Goal: Information Seeking & Learning: Learn about a topic

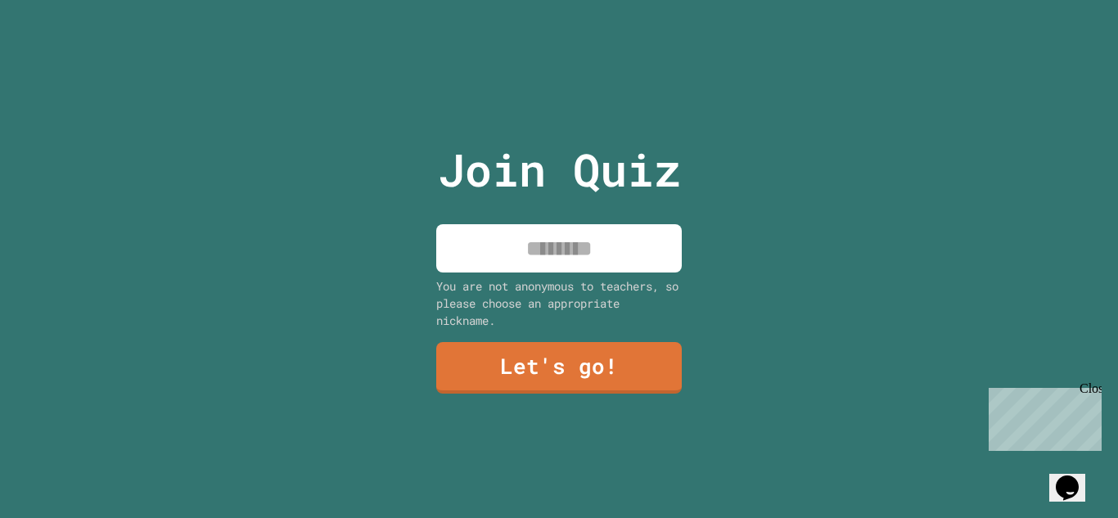
click at [614, 239] on input at bounding box center [559, 248] width 246 height 48
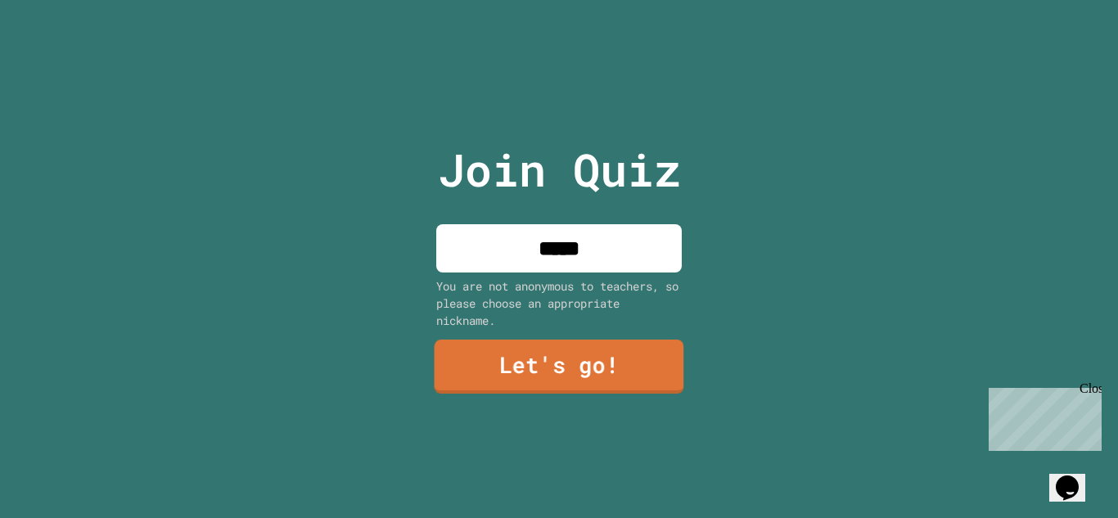
type input "*****"
click at [507, 383] on link "Let's go!" at bounding box center [560, 367] width 250 height 54
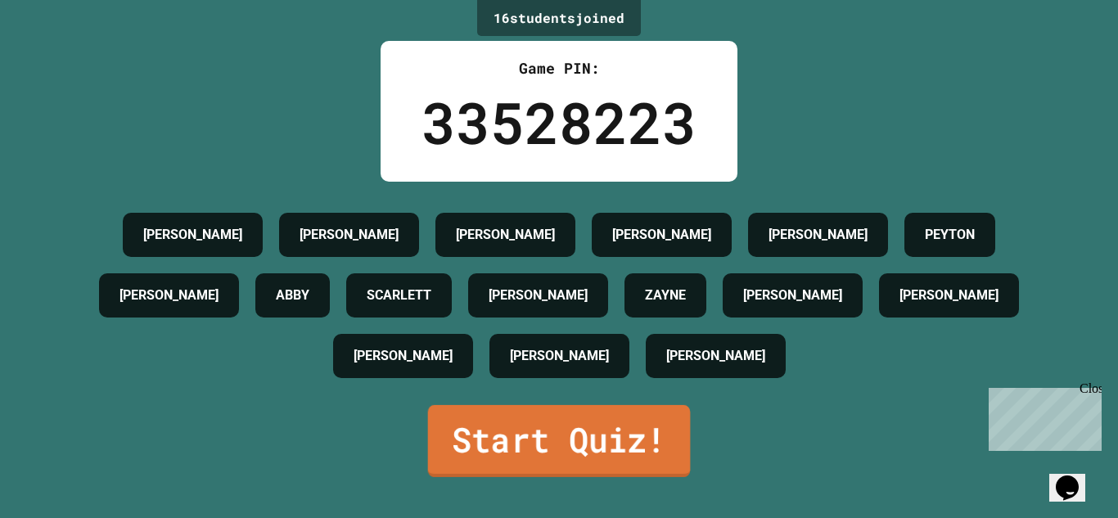
click at [514, 433] on link "Start Quiz!" at bounding box center [559, 441] width 263 height 72
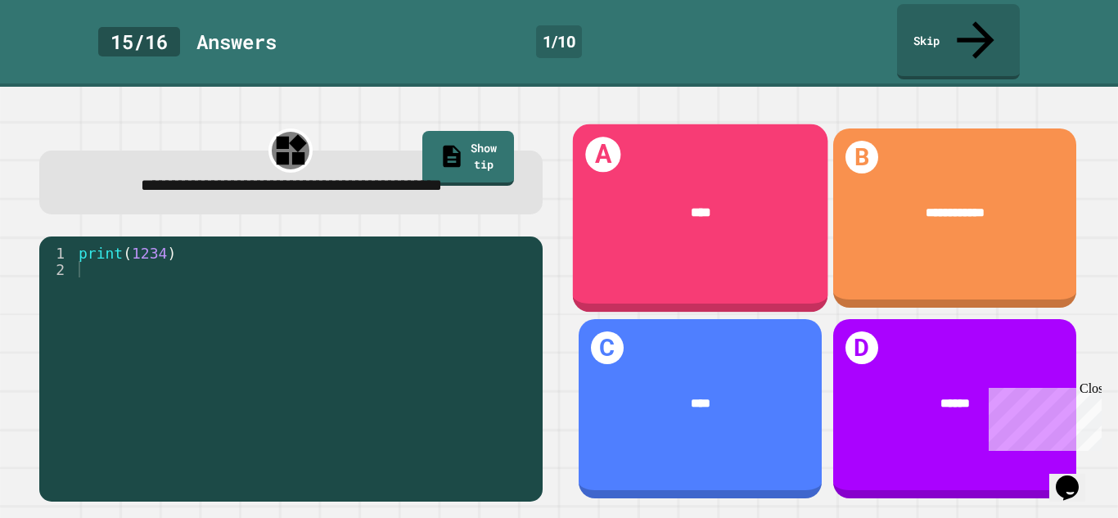
click at [618, 204] on div "****" at bounding box center [700, 214] width 202 height 20
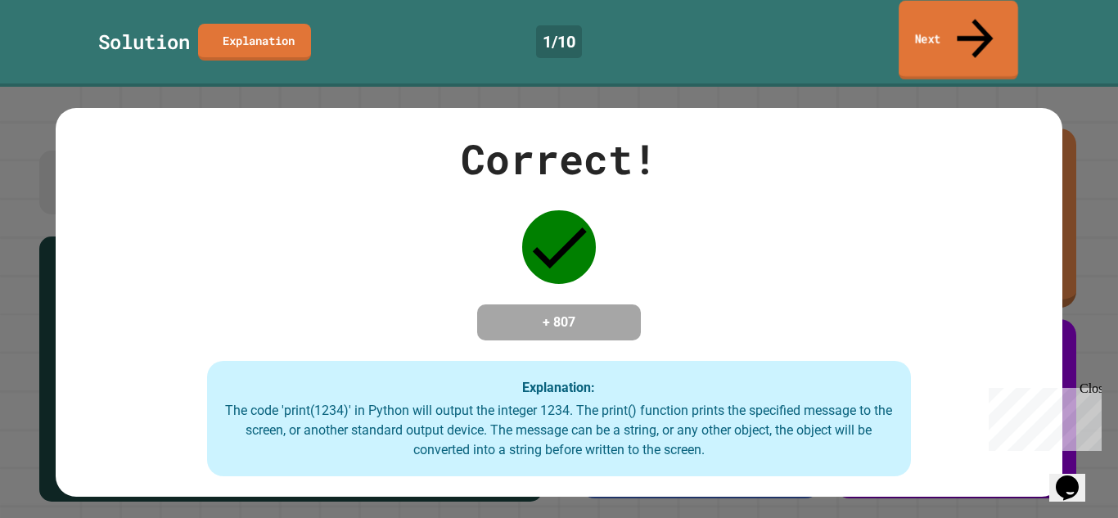
click at [915, 23] on link "Next" at bounding box center [958, 40] width 119 height 79
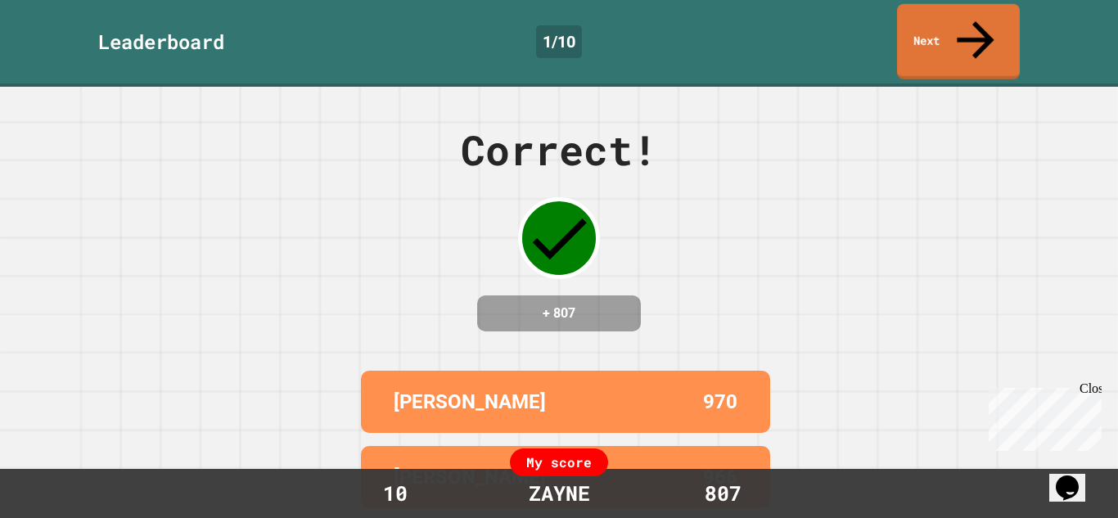
click at [829, 232] on div "Correct! + 807 [PERSON_NAME] 970 [PERSON_NAME] 966 [PERSON_NAME] 955 [PERSON_NA…" at bounding box center [559, 302] width 1118 height 431
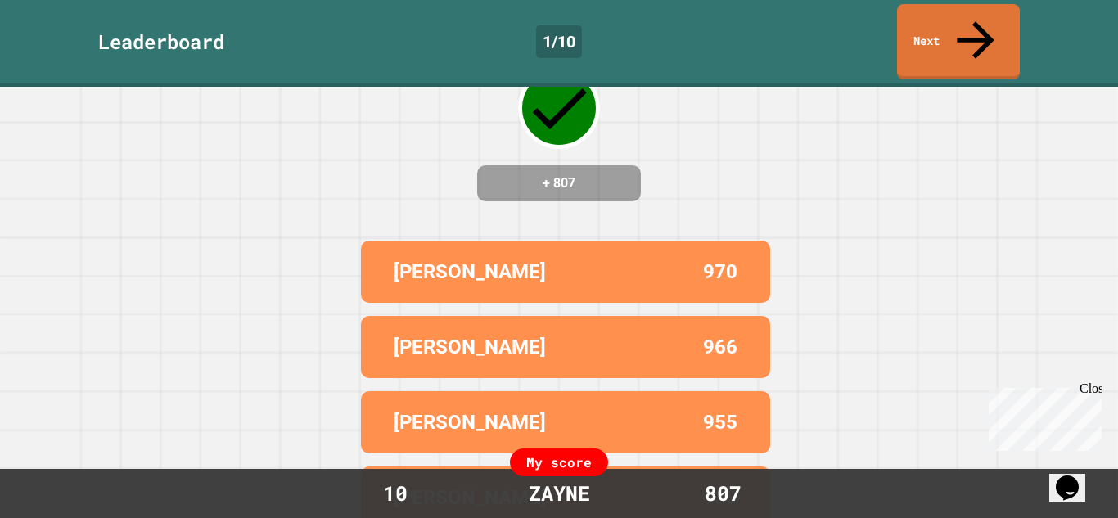
scroll to position [131, 0]
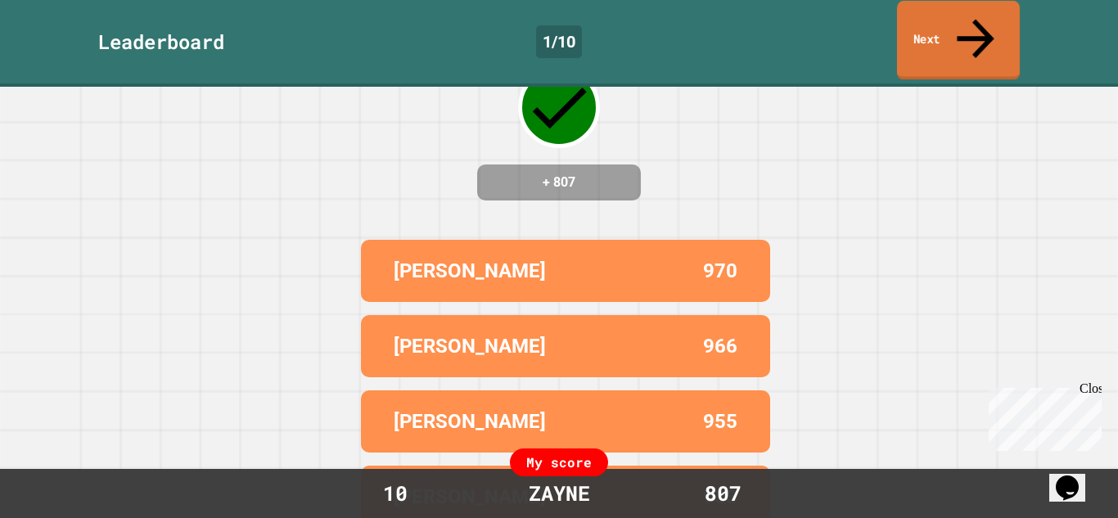
click at [987, 22] on link "Next" at bounding box center [958, 40] width 123 height 79
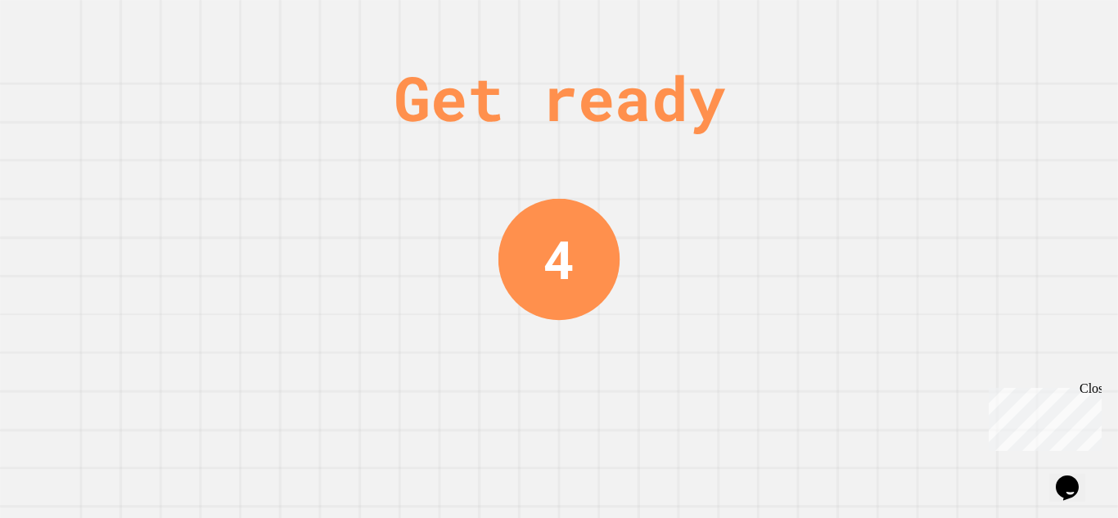
scroll to position [0, 0]
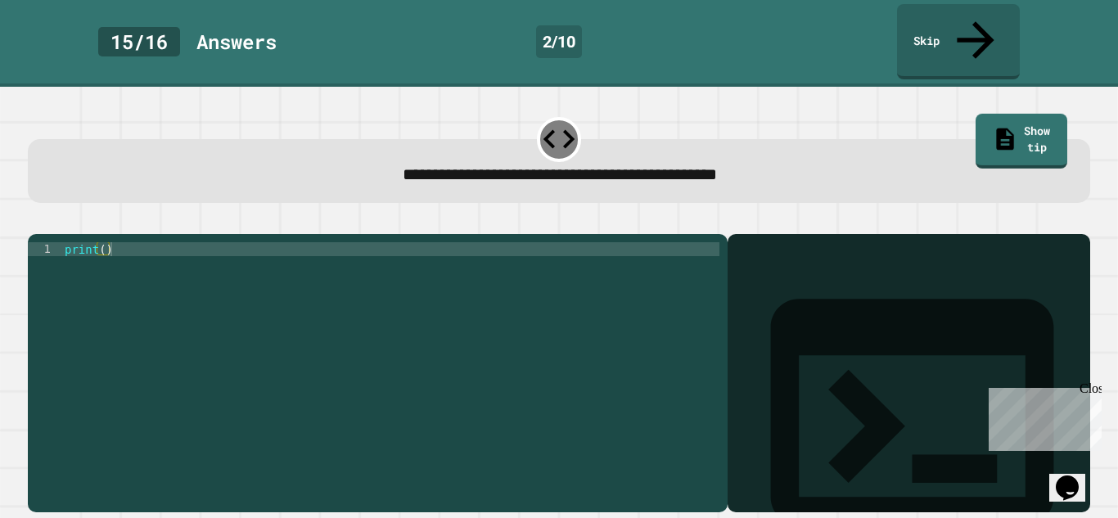
click at [849, 214] on div at bounding box center [559, 224] width 1062 height 20
click at [394, 214] on div at bounding box center [559, 224] width 1062 height 20
click at [107, 242] on div "print ( )" at bounding box center [390, 388] width 658 height 292
type textarea "**********"
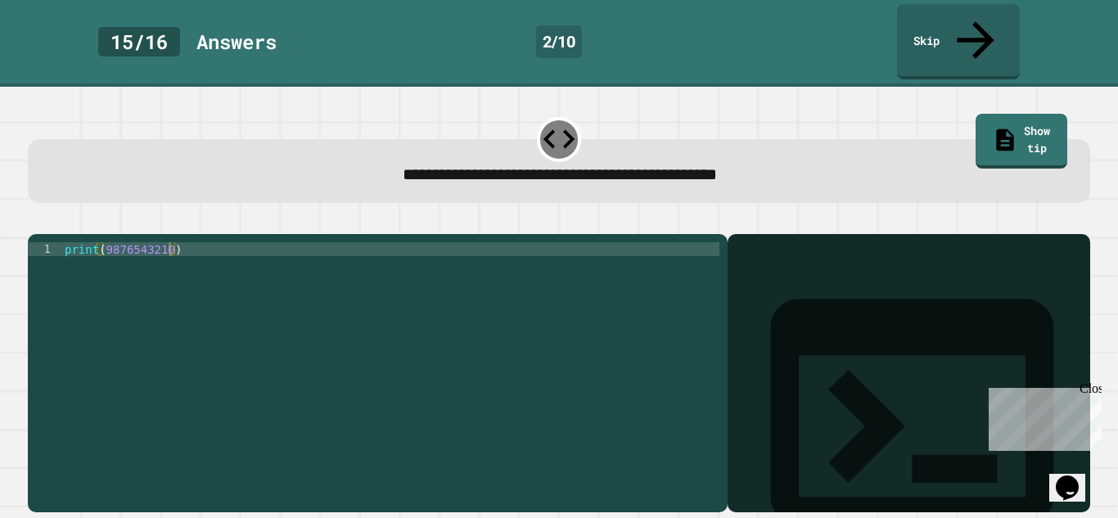
click at [773, 214] on div at bounding box center [559, 224] width 1062 height 20
click at [0, 178] on div "**********" at bounding box center [559, 302] width 1118 height 431
click at [916, 390] on div at bounding box center [909, 397] width 346 height 231
click at [556, 120] on icon at bounding box center [559, 139] width 38 height 38
click at [566, 120] on icon at bounding box center [559, 139] width 38 height 38
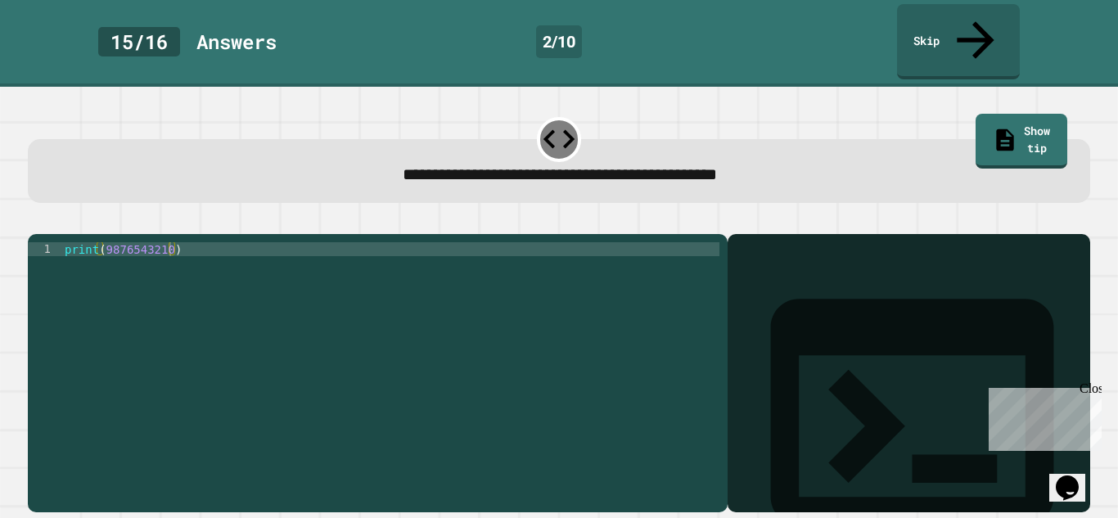
click at [154, 270] on div "print ( 9876543210 )" at bounding box center [390, 388] width 658 height 292
click at [1012, 111] on link "Show tip" at bounding box center [1021, 139] width 92 height 57
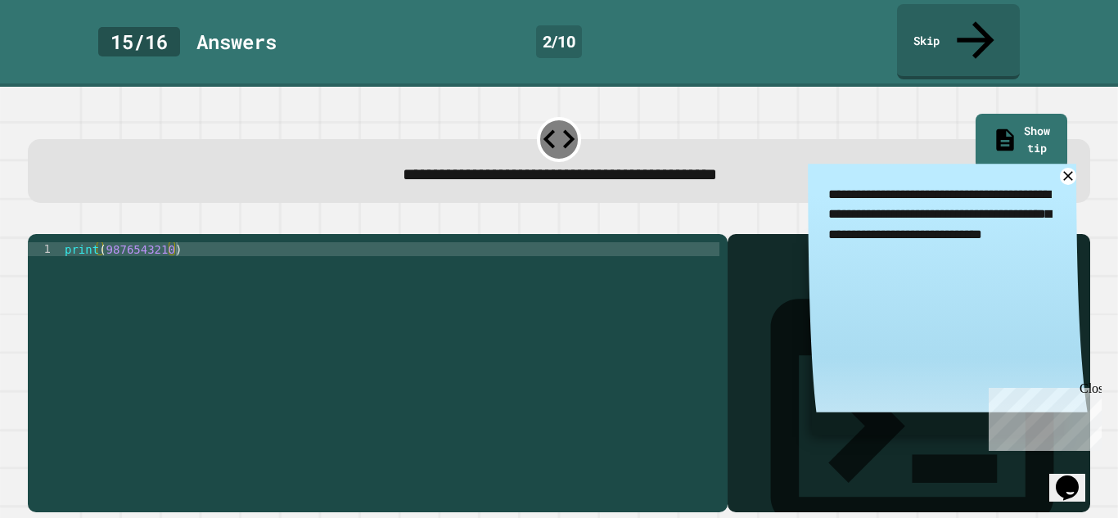
click at [883, 387] on div "**********" at bounding box center [948, 293] width 280 height 259
click at [672, 214] on div at bounding box center [559, 224] width 1062 height 20
click at [70, 242] on div "print ( 9876543210 )" at bounding box center [390, 388] width 658 height 292
click at [785, 325] on div at bounding box center [909, 397] width 346 height 231
click at [829, 314] on div "**********" at bounding box center [948, 293] width 280 height 259
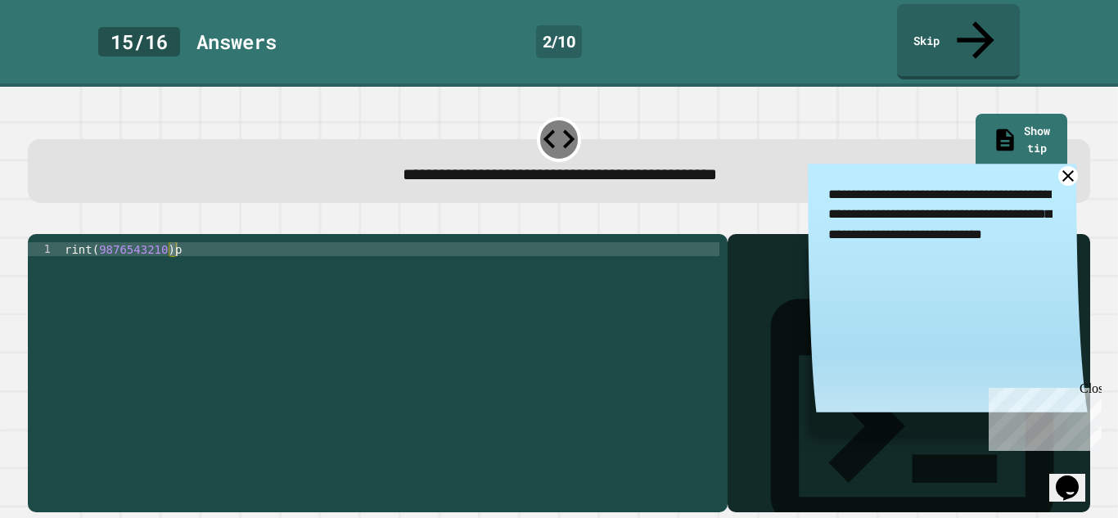
click at [1069, 166] on icon at bounding box center [1067, 176] width 20 height 20
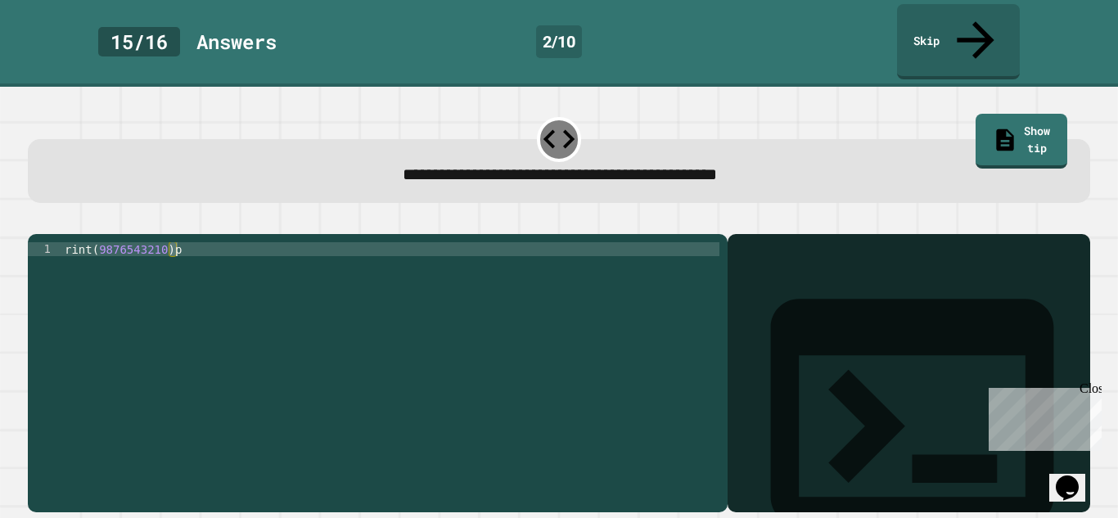
click at [877, 234] on div "Output shell" at bounding box center [909, 422] width 363 height 376
click at [787, 282] on div at bounding box center [909, 397] width 346 height 231
click at [206, 242] on div "rint ( 9876543210 ) p" at bounding box center [390, 374] width 658 height 264
click at [65, 242] on div "rint ( 9876543210 )" at bounding box center [390, 388] width 658 height 292
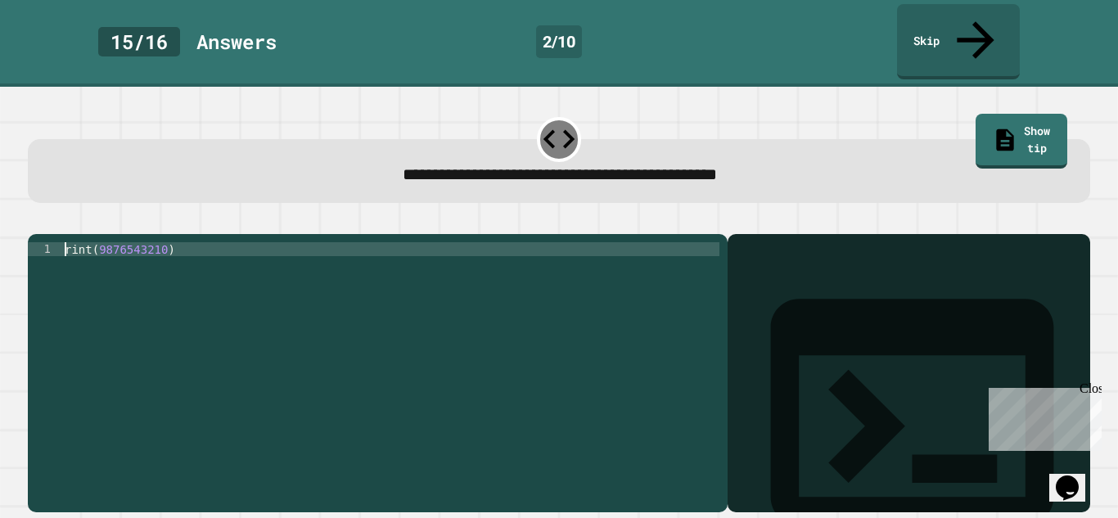
scroll to position [0, 2]
type textarea "**********"
click at [36, 221] on icon "button" at bounding box center [36, 221] width 0 height 0
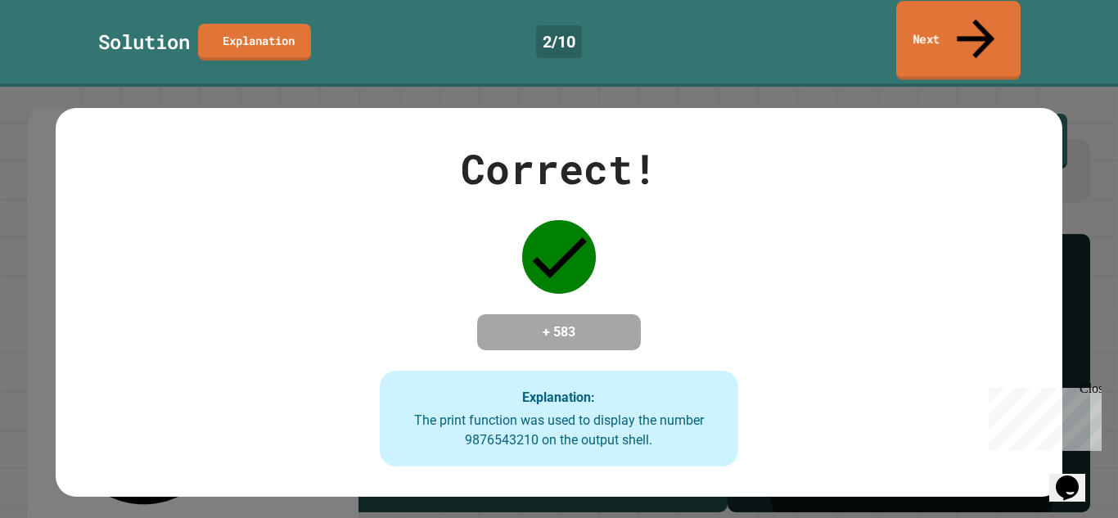
click at [944, 29] on link "Next" at bounding box center [958, 40] width 124 height 79
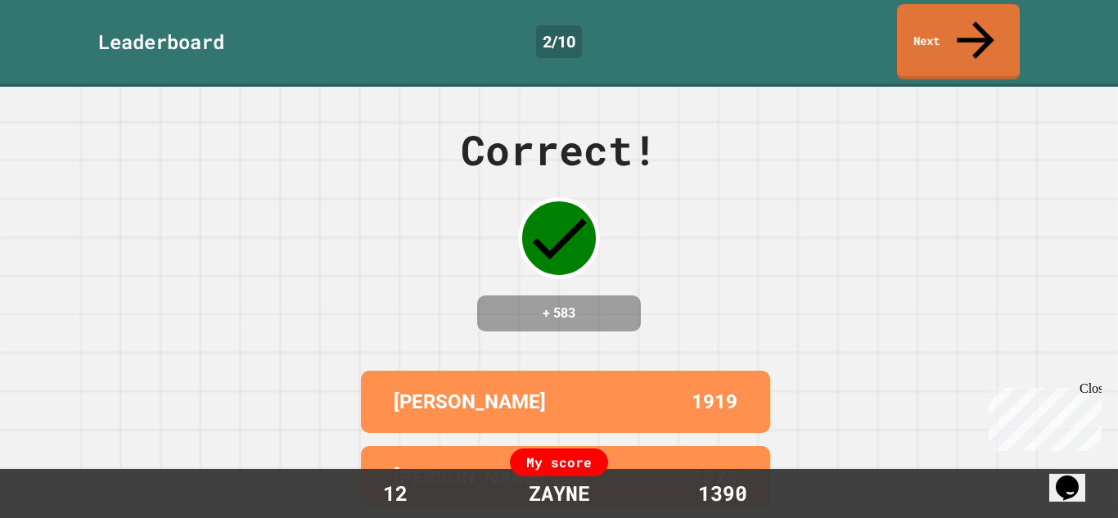
click at [104, 416] on div "Correct! + 583 ISHU 1919 KEERTHANA 1874 CLAYTON 1852 AARUSHI 1836 CHLOE 1832 My…" at bounding box center [559, 302] width 1118 height 431
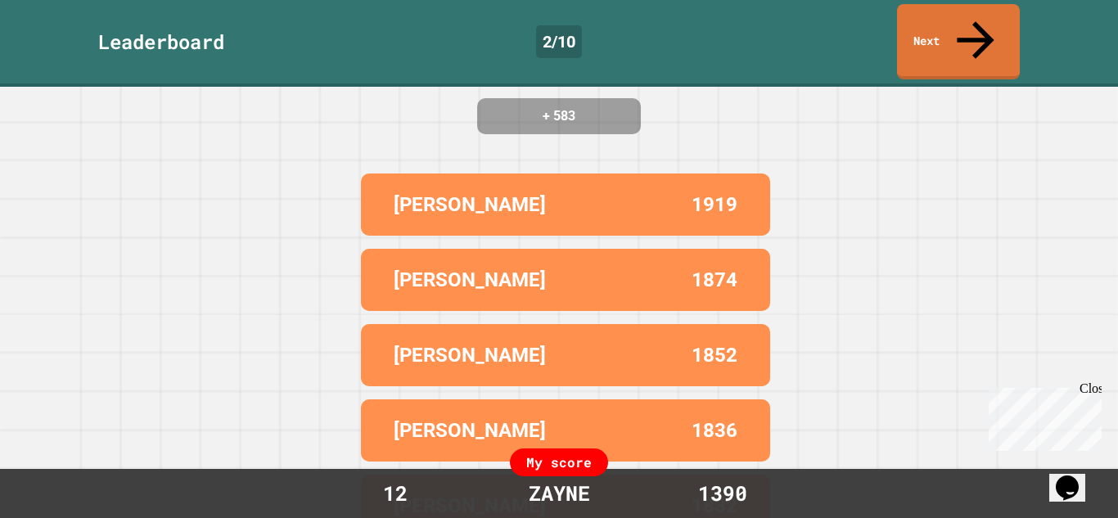
scroll to position [199, 0]
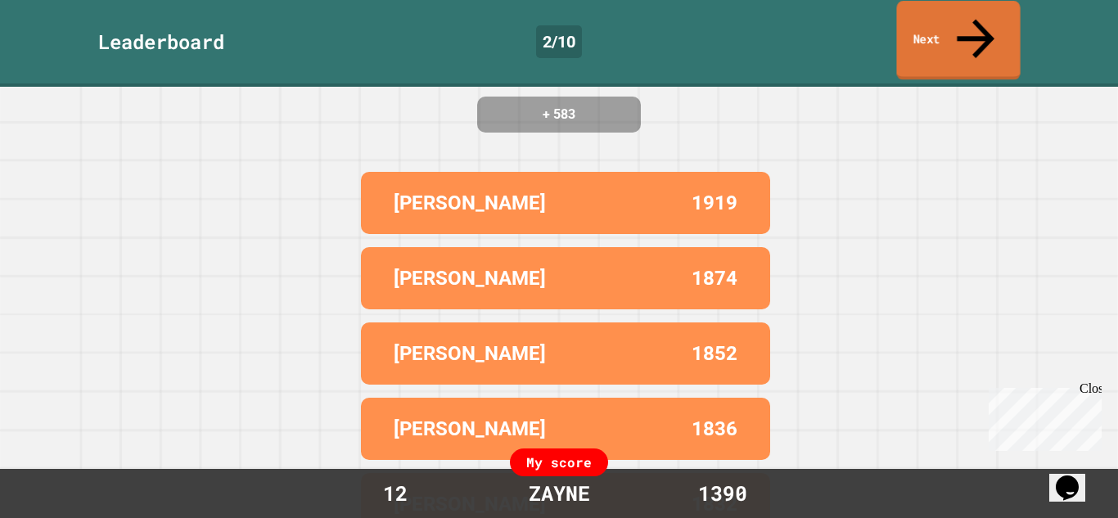
click at [999, 25] on link "Next" at bounding box center [958, 40] width 124 height 79
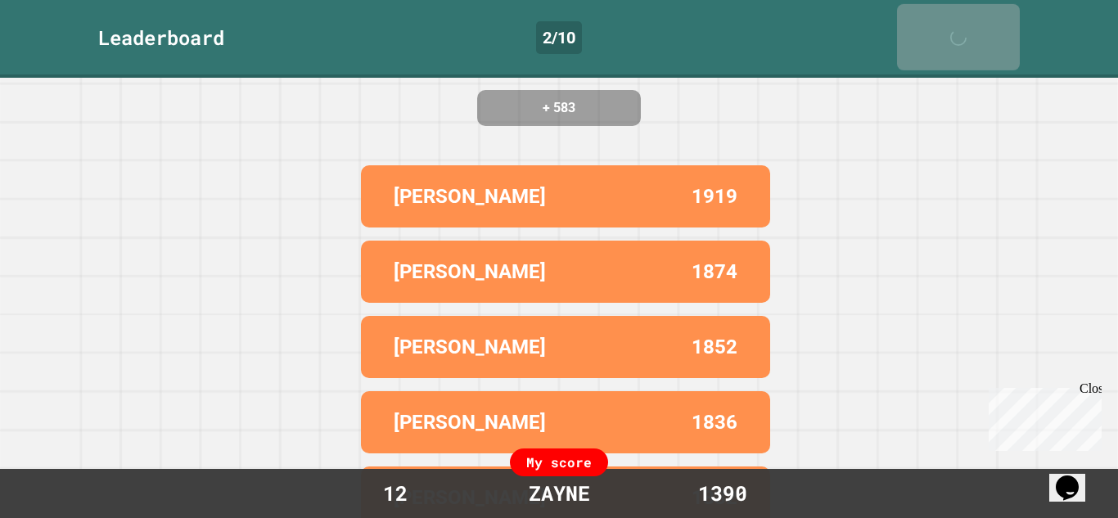
scroll to position [0, 0]
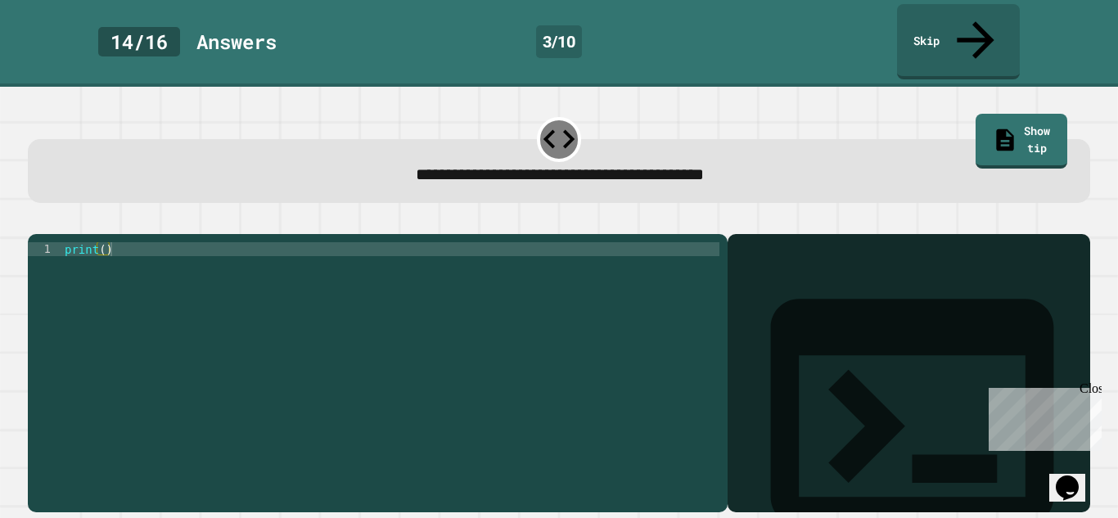
click at [102, 242] on div "print ( )" at bounding box center [390, 388] width 658 height 292
type textarea "**********"
click at [36, 221] on icon "button" at bounding box center [36, 221] width 0 height 0
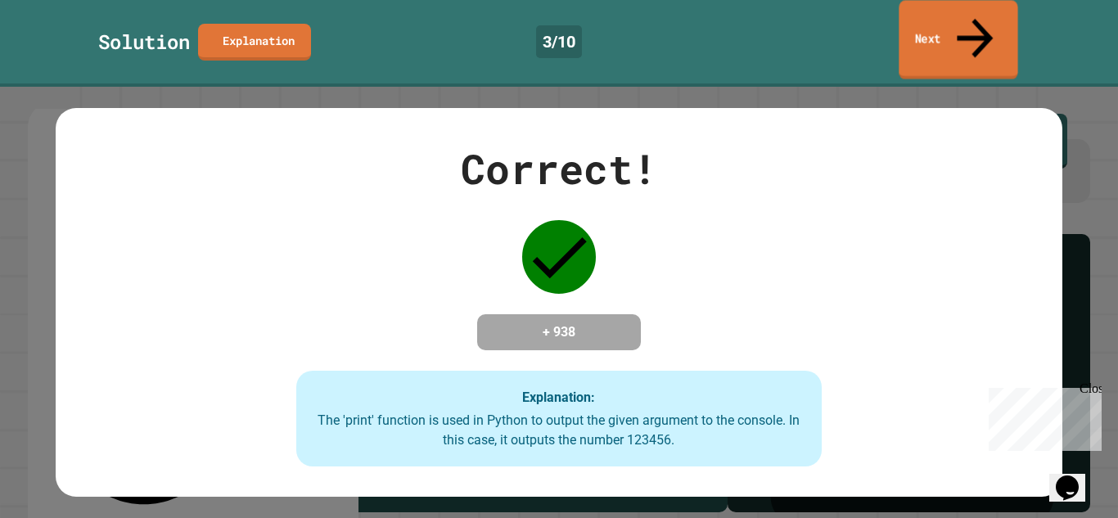
click at [915, 23] on link "Next" at bounding box center [958, 39] width 119 height 79
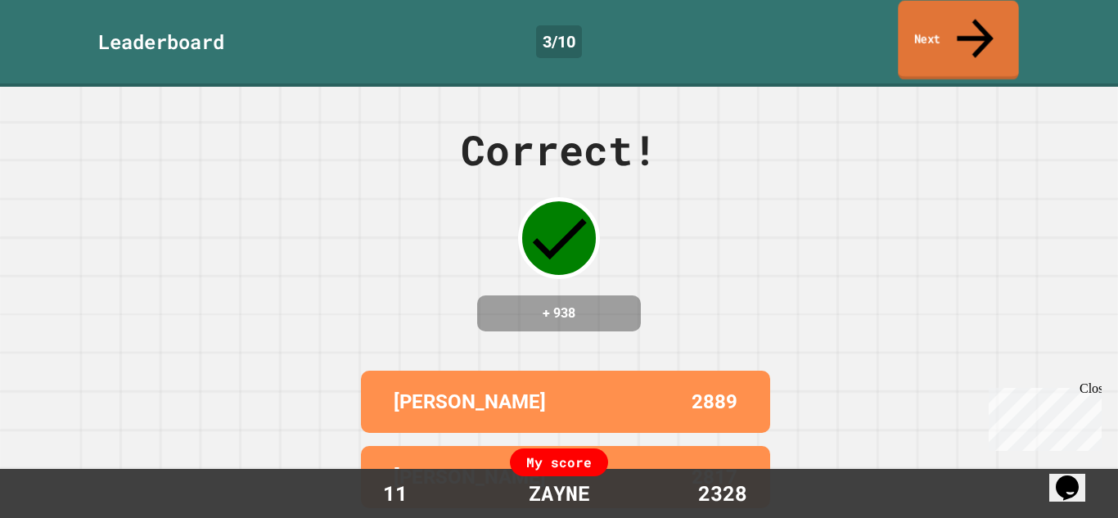
click at [915, 23] on link "Next" at bounding box center [958, 40] width 120 height 79
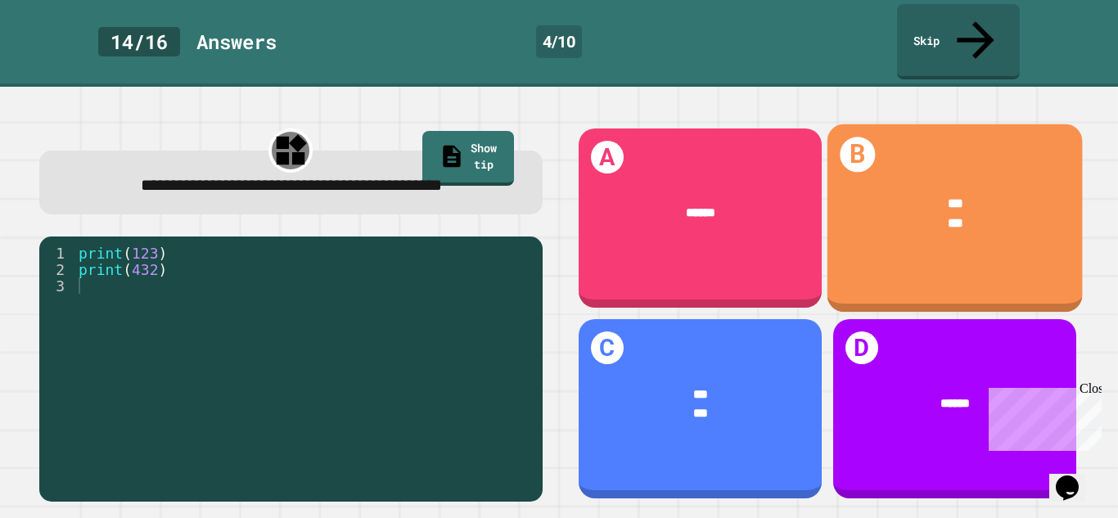
click at [913, 225] on div "*** ***" at bounding box center [954, 214] width 255 height 93
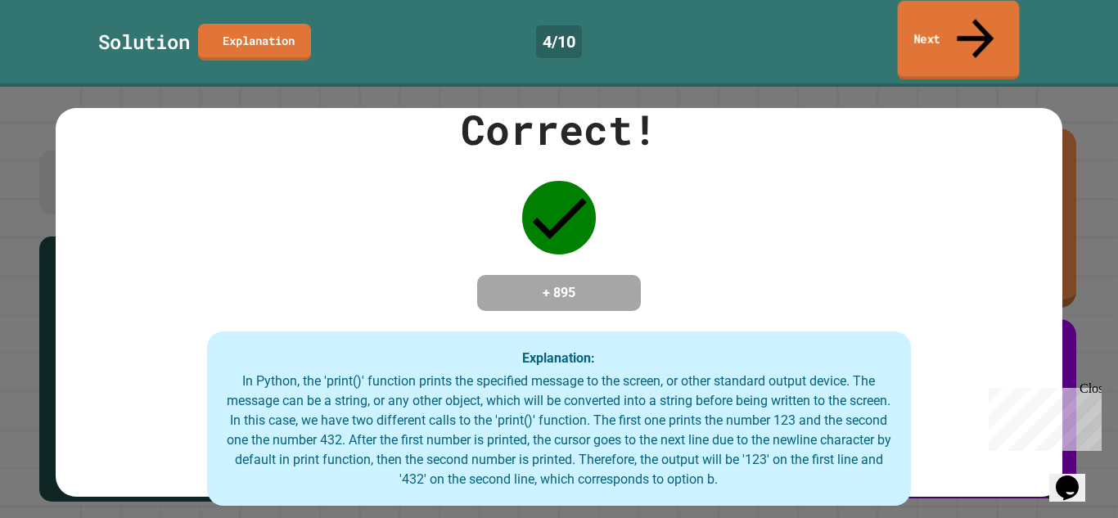
click at [975, 4] on link "Next" at bounding box center [959, 40] width 122 height 79
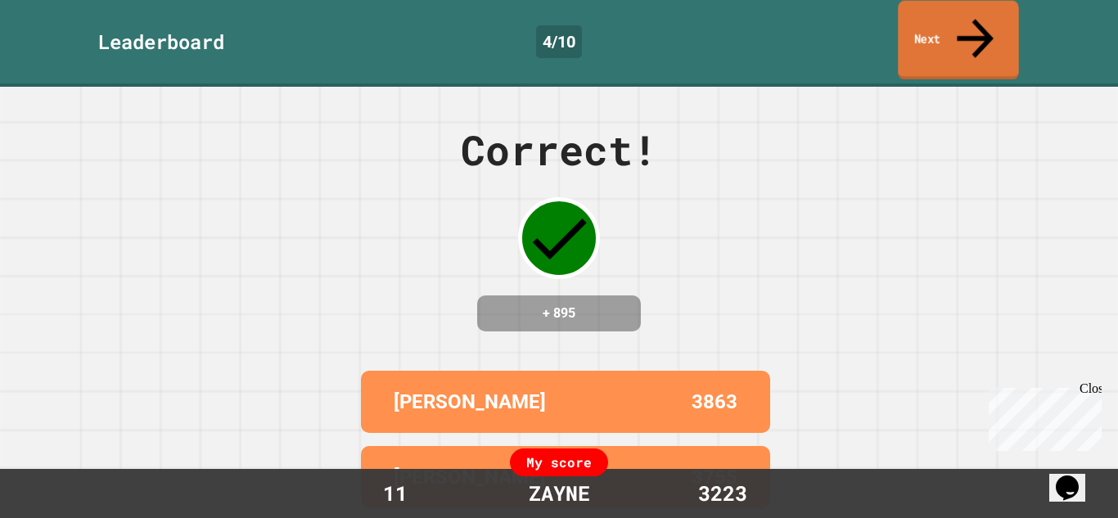
click at [972, 11] on icon at bounding box center [975, 38] width 55 height 58
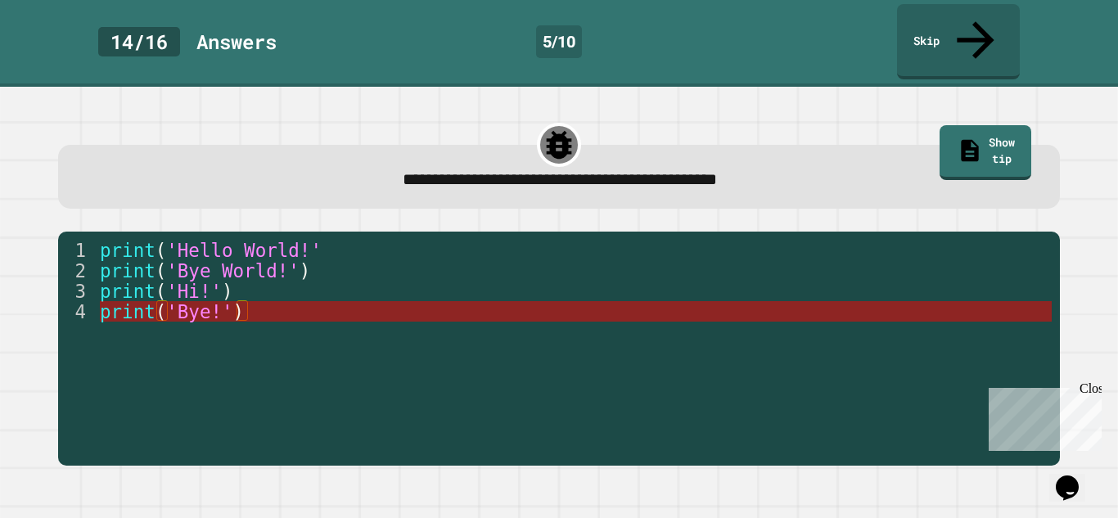
click at [164, 301] on span "(" at bounding box center [160, 311] width 11 height 21
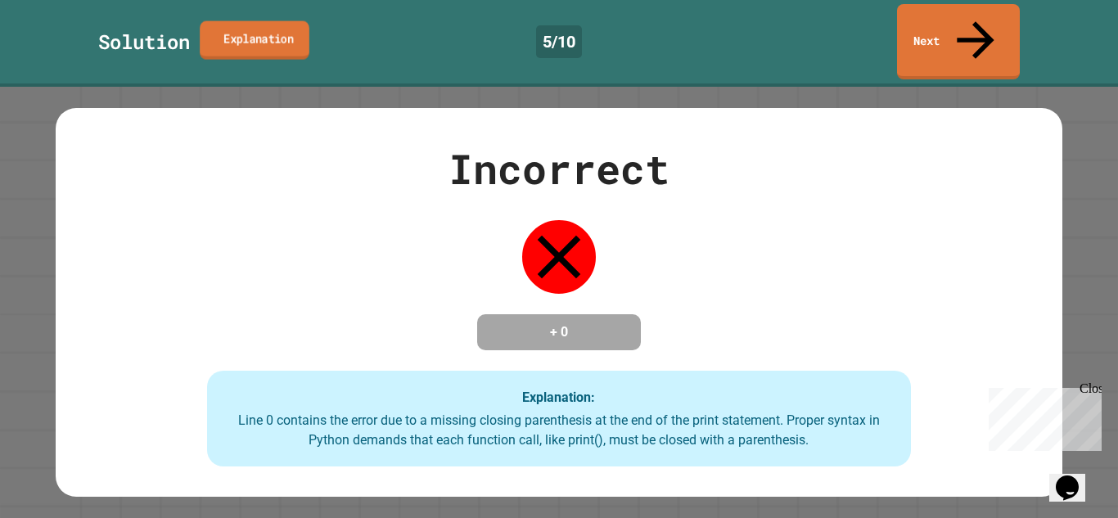
click at [285, 26] on link "Explanation" at bounding box center [255, 39] width 110 height 38
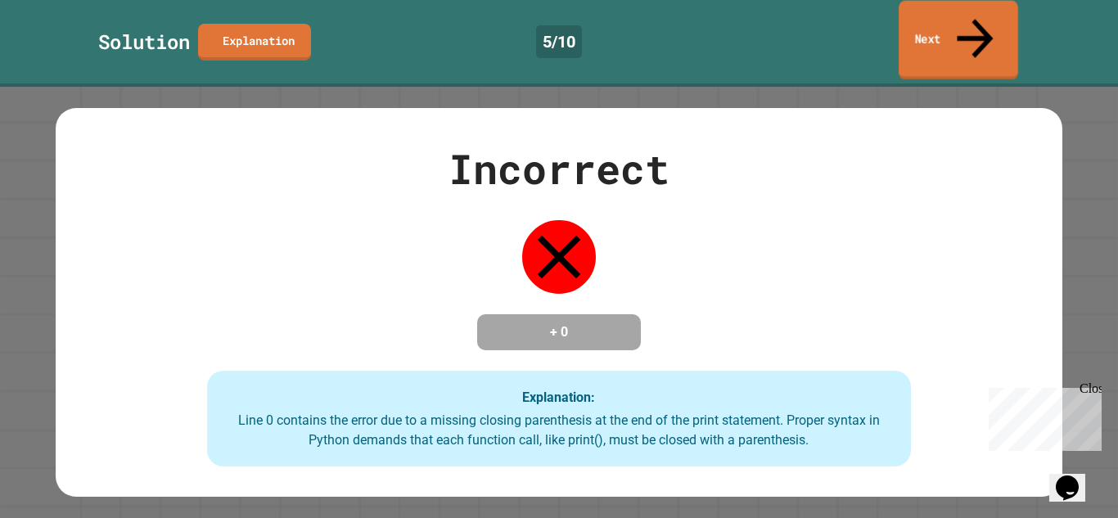
click at [967, 11] on icon at bounding box center [975, 38] width 54 height 58
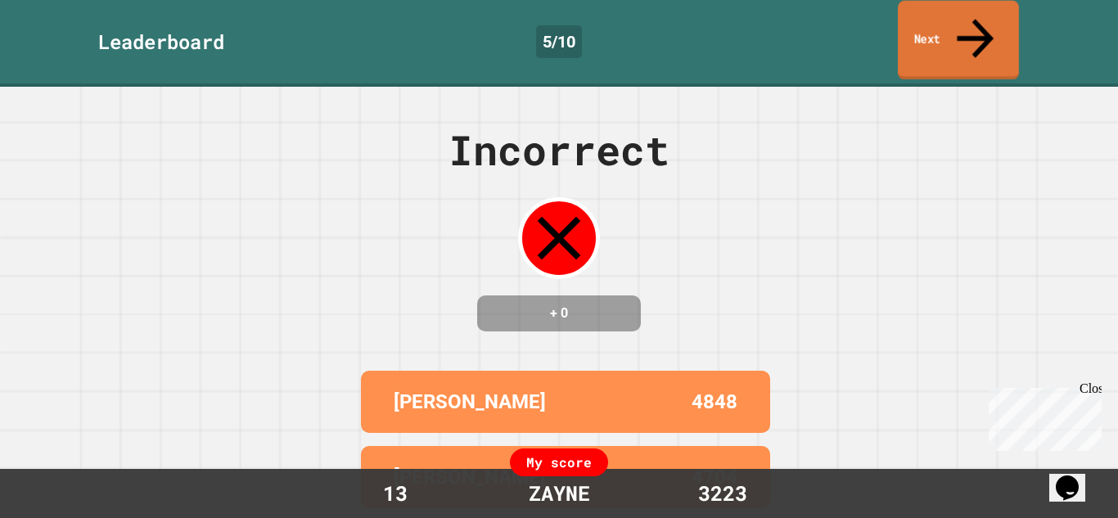
click at [967, 11] on icon at bounding box center [975, 38] width 55 height 58
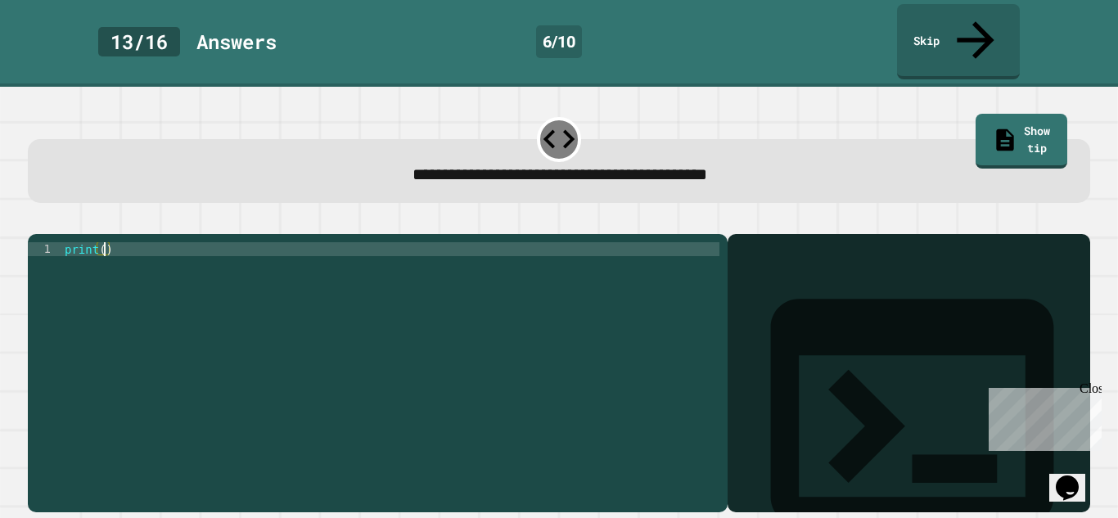
click at [104, 242] on div "print ( )" at bounding box center [390, 388] width 658 height 292
type textarea "**********"
click at [36, 221] on button "button" at bounding box center [36, 221] width 0 height 0
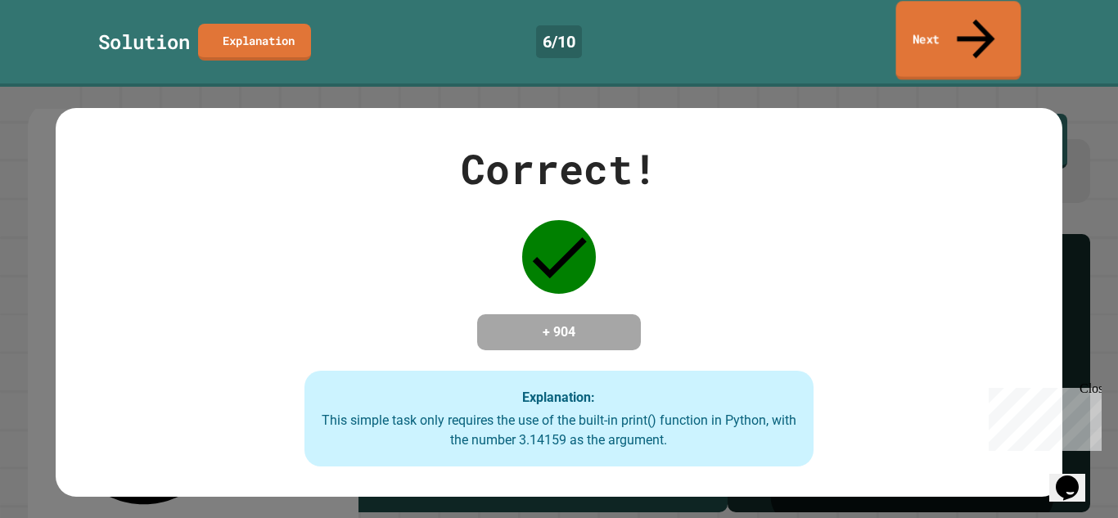
click at [967, 32] on link "Next" at bounding box center [958, 40] width 125 height 79
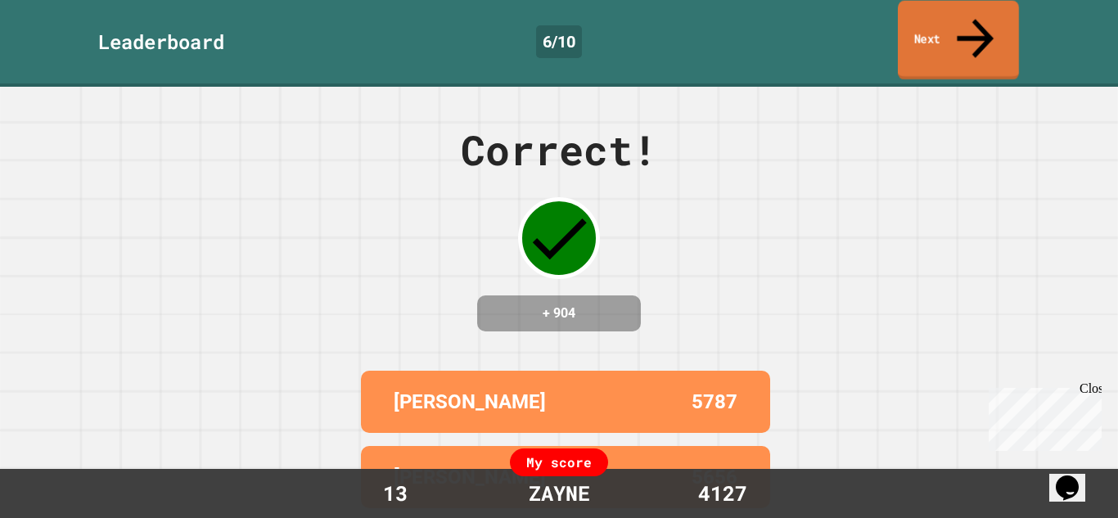
click at [967, 32] on link "Next" at bounding box center [958, 40] width 121 height 79
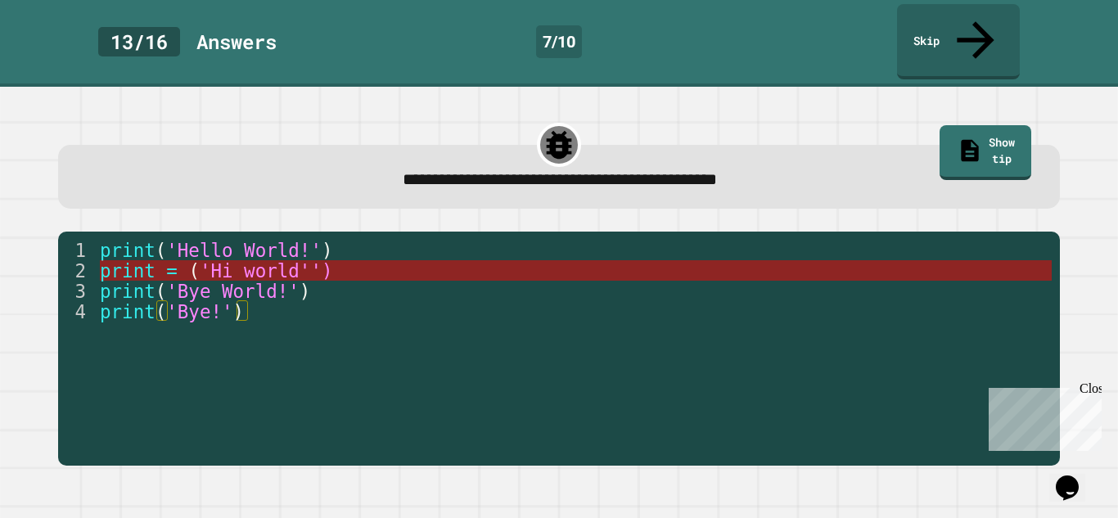
click at [169, 260] on span "=" at bounding box center [171, 270] width 11 height 21
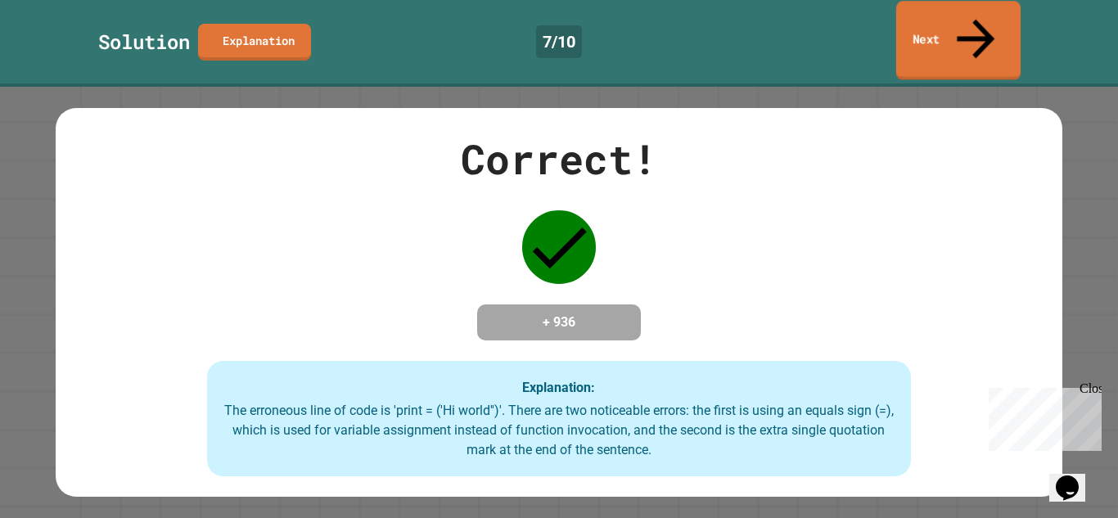
click at [980, 27] on icon at bounding box center [976, 39] width 56 height 58
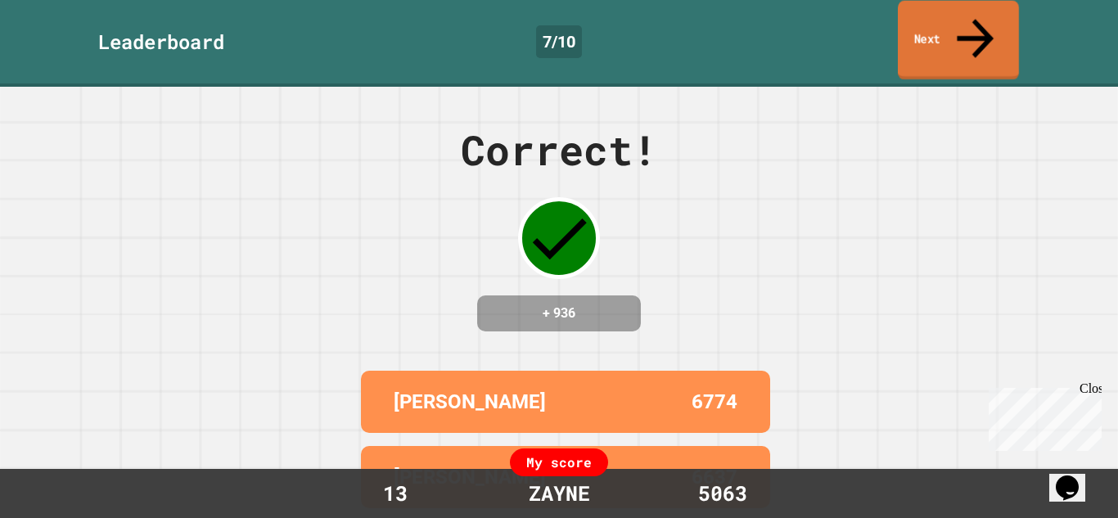
click at [980, 27] on icon at bounding box center [975, 38] width 55 height 58
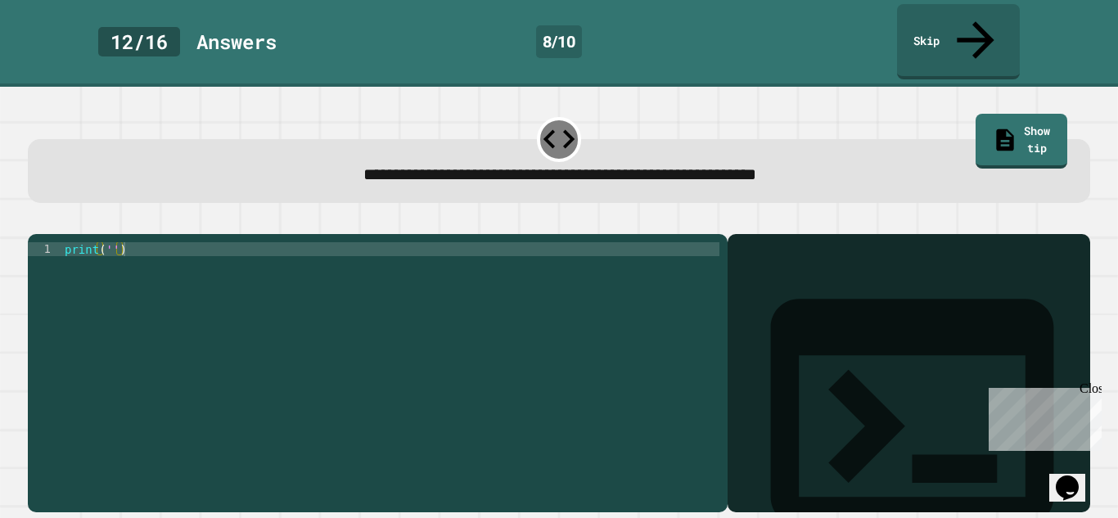
click at [111, 242] on div "print ( '' )" at bounding box center [390, 388] width 658 height 292
click at [132, 242] on div "print ( 'It' s a beautiful day ')" at bounding box center [390, 388] width 658 height 292
click at [36, 221] on icon "button" at bounding box center [36, 221] width 0 height 0
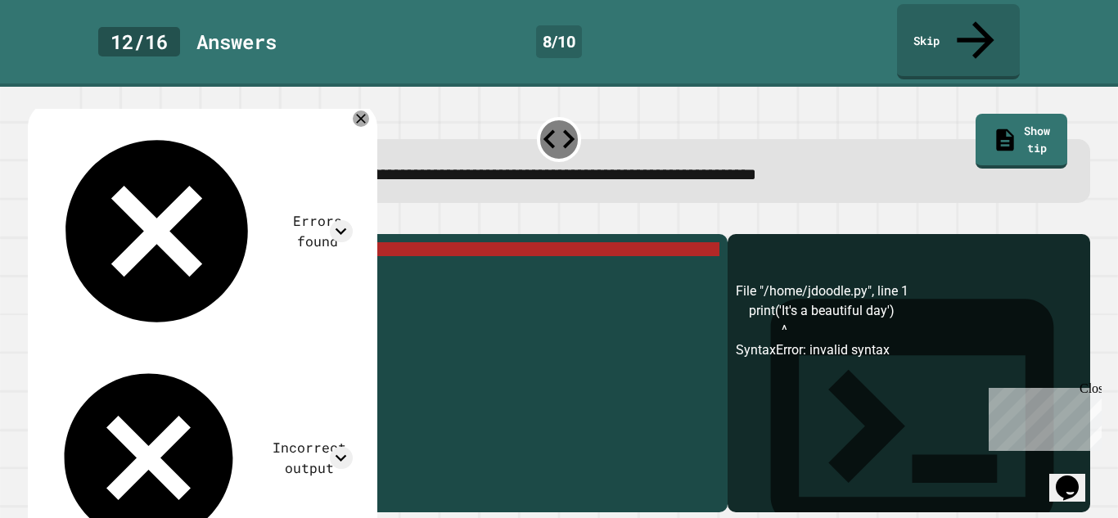
click at [130, 242] on div "print ( 'It' s a beautiful day ')" at bounding box center [390, 388] width 658 height 292
click at [371, 109] on icon at bounding box center [361, 119] width 20 height 20
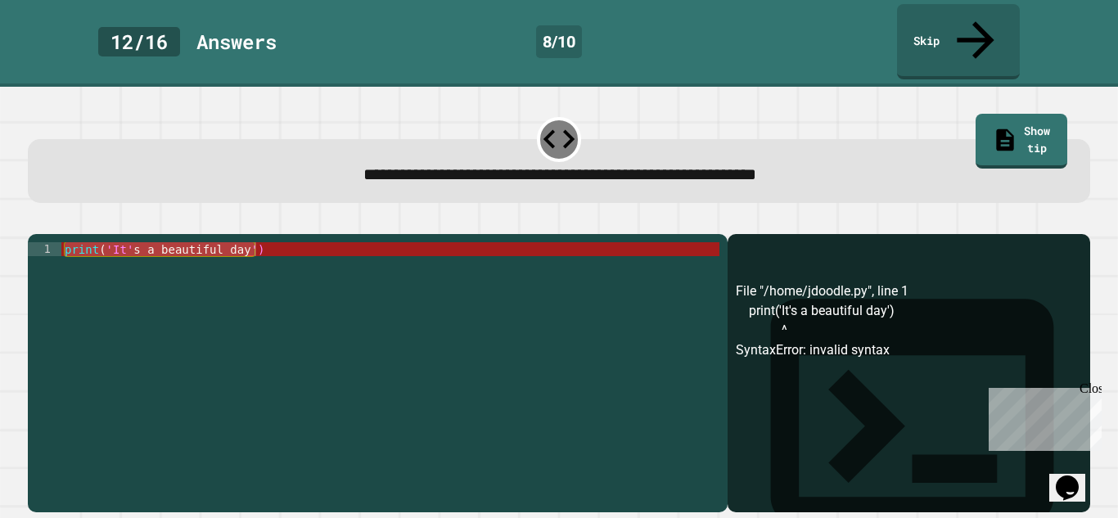
click at [125, 242] on div "print ( 'It' s a beautiful day ')" at bounding box center [390, 374] width 658 height 264
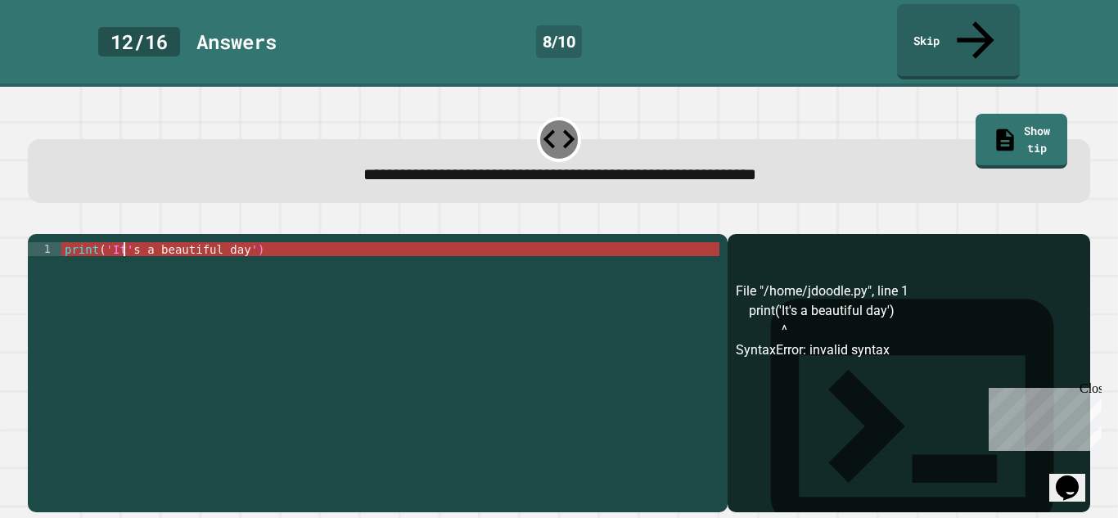
click at [125, 242] on div "print ( 'It' s a beautiful day ')" at bounding box center [390, 388] width 658 height 292
click at [130, 242] on div "print ( 'It' s a beautiful day ')" at bounding box center [390, 388] width 658 height 292
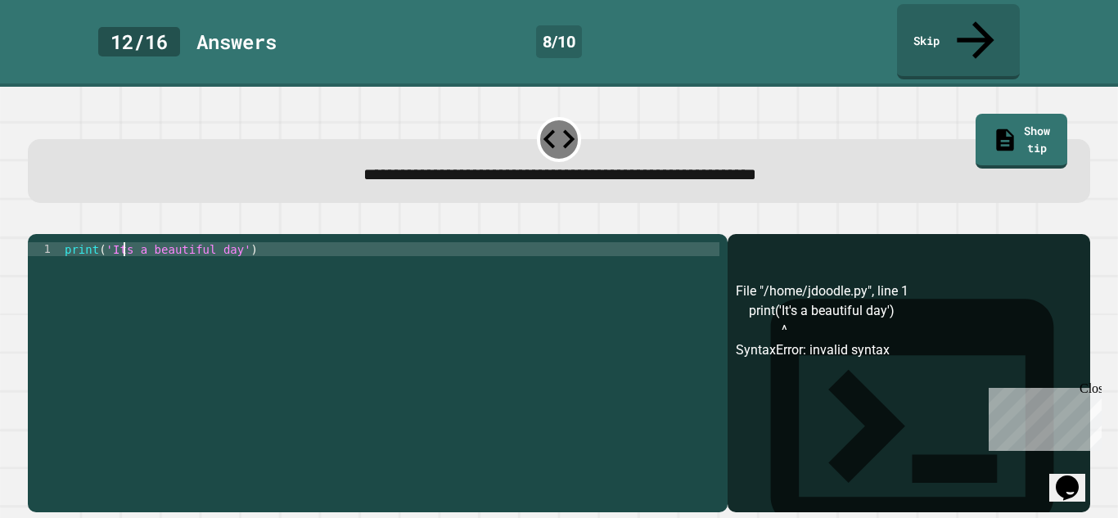
click at [36, 221] on icon "button" at bounding box center [36, 221] width 0 height 0
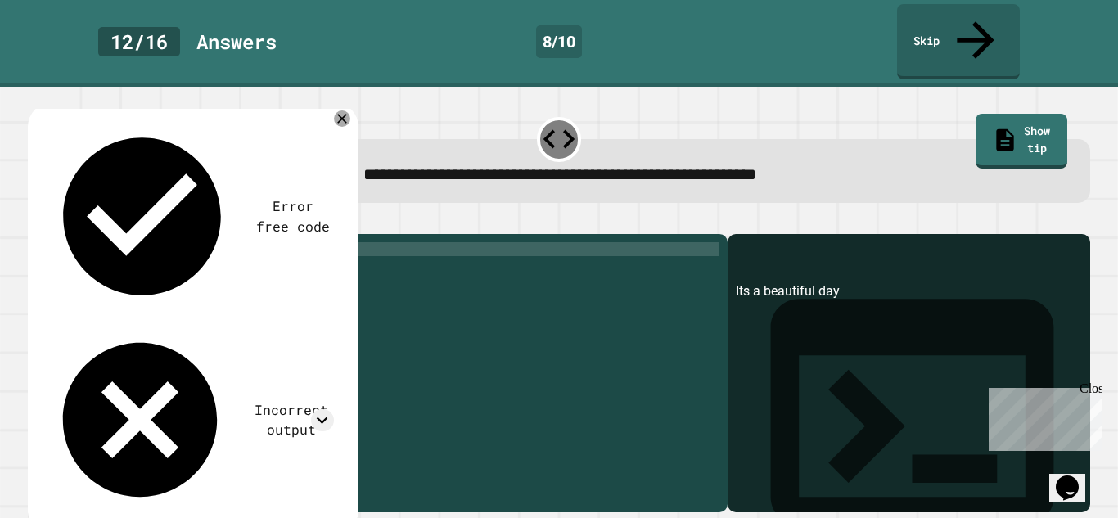
click at [122, 242] on div "print ( 'Its a beautiful day' )" at bounding box center [390, 388] width 658 height 292
click at [36, 221] on icon "button" at bounding box center [36, 221] width 0 height 0
click at [137, 242] on div "print ( 'It''s a beautiful day' )" at bounding box center [390, 388] width 658 height 292
click at [51, 225] on icon "button" at bounding box center [47, 230] width 9 height 11
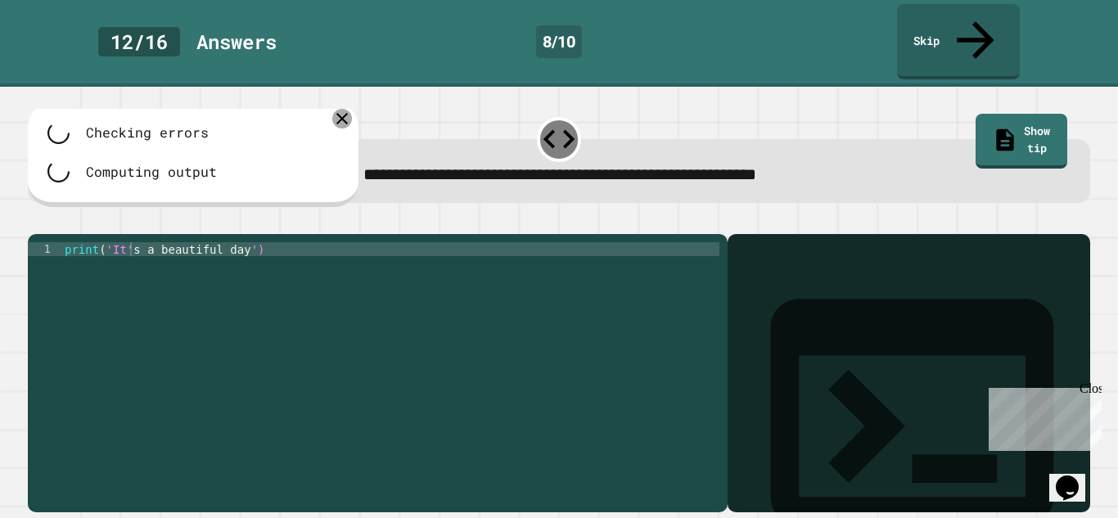
click at [340, 109] on icon at bounding box center [342, 119] width 20 height 20
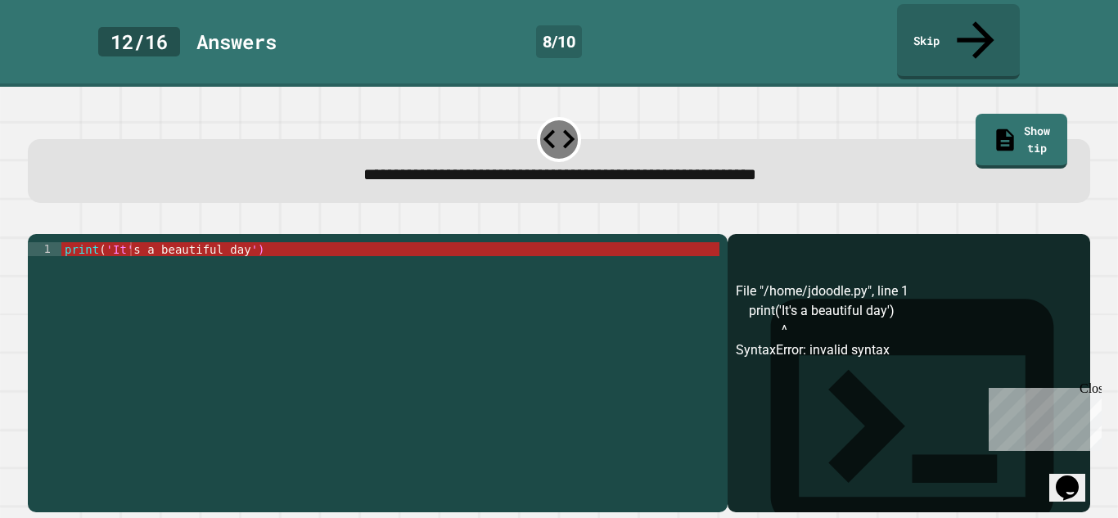
click at [109, 242] on div "print ( 'It' s a beautiful day ')" at bounding box center [390, 388] width 658 height 292
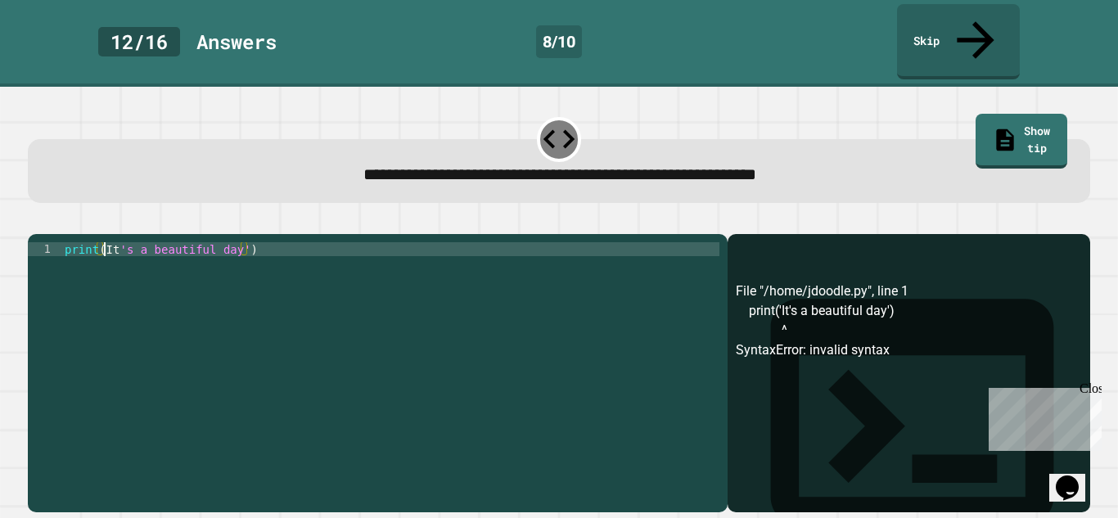
click at [36, 221] on icon "button" at bounding box center [36, 221] width 0 height 0
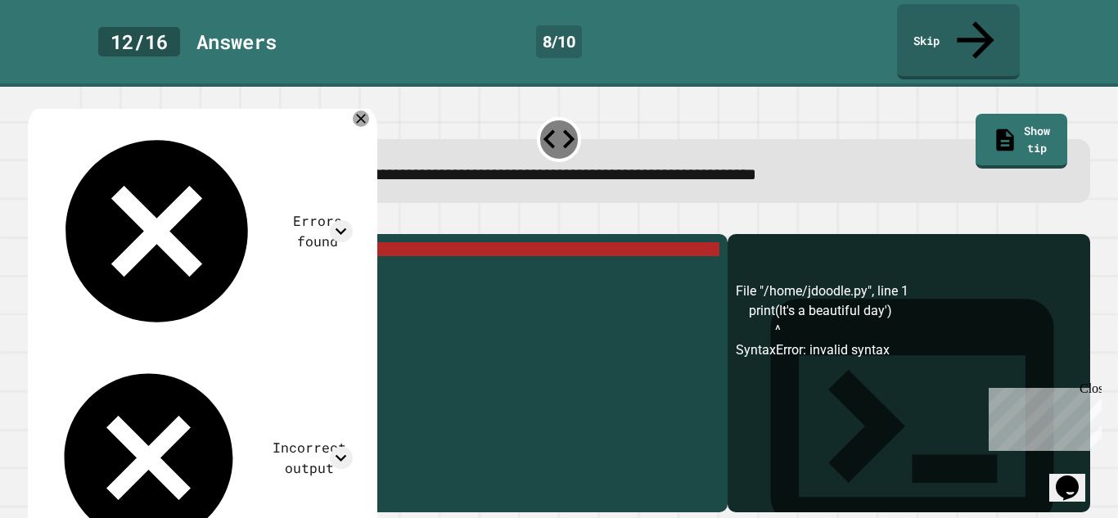
click at [107, 242] on div "print ( It 's a beautiful day' )" at bounding box center [390, 388] width 658 height 292
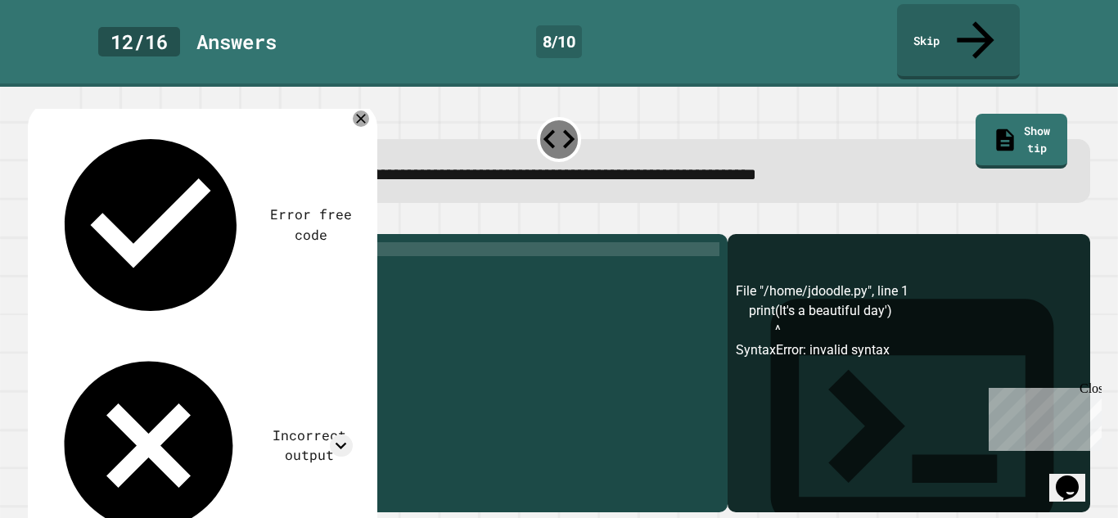
scroll to position [0, 7]
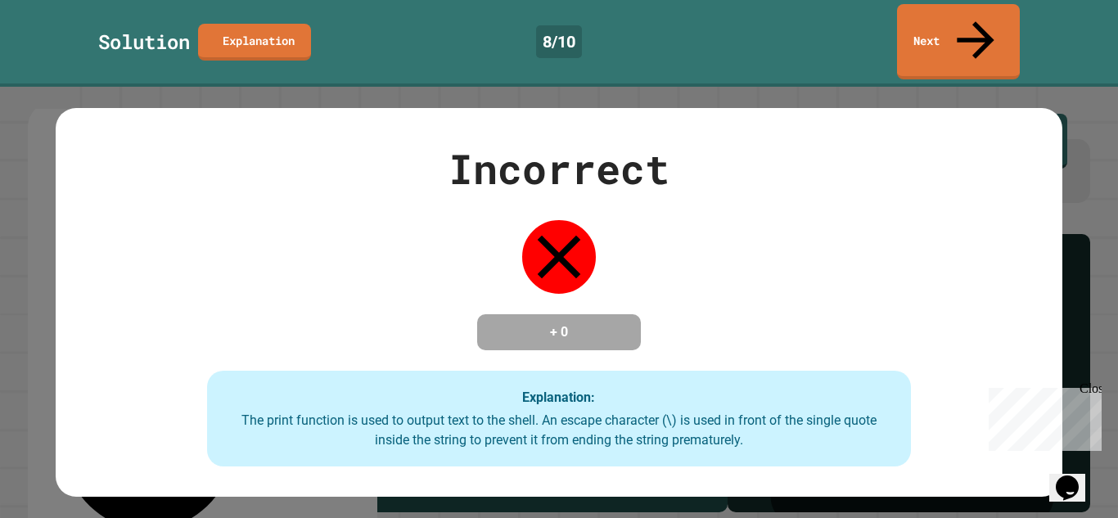
type textarea "**********"
click at [56, 196] on div "Incorrect + 0 Explanation: The print function is used to output text to the she…" at bounding box center [559, 302] width 1006 height 329
click at [980, 24] on icon at bounding box center [976, 39] width 57 height 58
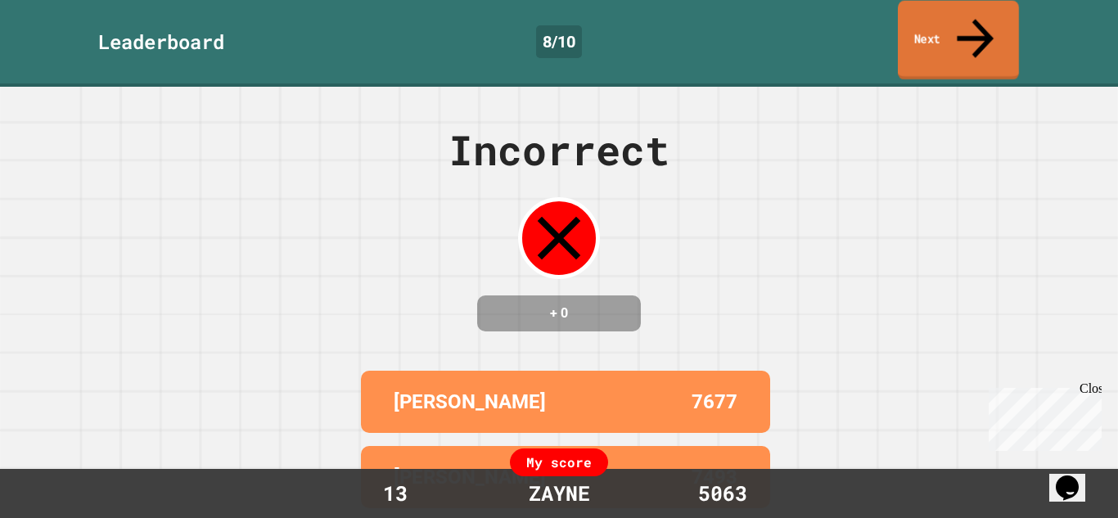
click at [980, 24] on icon at bounding box center [975, 38] width 55 height 58
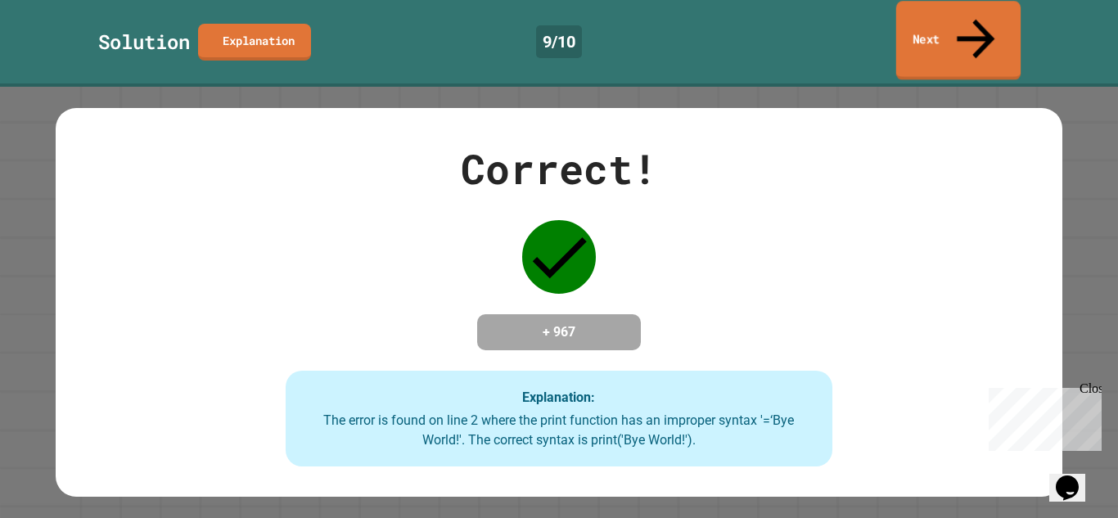
click at [944, 29] on link "Next" at bounding box center [958, 40] width 124 height 79
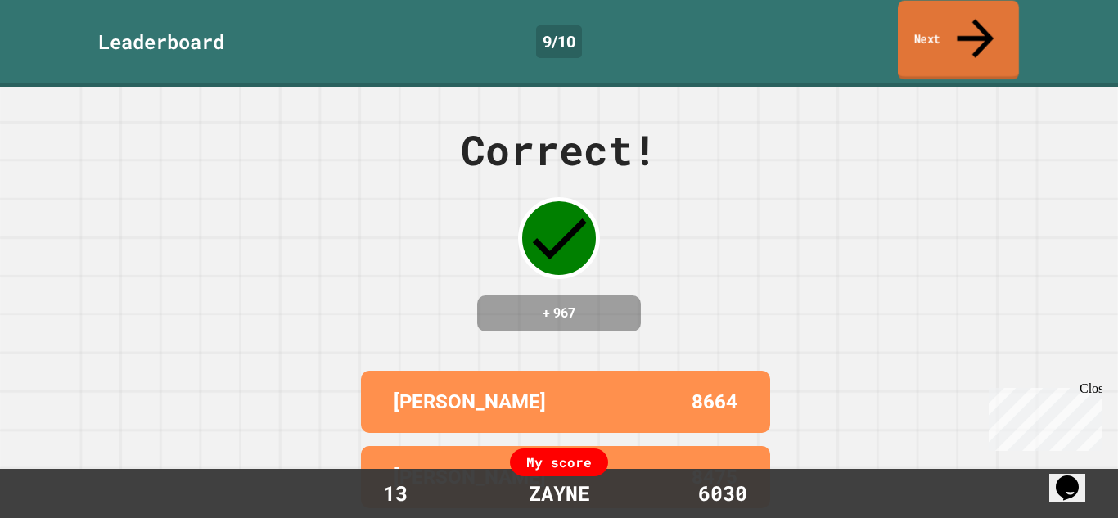
click at [944, 29] on link "Next" at bounding box center [958, 40] width 121 height 79
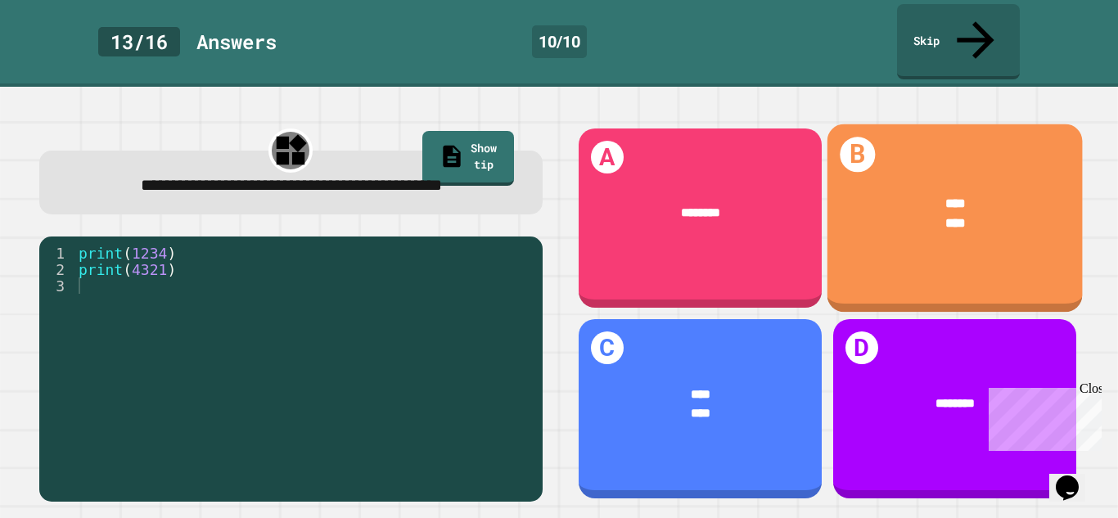
click at [973, 214] on div "****" at bounding box center [955, 224] width 202 height 20
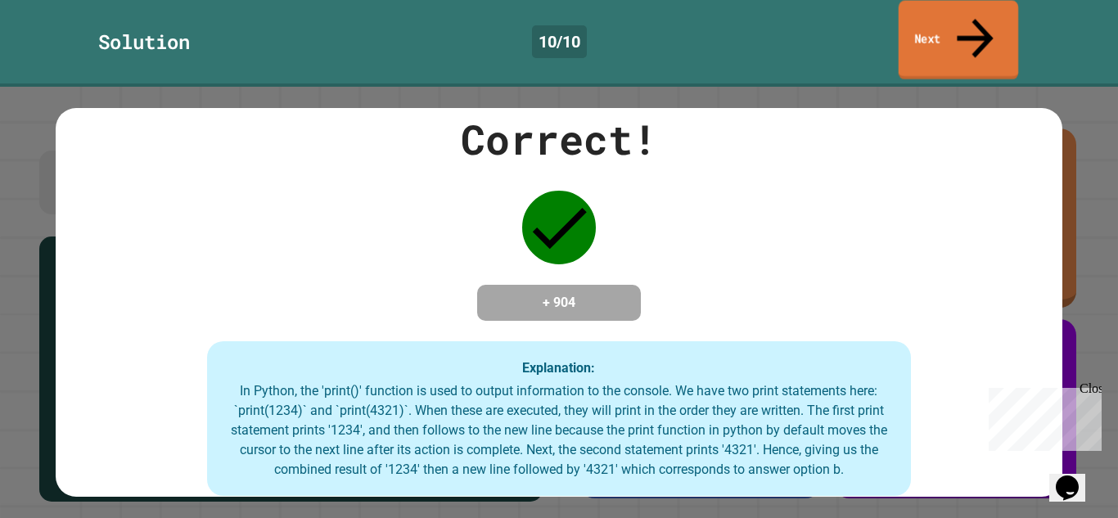
click at [932, 28] on link "Next" at bounding box center [959, 40] width 120 height 79
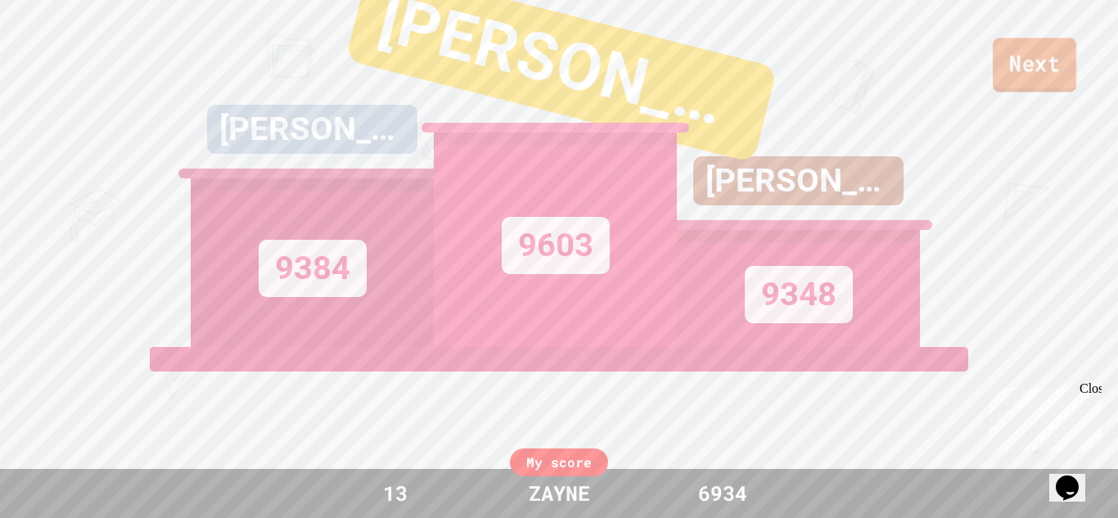
click at [1012, 57] on link "Next" at bounding box center [1034, 65] width 83 height 54
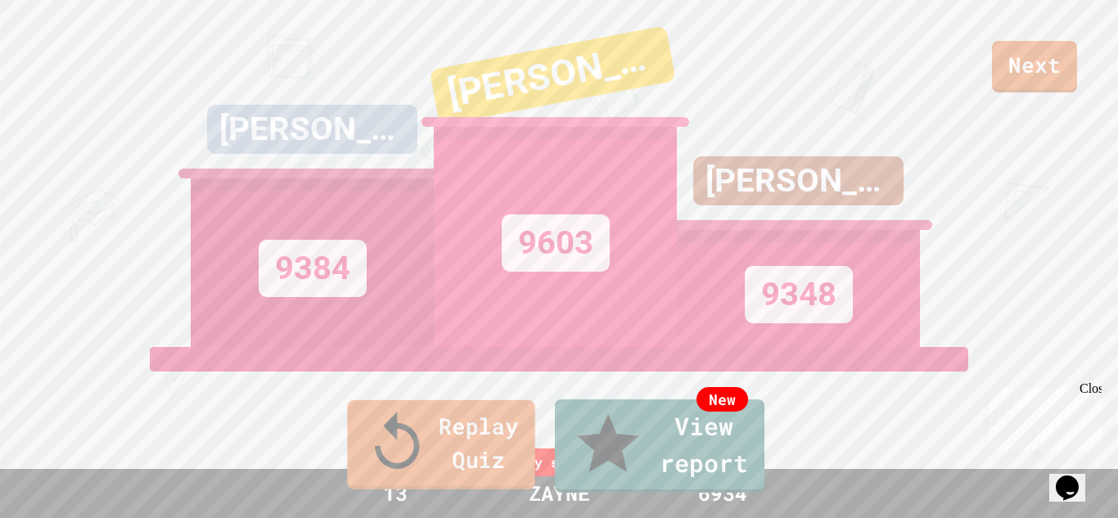
click at [427, 446] on link "Replay Quiz" at bounding box center [440, 444] width 187 height 89
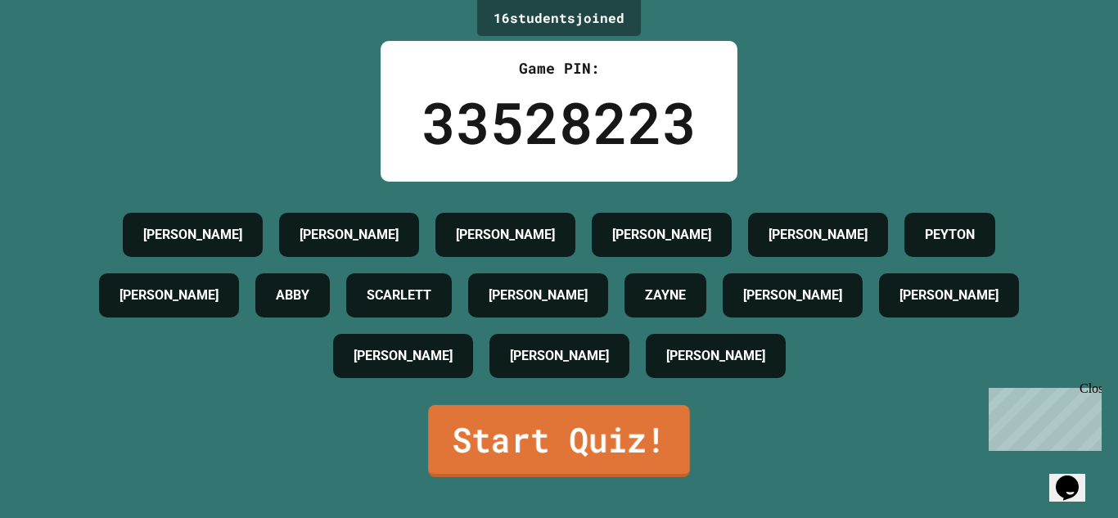
click at [487, 442] on link "Start Quiz!" at bounding box center [559, 441] width 262 height 72
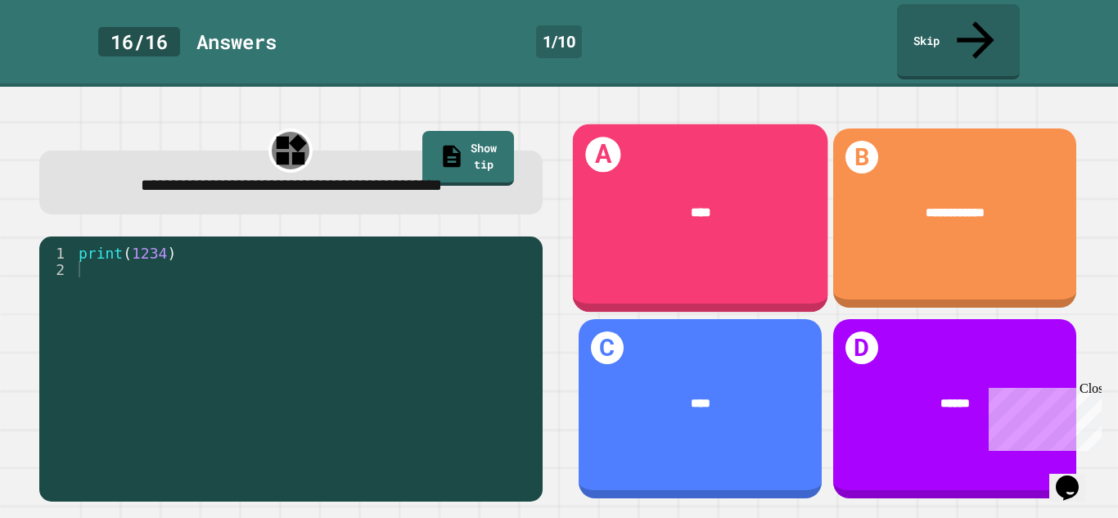
click at [730, 201] on div "****" at bounding box center [699, 214] width 255 height 73
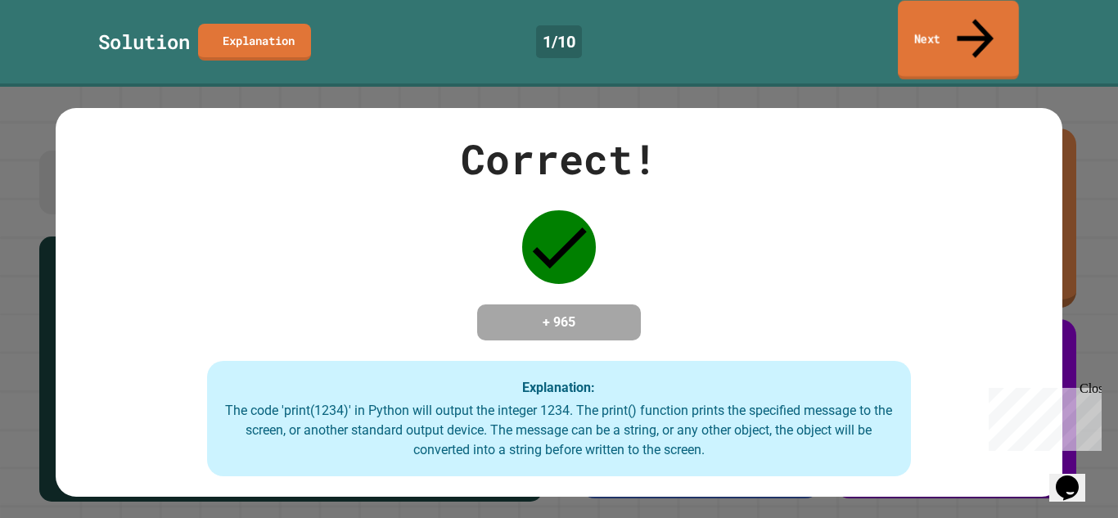
click at [974, 32] on link "Next" at bounding box center [958, 40] width 121 height 79
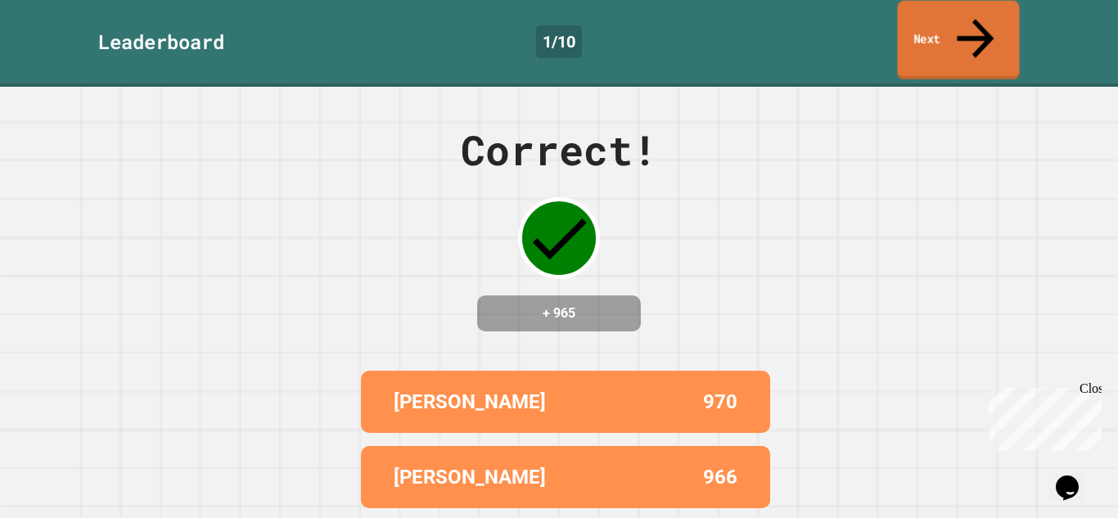
click at [974, 32] on link "Next" at bounding box center [958, 40] width 122 height 79
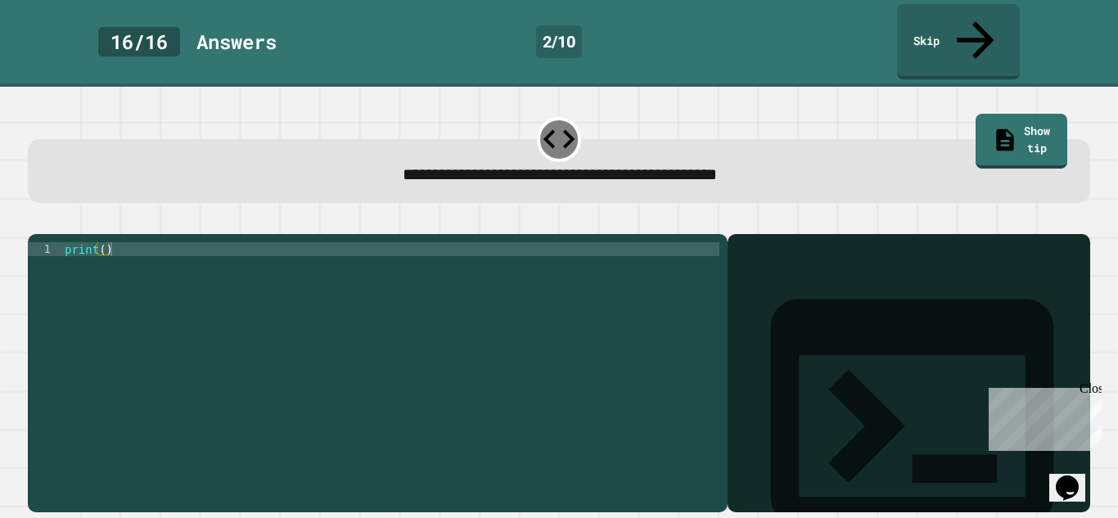
click at [101, 242] on div "print ( )" at bounding box center [390, 388] width 658 height 292
click at [103, 242] on div "print ( )" at bounding box center [390, 388] width 658 height 292
type textarea "**********"
click at [52, 225] on icon "button" at bounding box center [47, 230] width 9 height 11
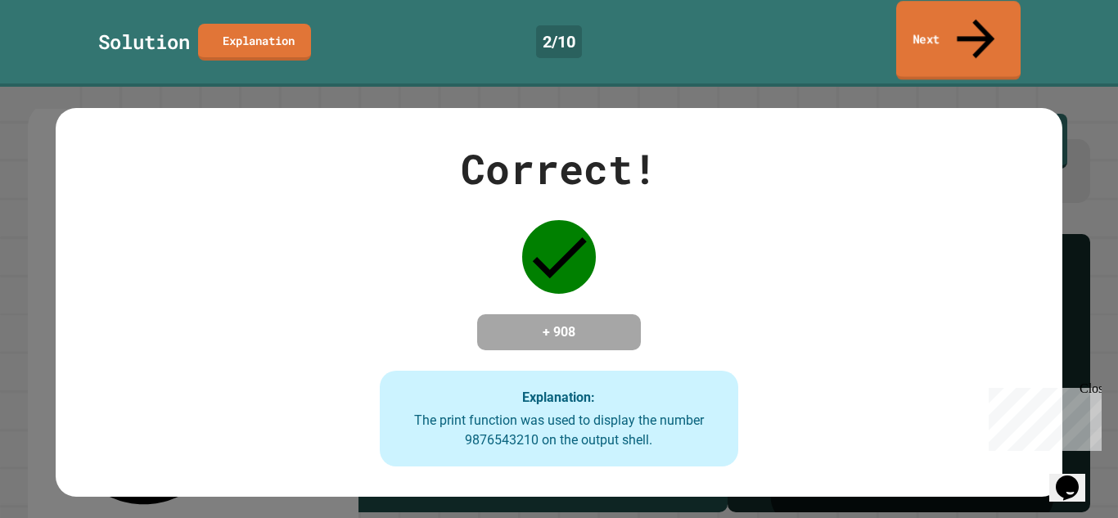
click at [976, 22] on icon at bounding box center [976, 39] width 56 height 58
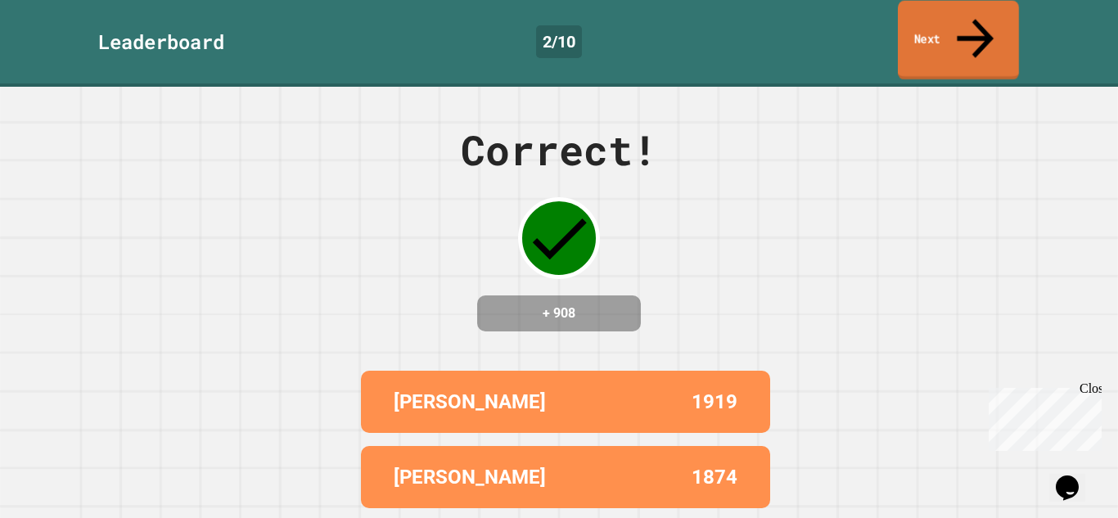
click at [976, 22] on icon at bounding box center [975, 38] width 37 height 39
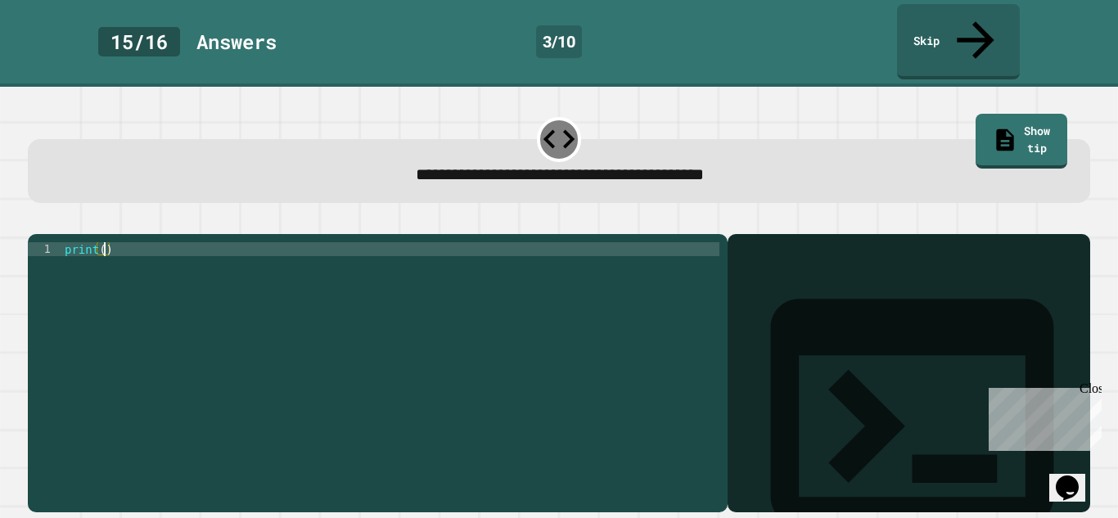
click at [105, 242] on div "print ( )" at bounding box center [390, 388] width 658 height 292
type textarea "**********"
click at [36, 221] on icon "button" at bounding box center [36, 221] width 0 height 0
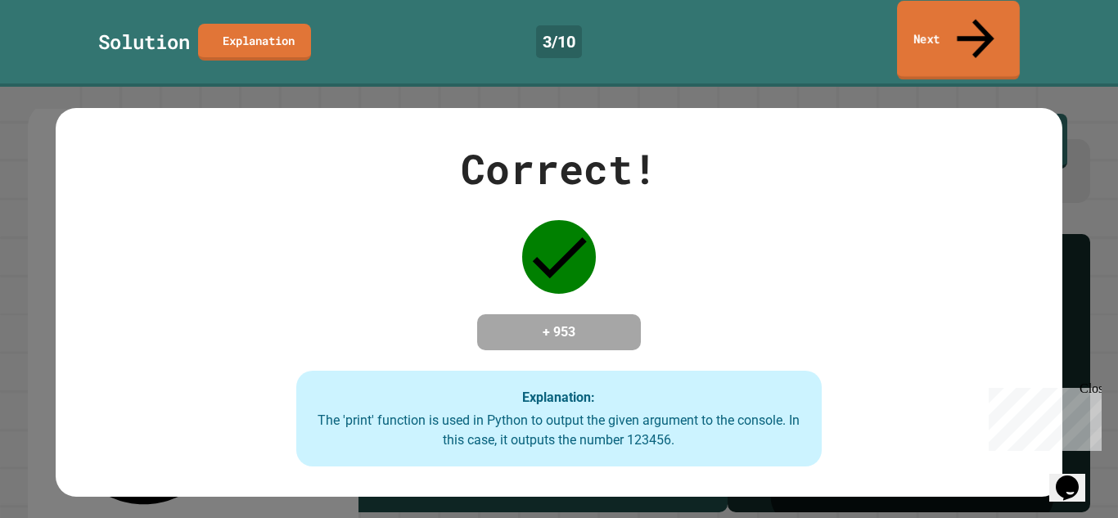
click at [975, 21] on icon at bounding box center [976, 38] width 56 height 58
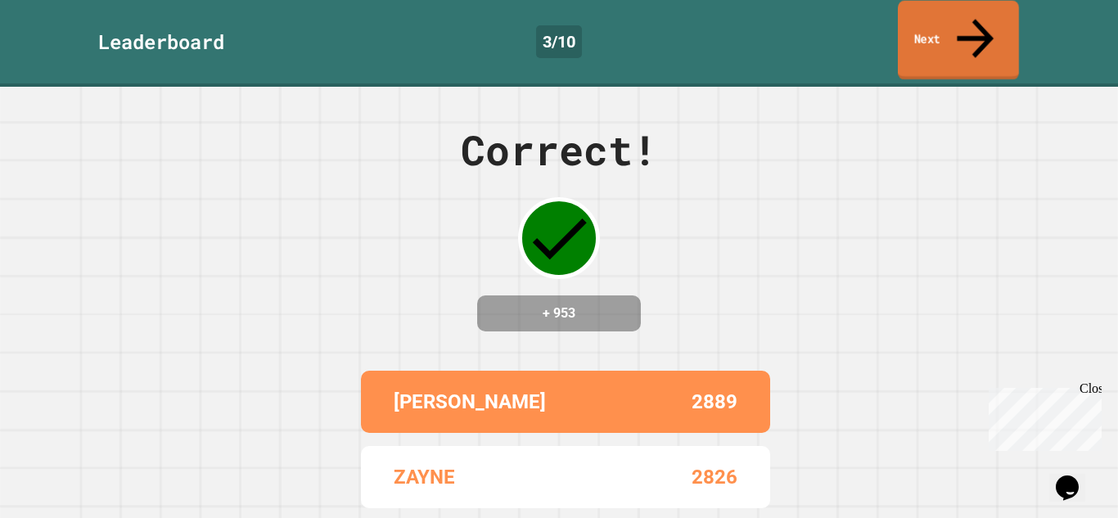
click at [975, 21] on icon at bounding box center [975, 38] width 55 height 58
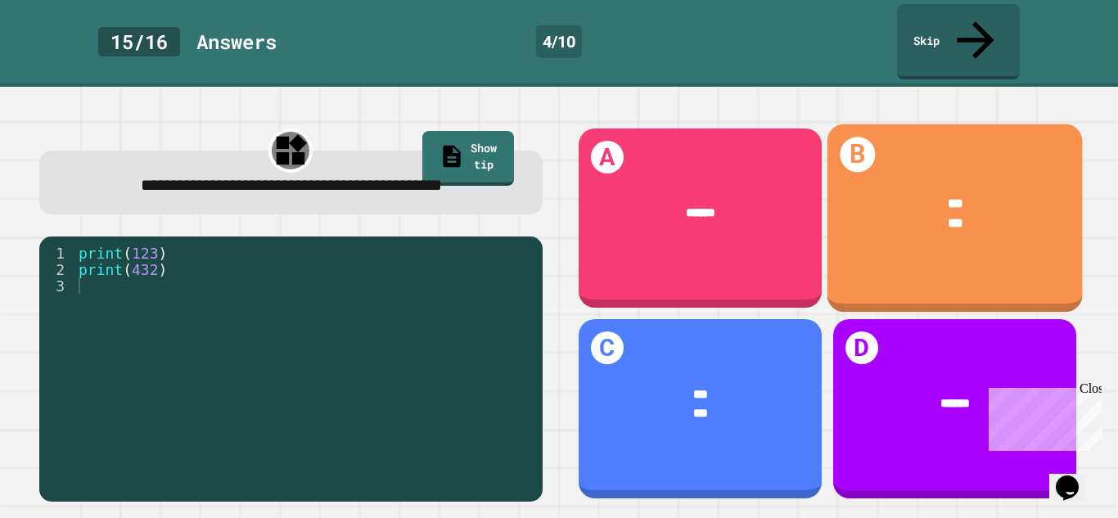
click at [957, 232] on div "B *** ***" at bounding box center [954, 218] width 255 height 188
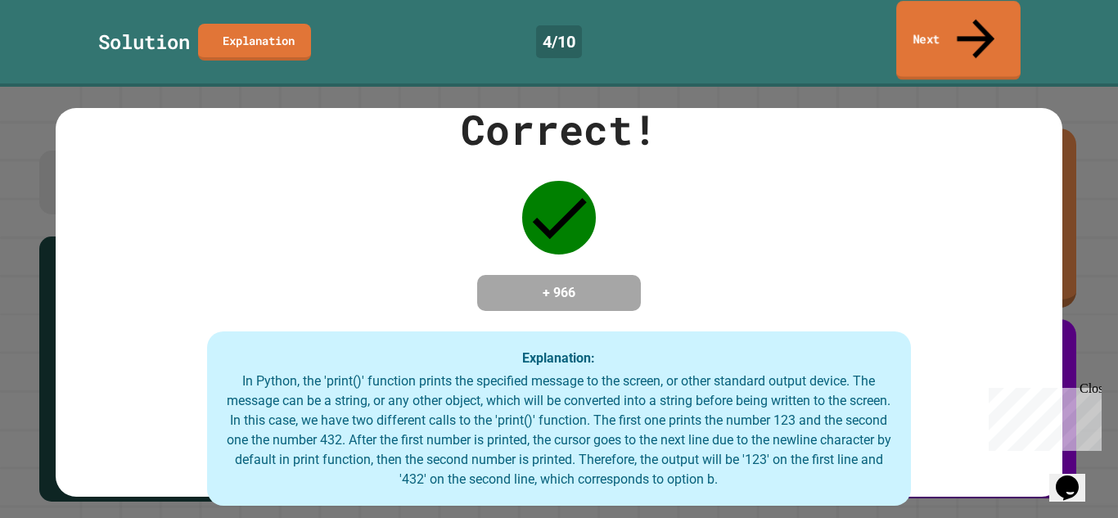
click at [959, 31] on link "Next" at bounding box center [958, 40] width 124 height 79
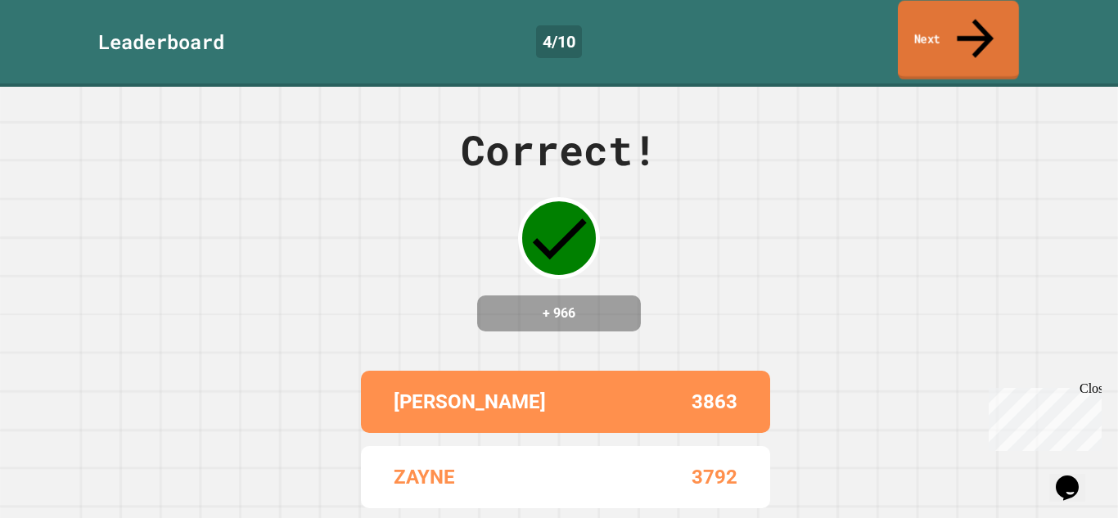
click at [959, 31] on link "Next" at bounding box center [958, 40] width 121 height 79
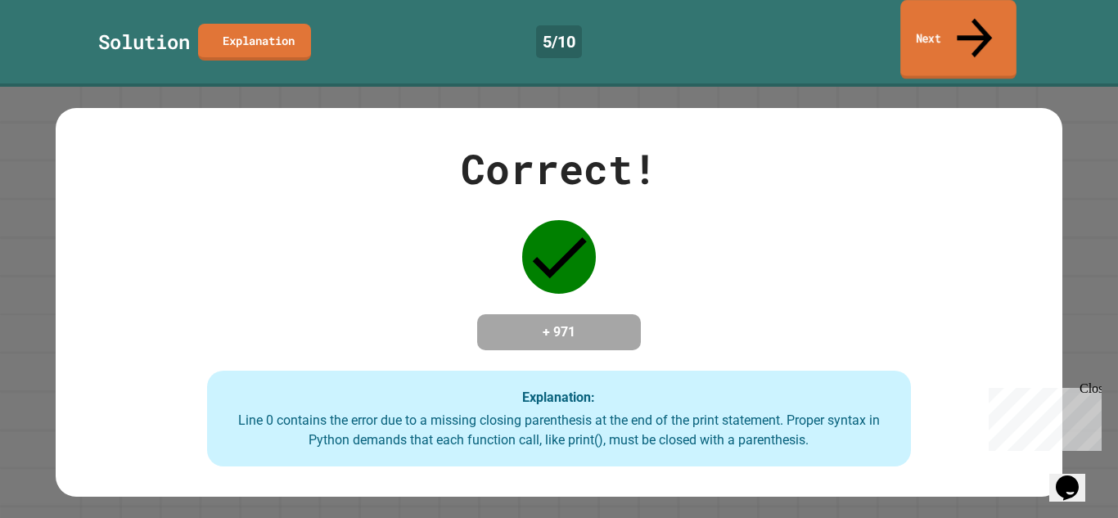
click at [985, 28] on link "Next" at bounding box center [958, 39] width 116 height 79
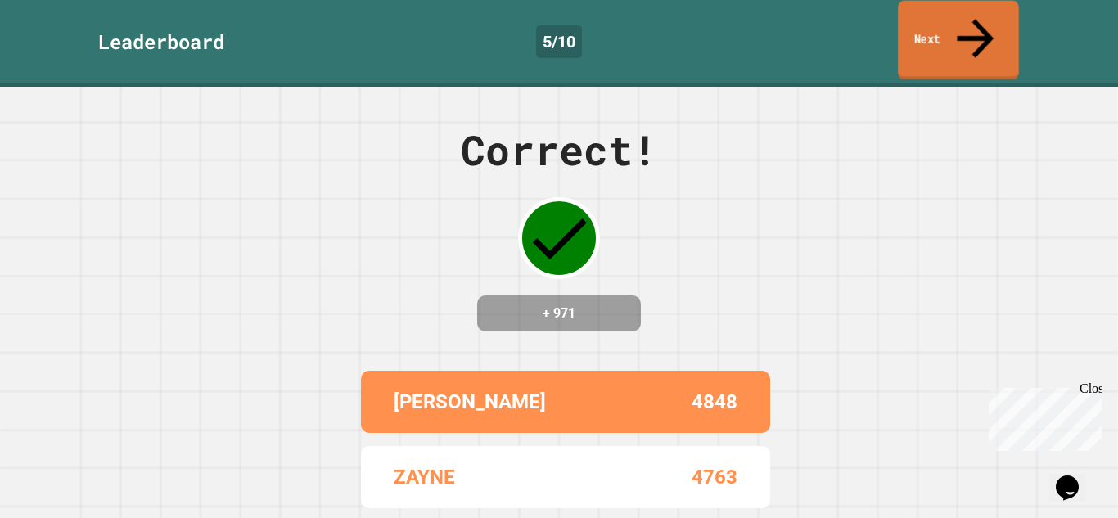
click at [985, 28] on link "Next" at bounding box center [958, 40] width 121 height 79
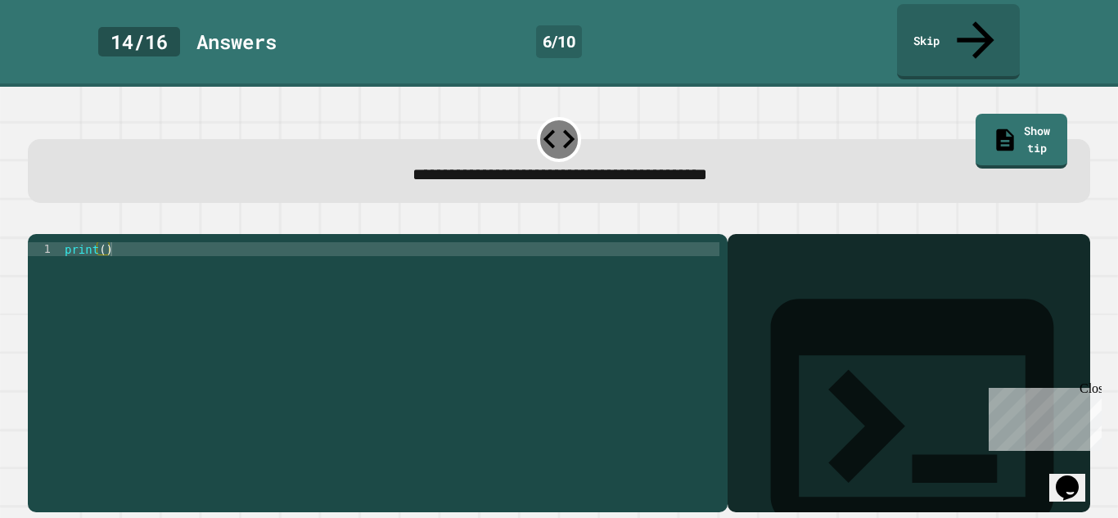
click at [105, 242] on div "print ( )" at bounding box center [390, 388] width 658 height 292
type textarea "**********"
click at [36, 221] on button "button" at bounding box center [36, 221] width 0 height 0
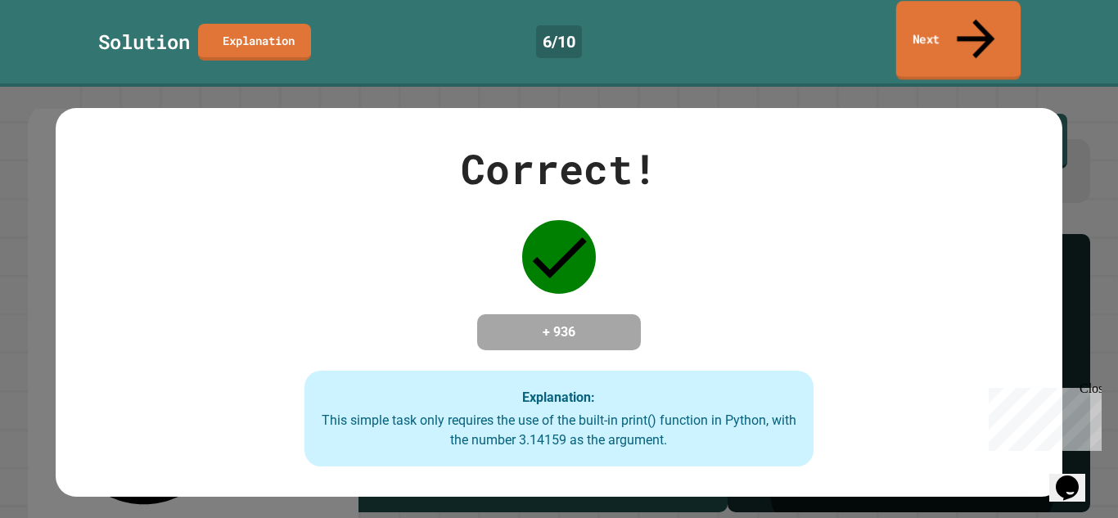
click at [1012, 23] on link "Next" at bounding box center [958, 40] width 124 height 79
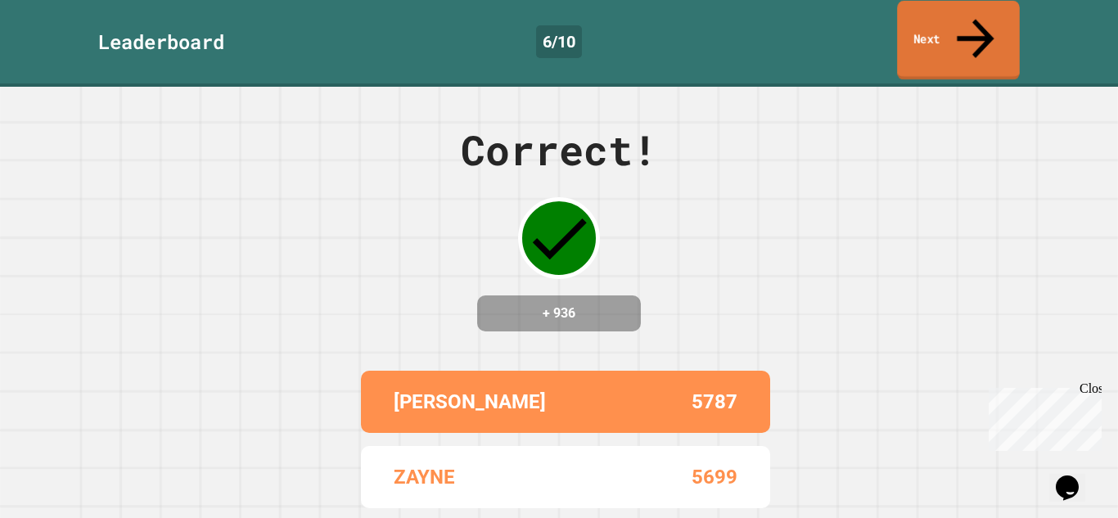
click at [1012, 23] on link "Next" at bounding box center [958, 40] width 123 height 79
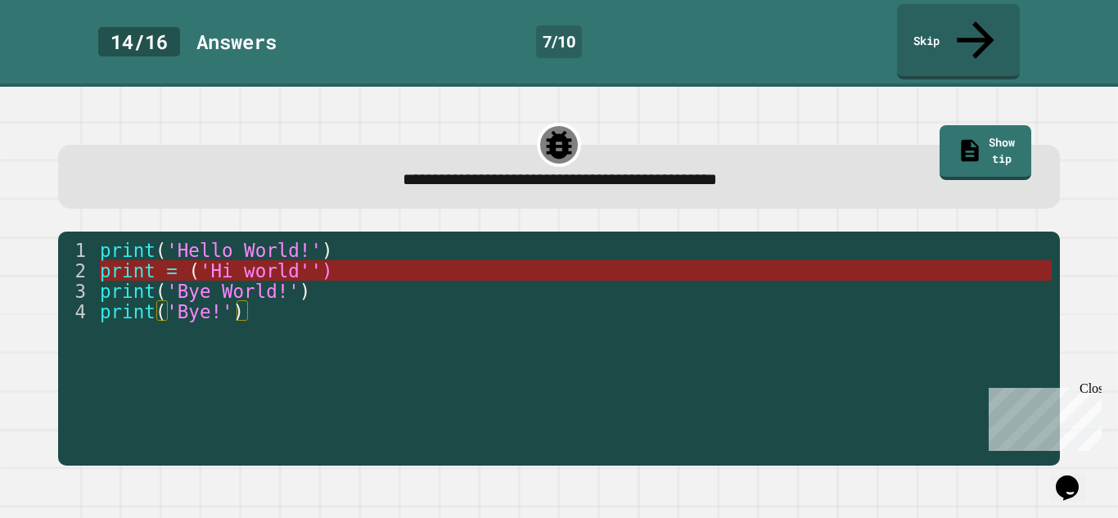
click at [151, 260] on span "print" at bounding box center [128, 270] width 56 height 21
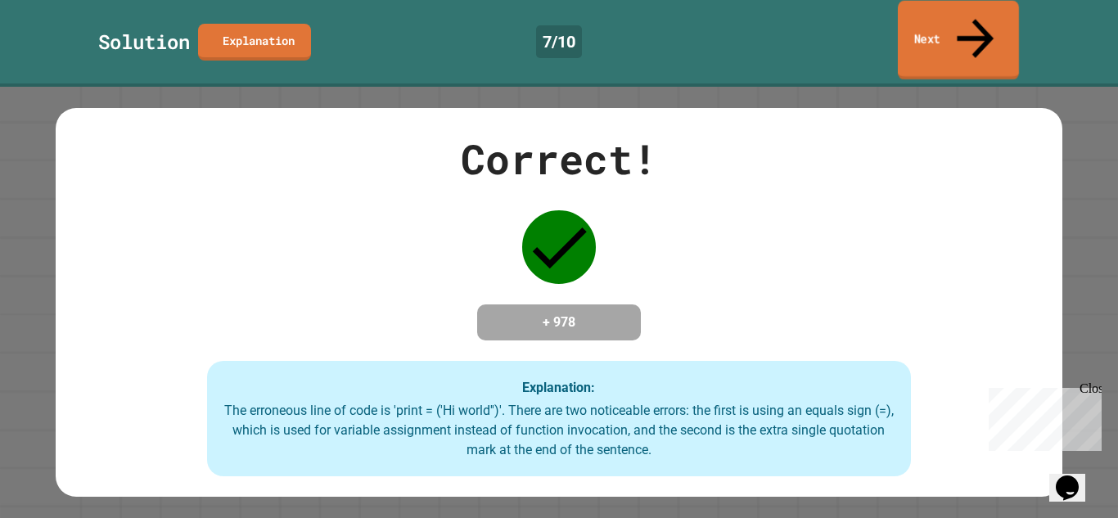
click at [958, 17] on link "Next" at bounding box center [958, 40] width 121 height 79
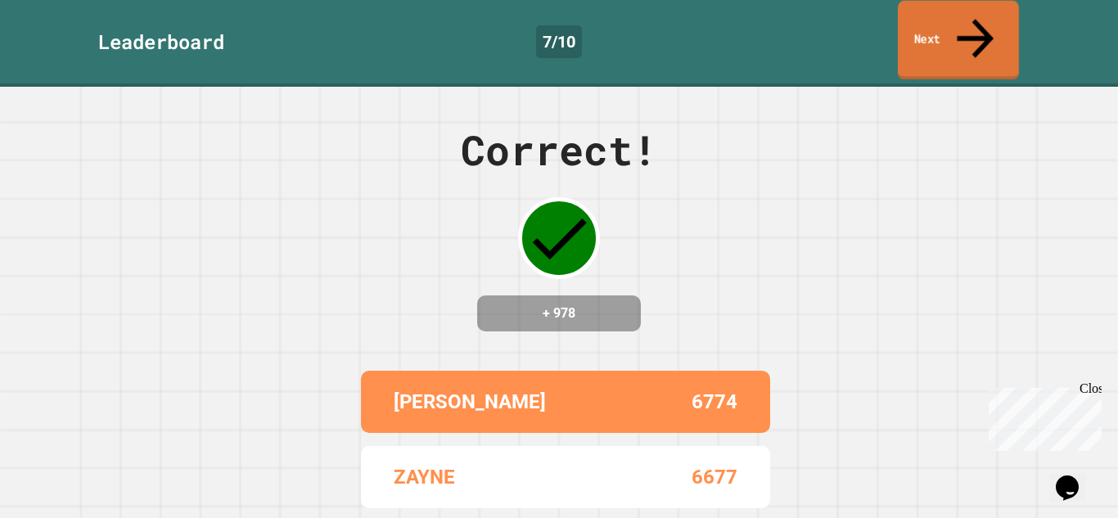
click at [958, 17] on link "Next" at bounding box center [958, 40] width 121 height 79
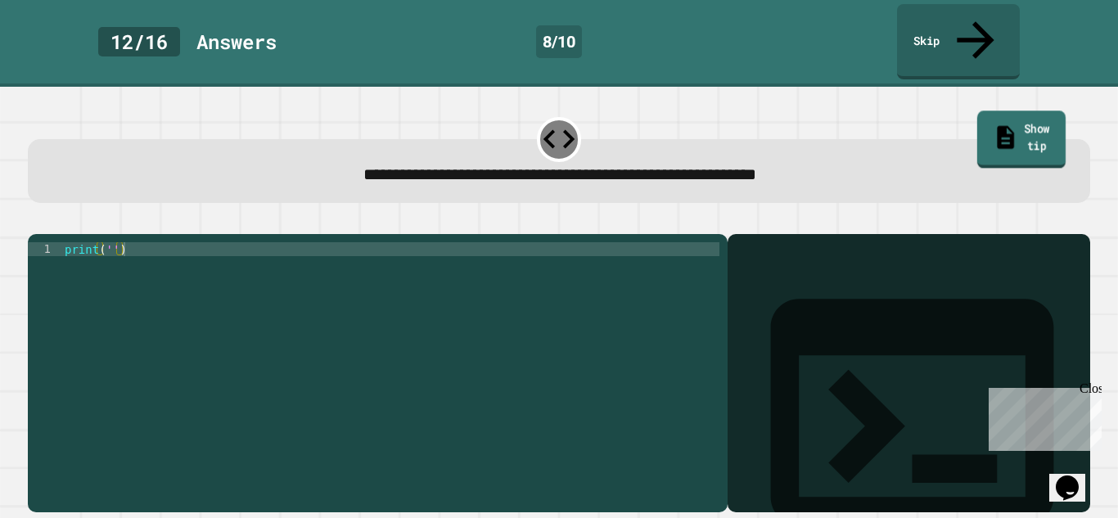
click at [994, 111] on link "Show tip" at bounding box center [1021, 139] width 88 height 57
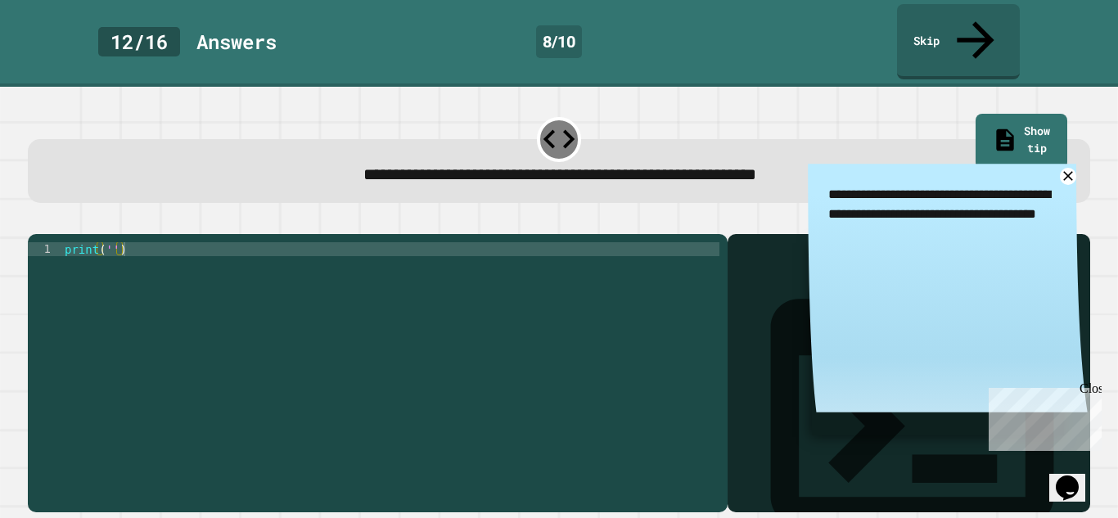
click at [110, 242] on div "print ( '' )" at bounding box center [390, 388] width 658 height 292
click at [1071, 166] on icon at bounding box center [1067, 176] width 20 height 20
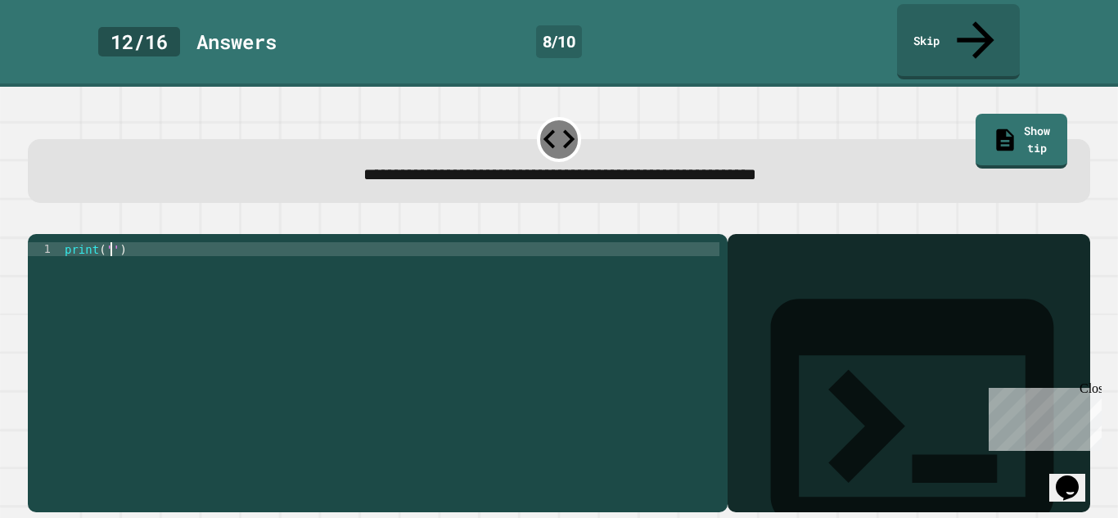
click at [112, 242] on div "print ( '' )" at bounding box center [390, 388] width 658 height 292
click at [107, 242] on div "print ( '' )" at bounding box center [390, 388] width 658 height 292
click at [109, 242] on div "print ( '' )" at bounding box center [390, 388] width 658 height 292
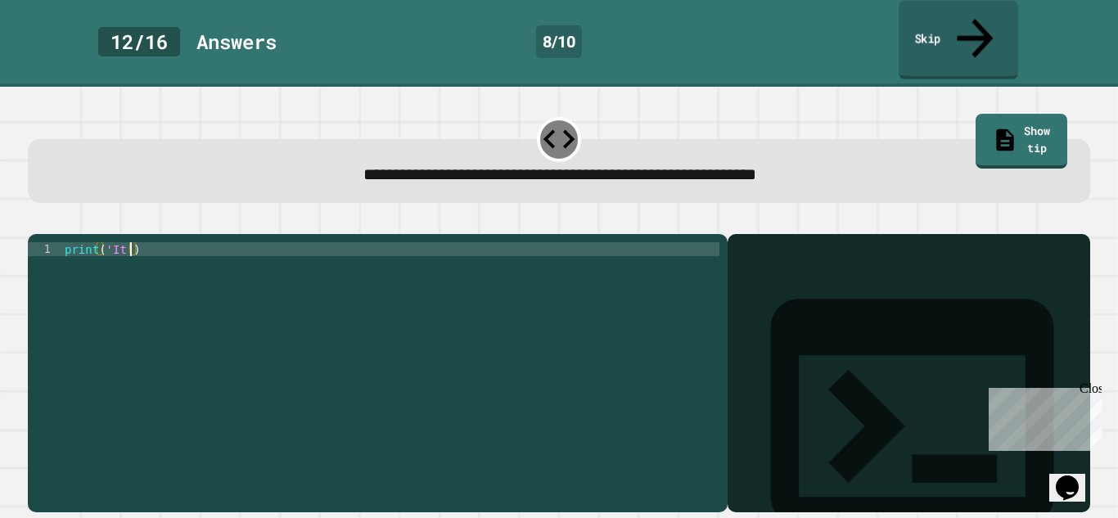
type textarea "**********"
click at [913, 13] on link "Skip" at bounding box center [958, 39] width 119 height 79
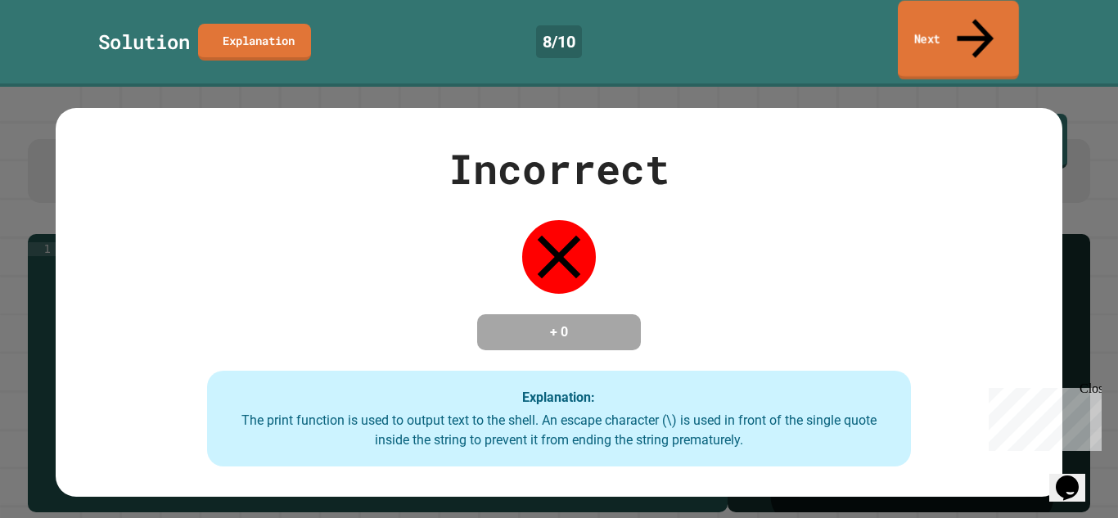
click at [953, 21] on link "Next" at bounding box center [958, 40] width 121 height 79
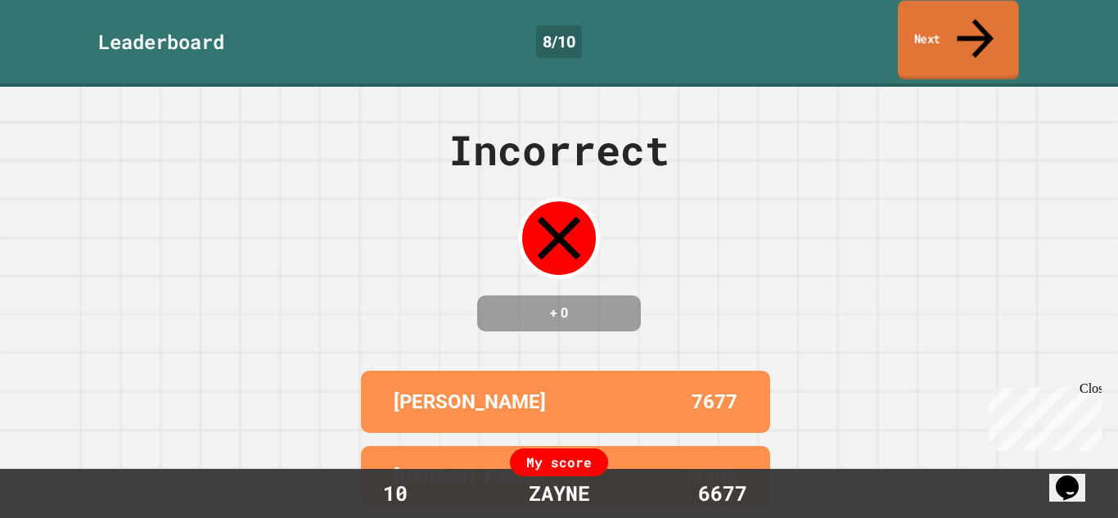
click at [953, 21] on link "Next" at bounding box center [958, 40] width 121 height 79
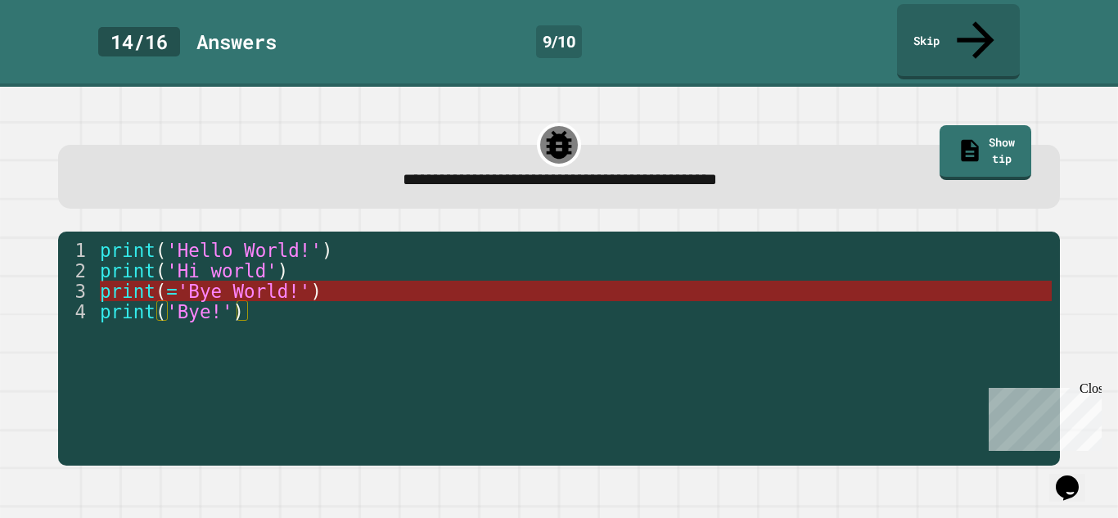
click at [180, 281] on span "'Bye World!'" at bounding box center [244, 291] width 133 height 21
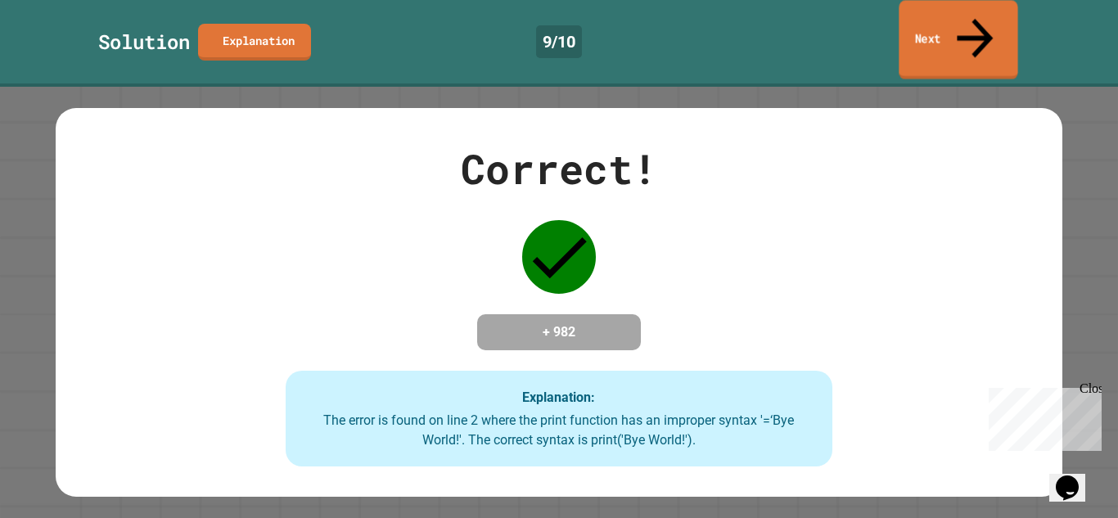
click at [992, 26] on link "Next" at bounding box center [958, 39] width 119 height 79
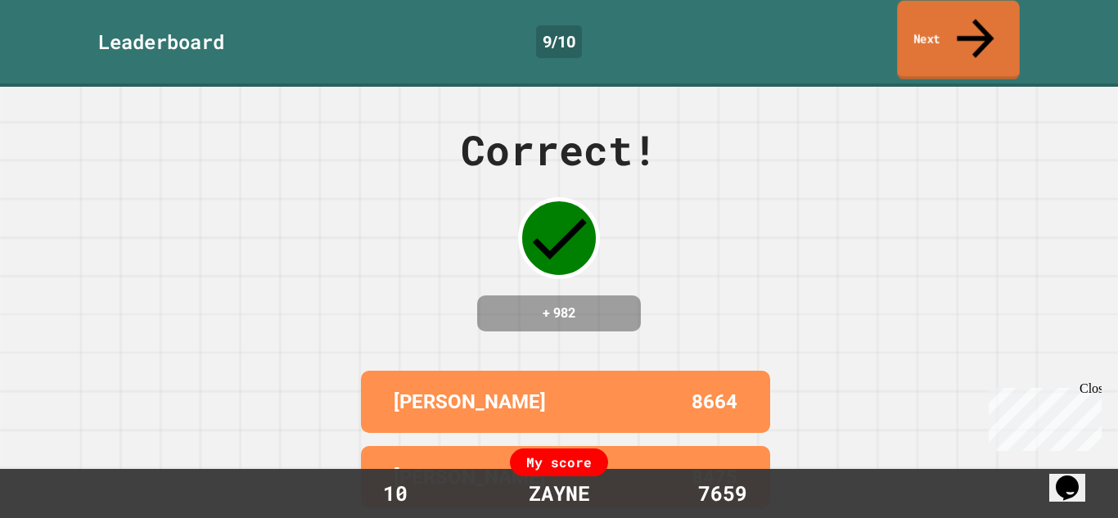
click at [992, 26] on link "Next" at bounding box center [958, 40] width 123 height 79
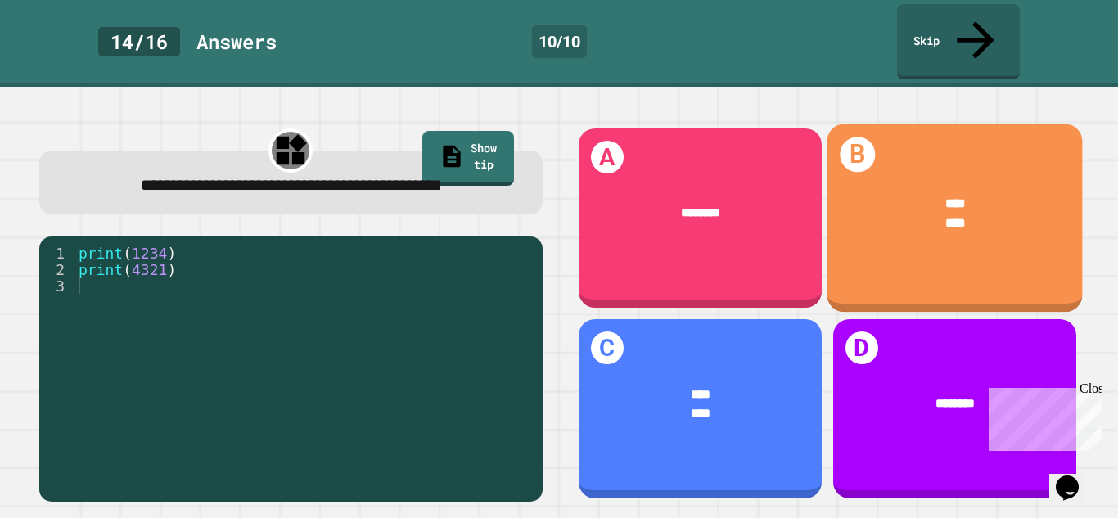
click at [886, 214] on div "****" at bounding box center [955, 224] width 202 height 20
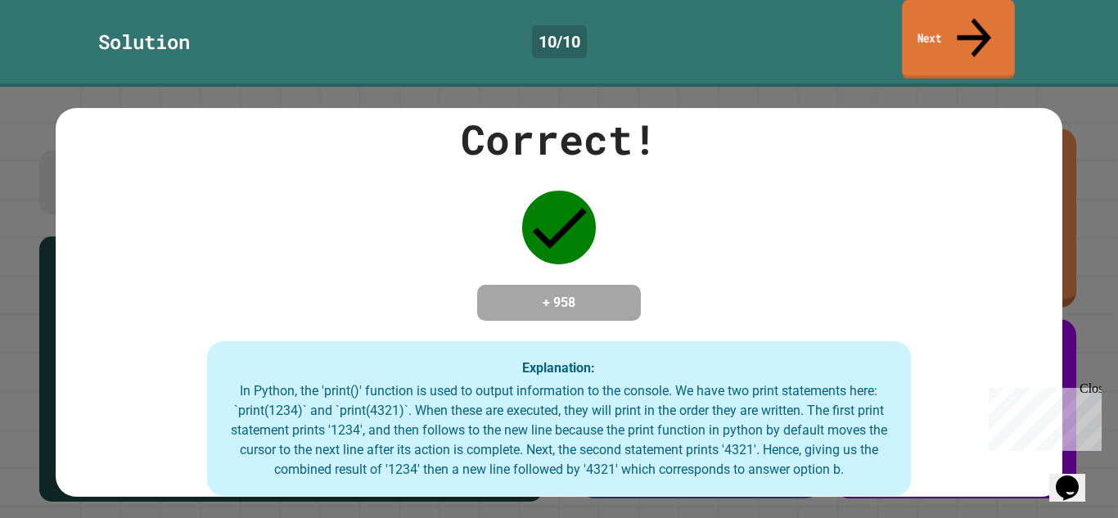
click at [974, 10] on link "Next" at bounding box center [958, 39] width 113 height 79
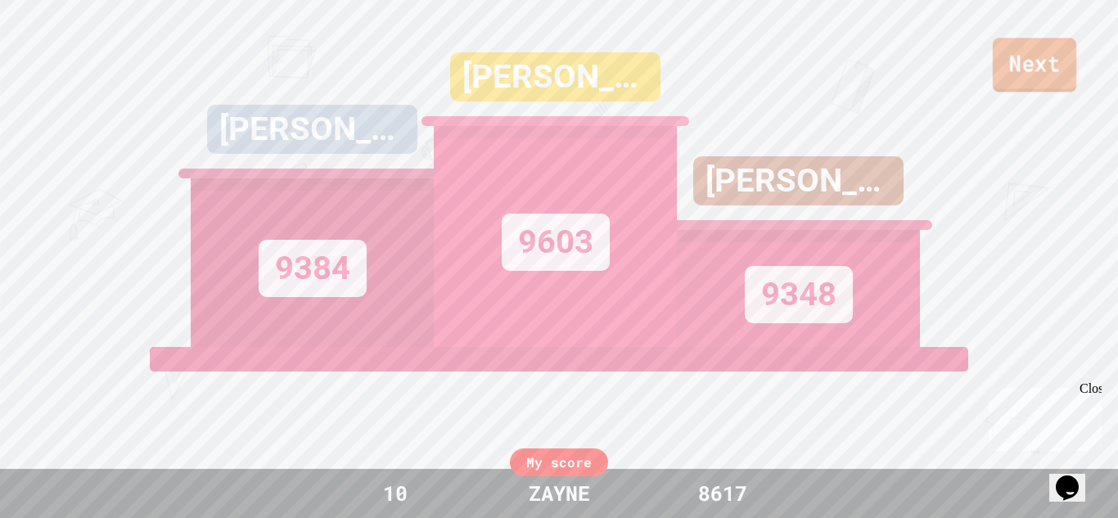
click at [1012, 65] on link "Next" at bounding box center [1034, 65] width 83 height 54
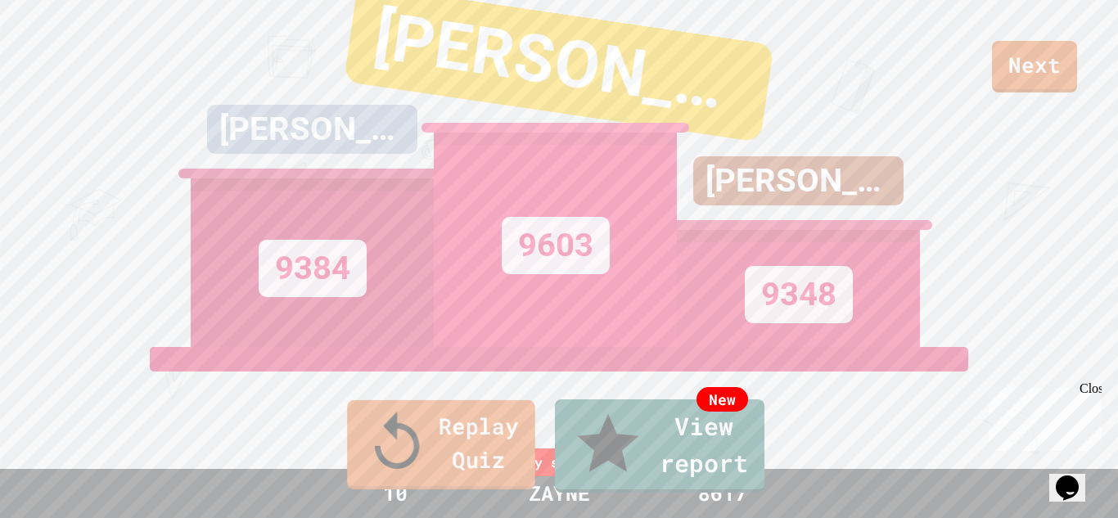
click at [448, 448] on link "Replay Quiz" at bounding box center [441, 444] width 188 height 89
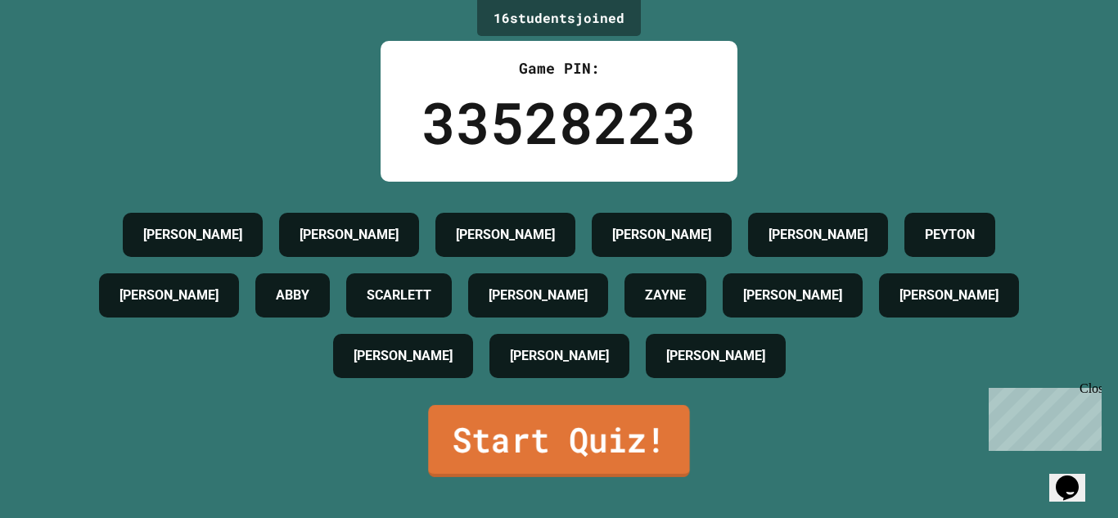
click at [487, 457] on link "Start Quiz!" at bounding box center [558, 441] width 261 height 72
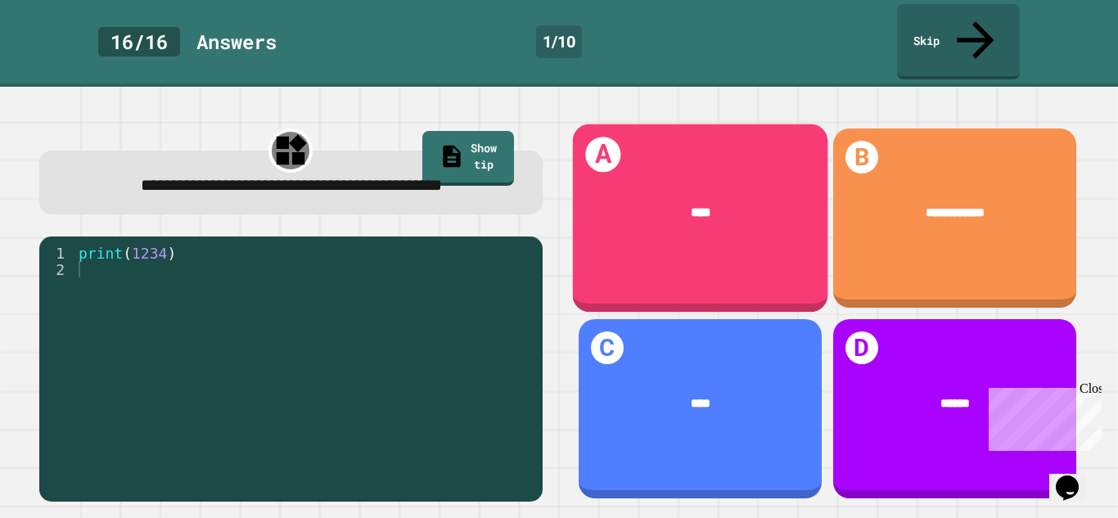
click at [760, 204] on div "****" at bounding box center [700, 214] width 202 height 20
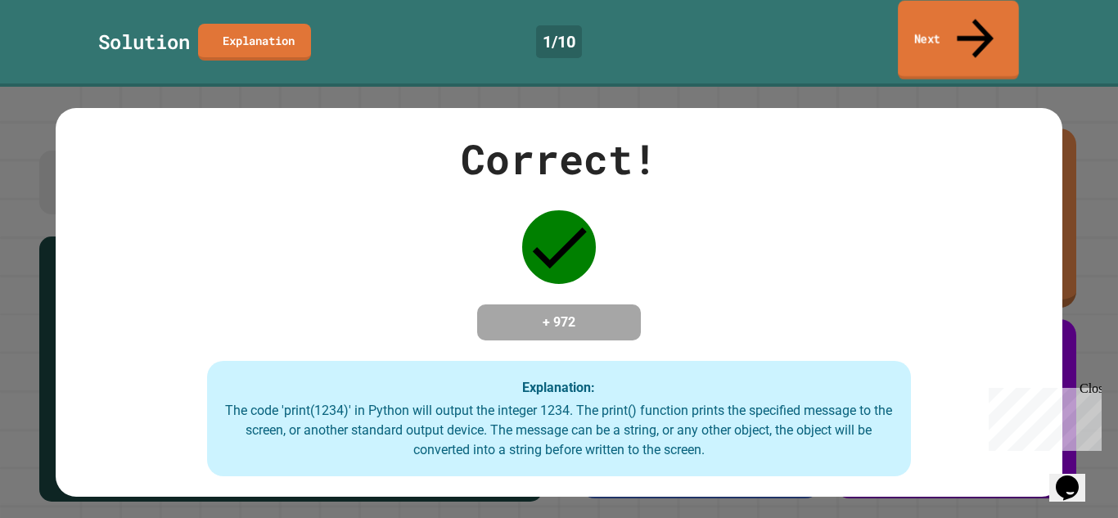
click at [988, 19] on link "Next" at bounding box center [958, 40] width 121 height 79
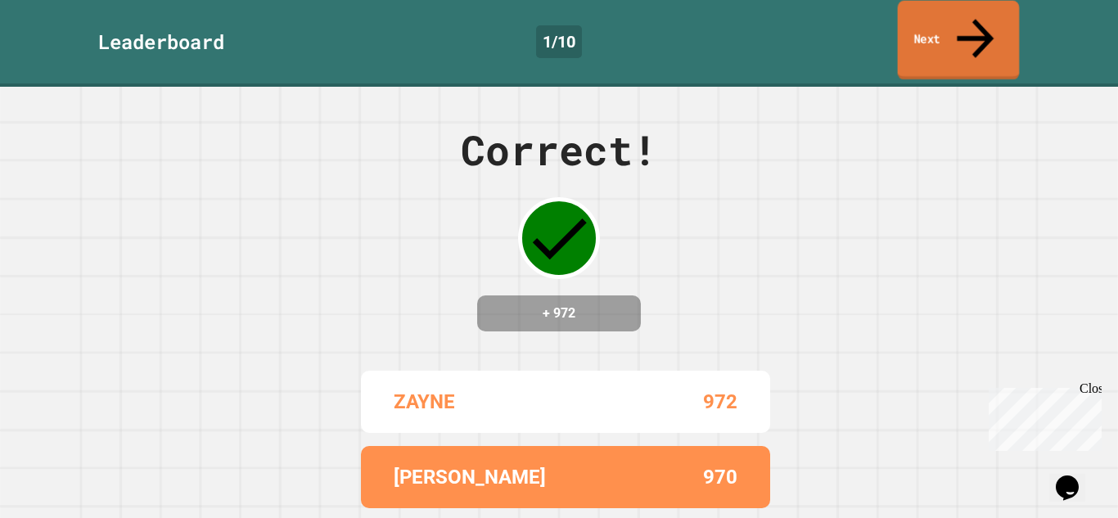
click at [988, 19] on link "Next" at bounding box center [959, 40] width 122 height 79
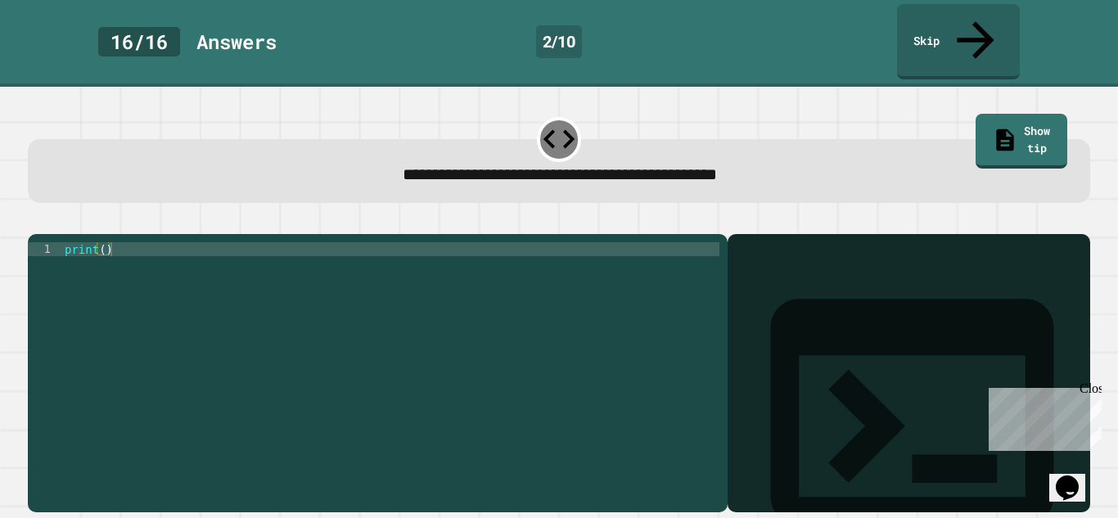
click at [102, 242] on div "print ( )" at bounding box center [390, 388] width 658 height 292
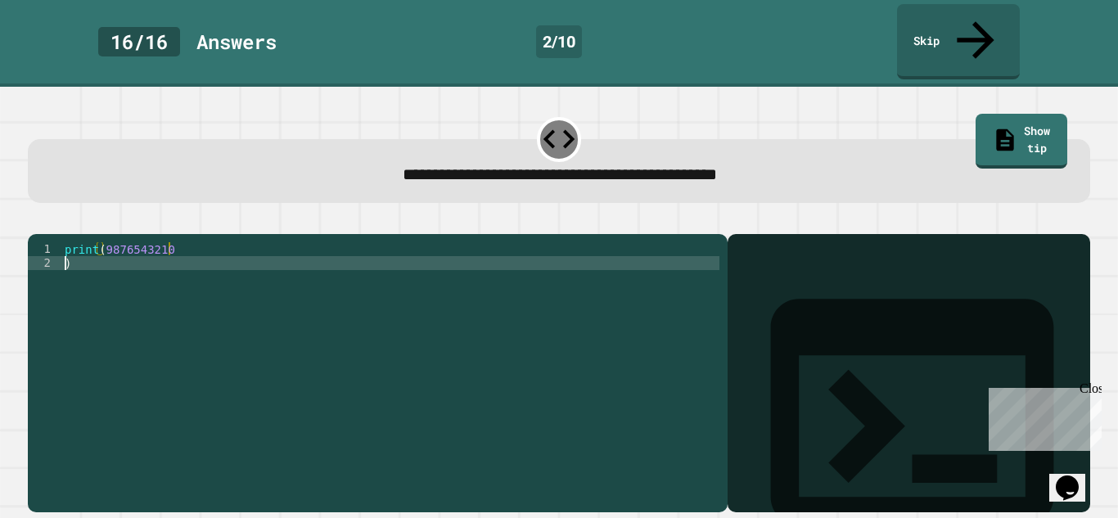
scroll to position [0, 0]
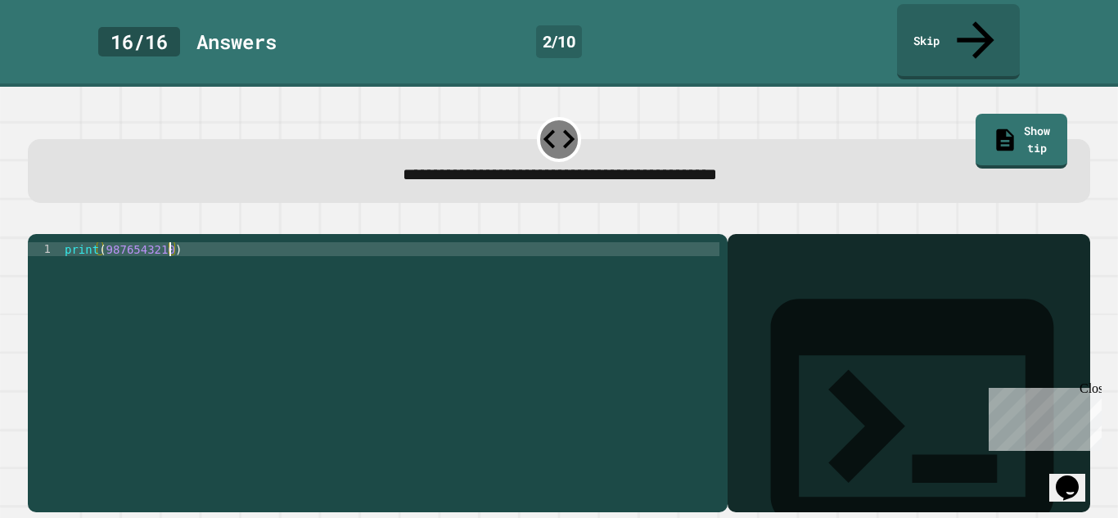
type textarea "**********"
click at [36, 221] on icon "button" at bounding box center [36, 221] width 0 height 0
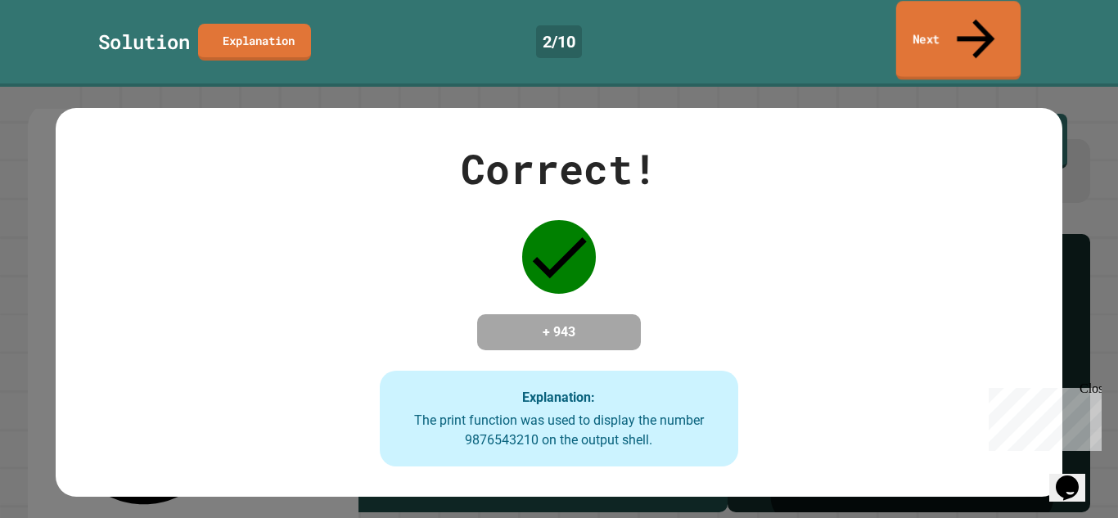
click at [961, 16] on link "Next" at bounding box center [958, 40] width 124 height 79
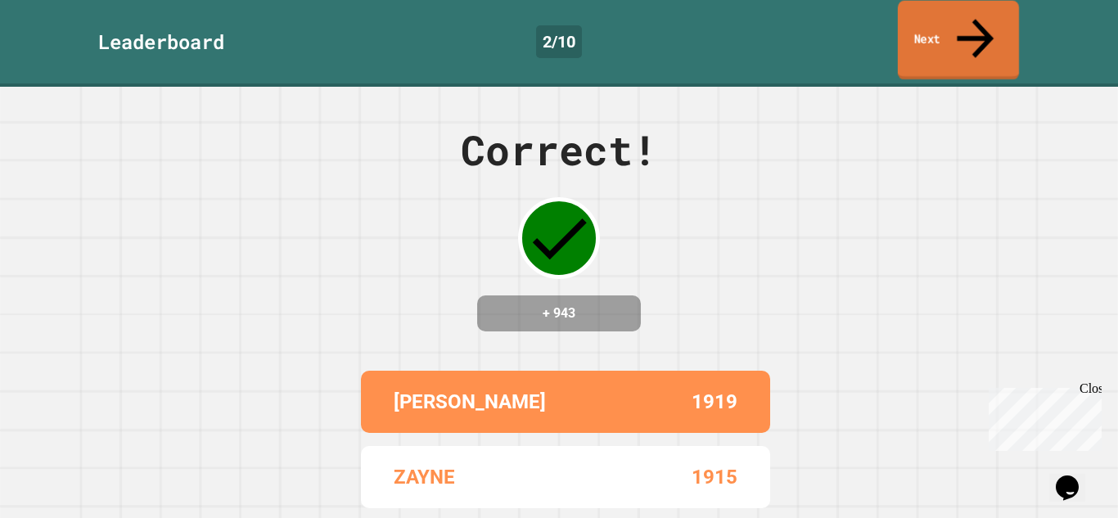
click at [968, 25] on icon at bounding box center [975, 38] width 55 height 58
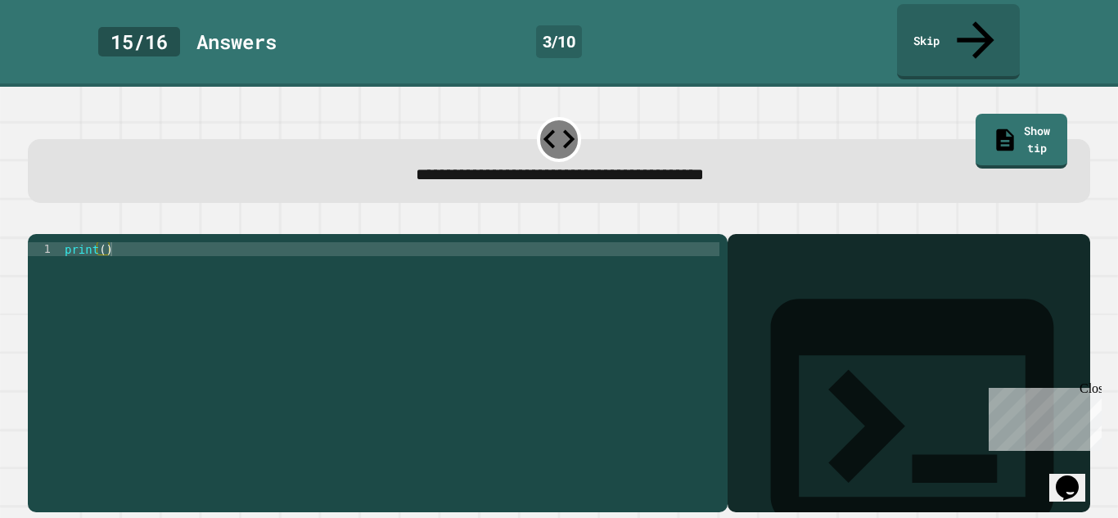
click at [105, 242] on div "print ( )" at bounding box center [390, 388] width 658 height 292
type textarea "**********"
click at [36, 221] on icon "button" at bounding box center [36, 221] width 0 height 0
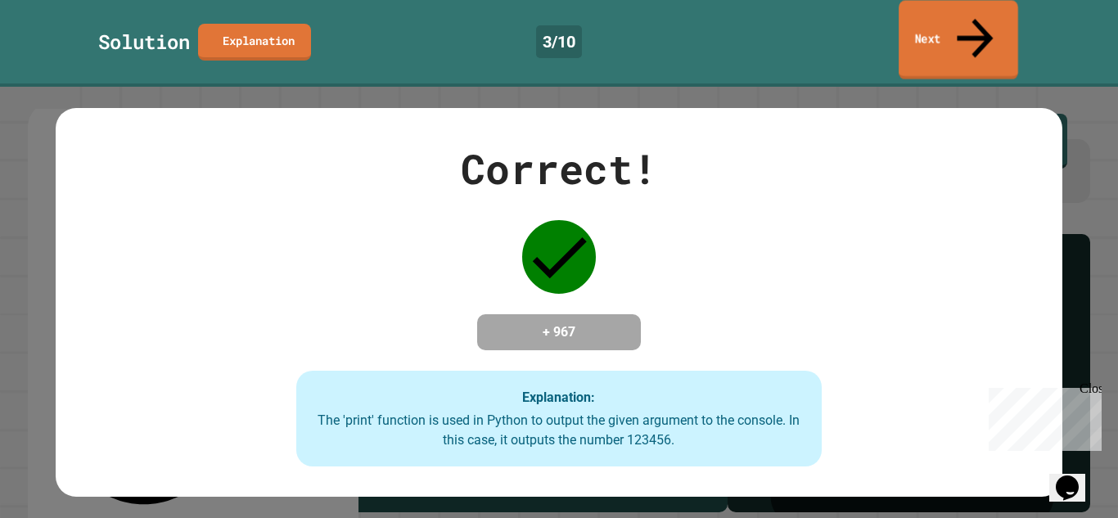
click at [944, 7] on link "Next" at bounding box center [958, 39] width 119 height 79
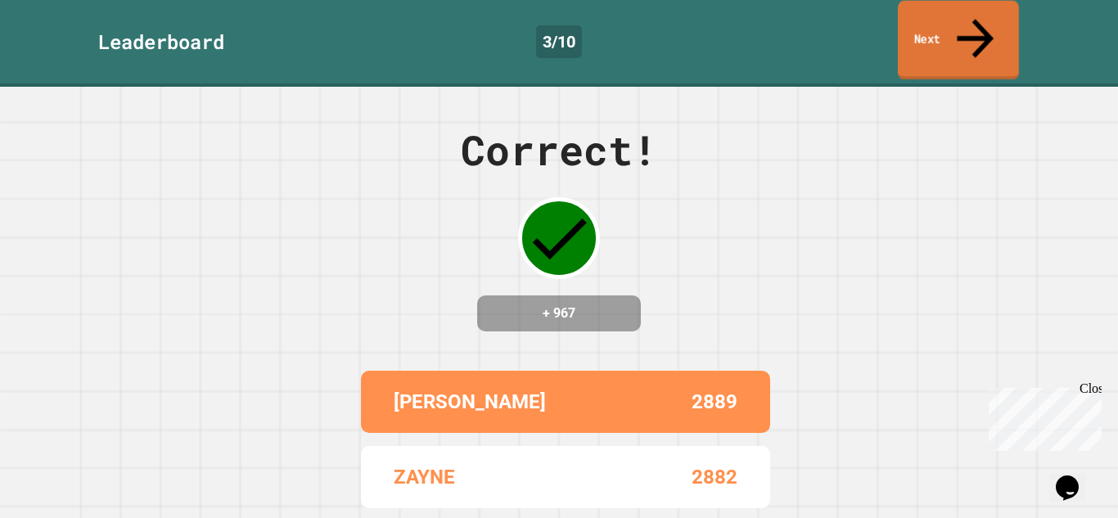
click at [940, 25] on link "Next" at bounding box center [958, 40] width 121 height 79
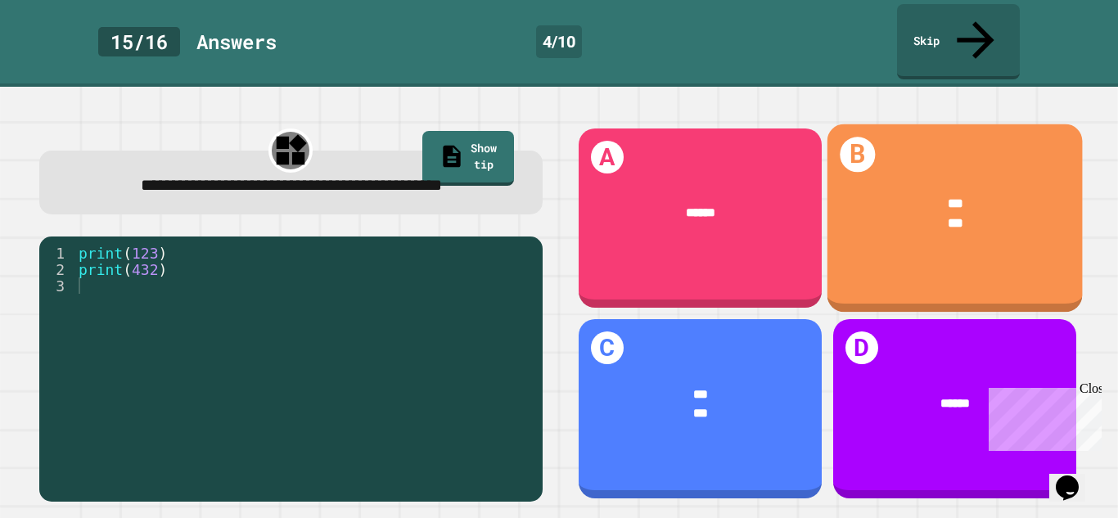
click at [904, 214] on div "***" at bounding box center [955, 224] width 202 height 20
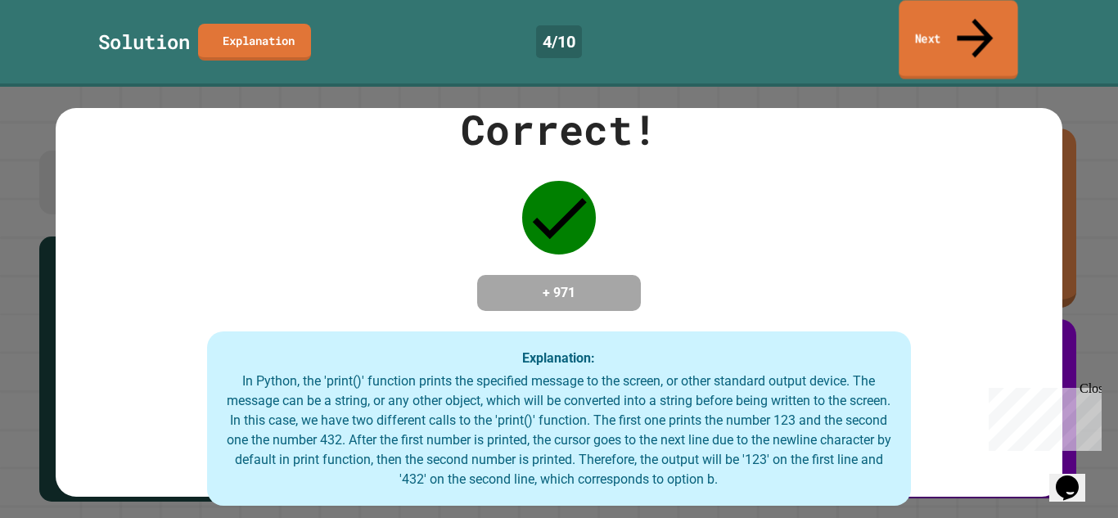
click at [988, 24] on link "Next" at bounding box center [958, 39] width 119 height 79
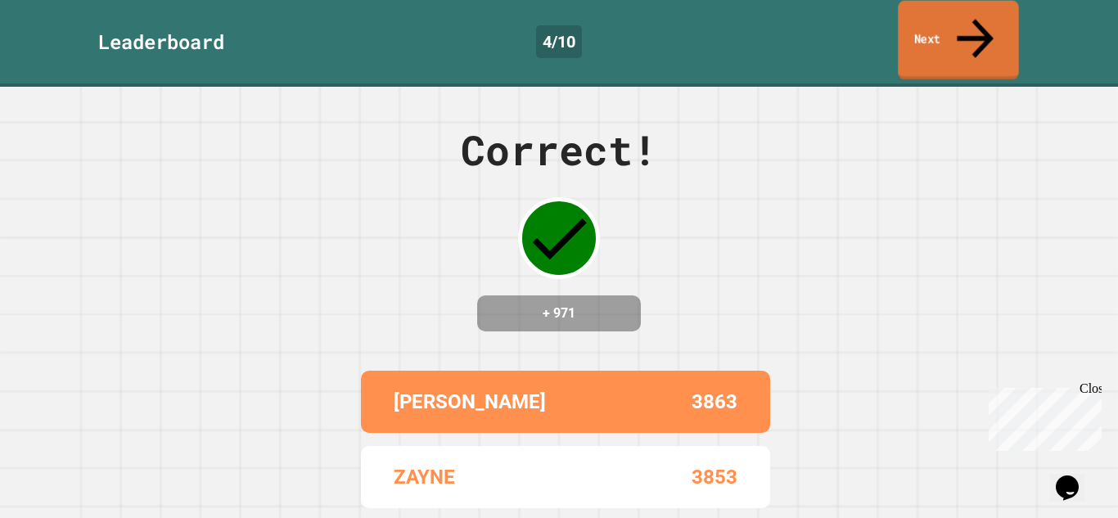
click at [988, 24] on link "Next" at bounding box center [958, 40] width 121 height 79
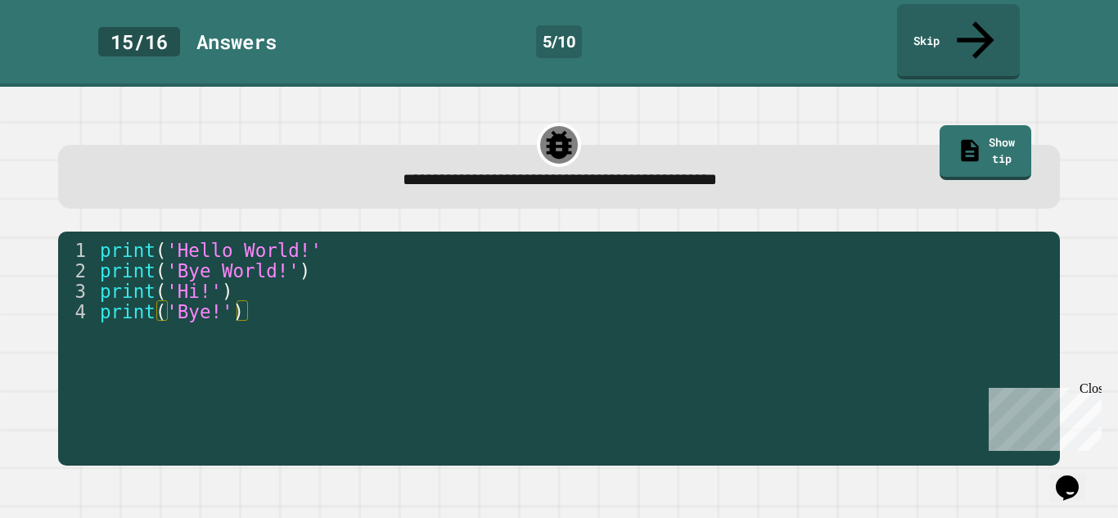
click at [268, 232] on div "1 2 3 4 print ( 'Hello World!' print ( 'Bye World!' ) print ( 'Hi!' ) print ( '…" at bounding box center [559, 349] width 1002 height 235
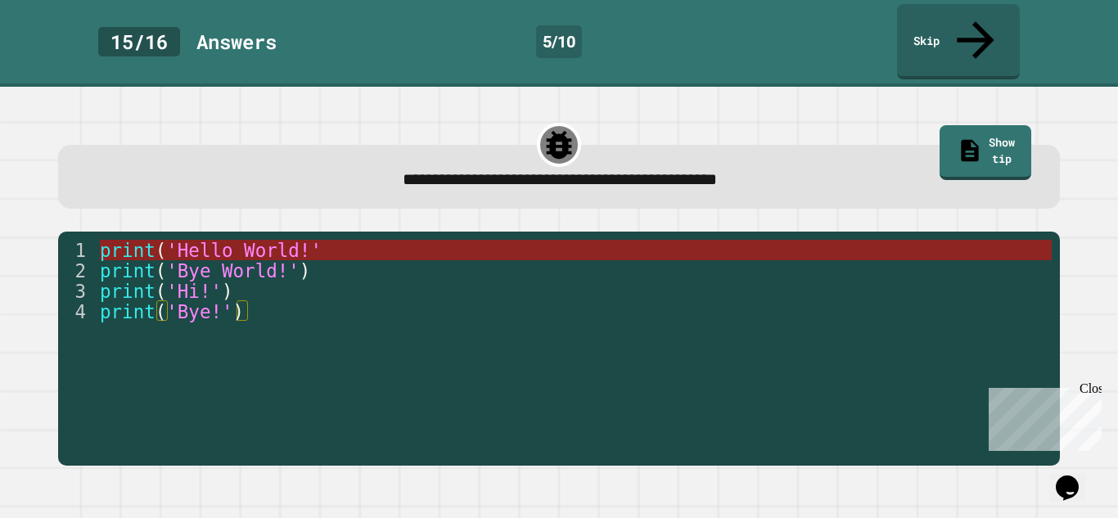
click at [268, 240] on span "'Hello World!'" at bounding box center [243, 250] width 155 height 21
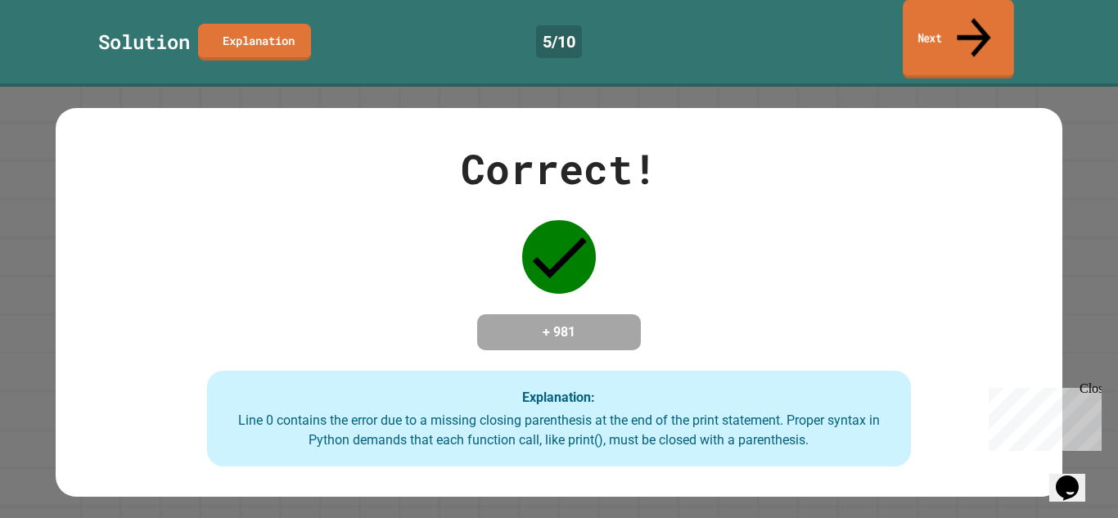
click at [977, 30] on link "Next" at bounding box center [958, 39] width 111 height 79
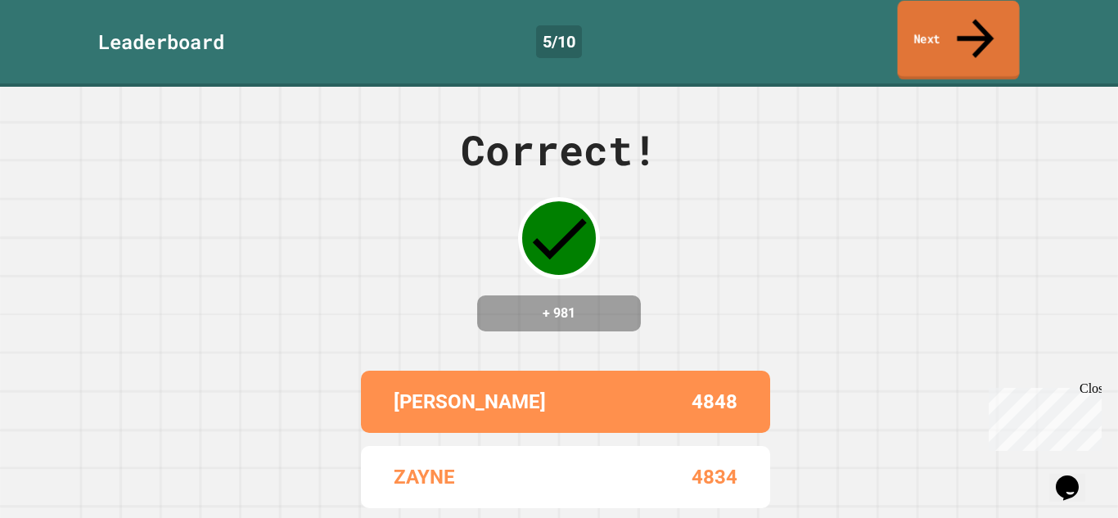
click at [977, 30] on link "Next" at bounding box center [958, 40] width 122 height 79
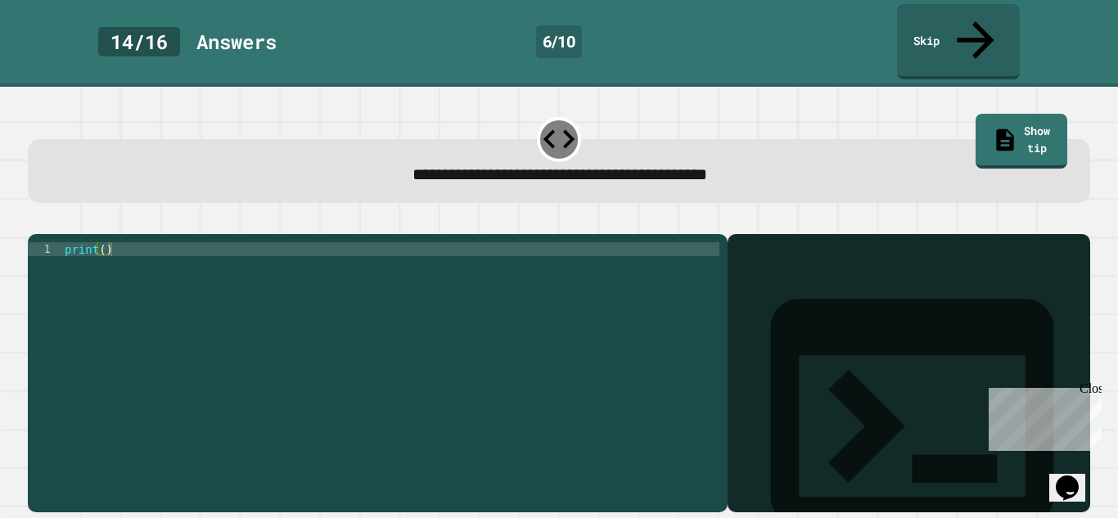
click at [101, 242] on div "print ( )" at bounding box center [390, 388] width 658 height 292
click at [104, 242] on div "print ( )" at bounding box center [390, 388] width 658 height 292
click at [103, 242] on div "print ( )" at bounding box center [390, 388] width 658 height 292
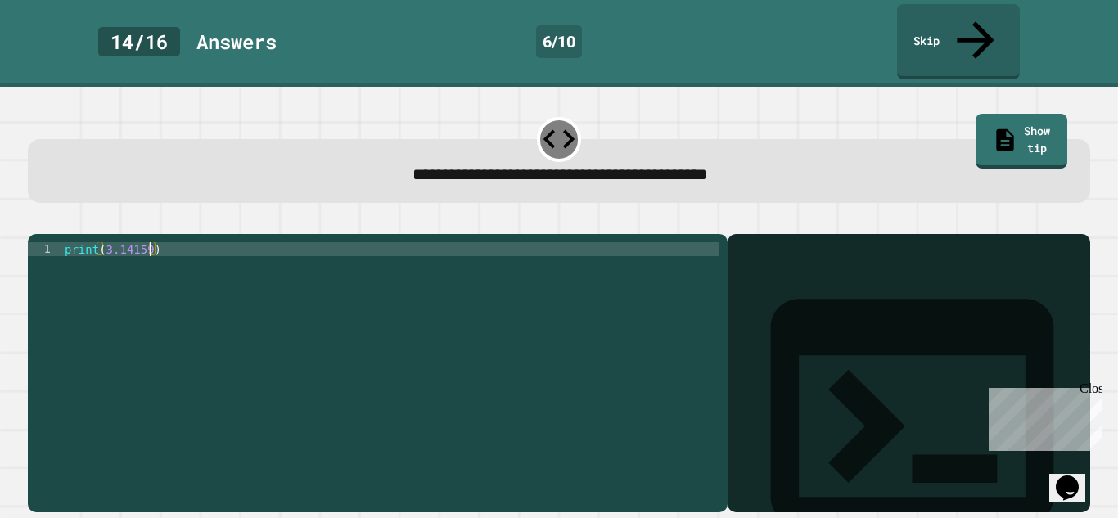
type textarea "**********"
click at [36, 221] on icon "button" at bounding box center [36, 221] width 0 height 0
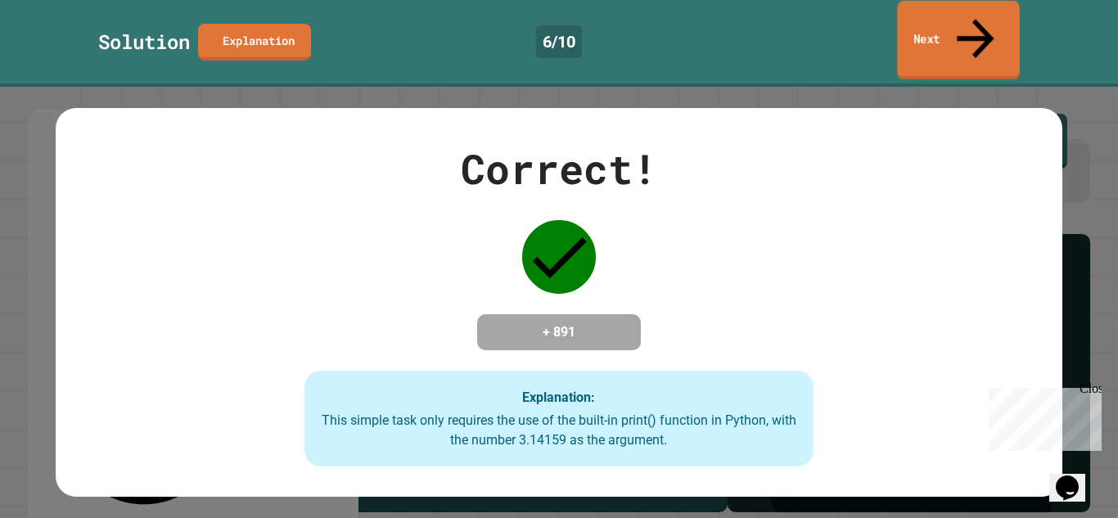
click at [1007, 25] on link "Next" at bounding box center [958, 40] width 123 height 79
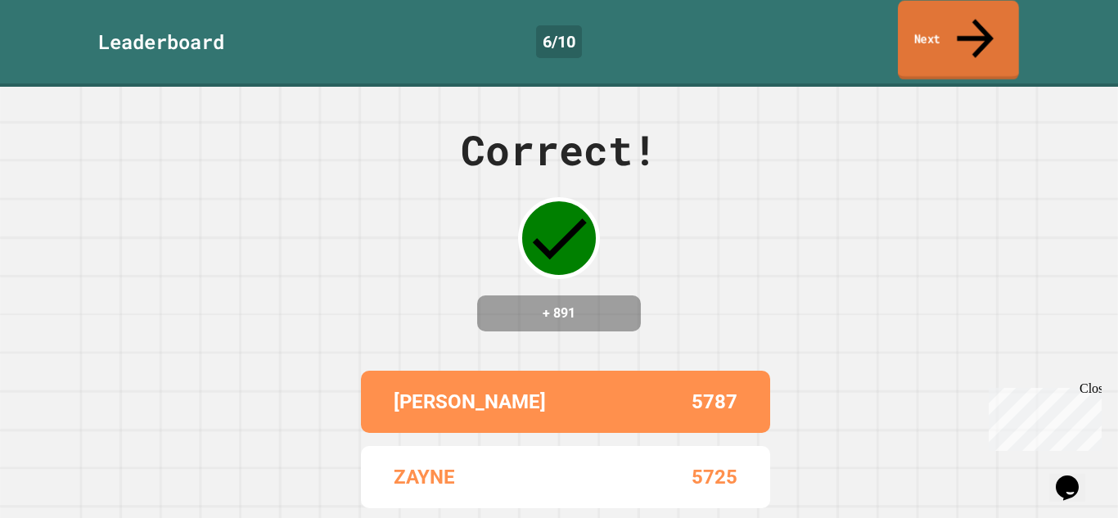
click at [967, 34] on link "Next" at bounding box center [958, 40] width 121 height 79
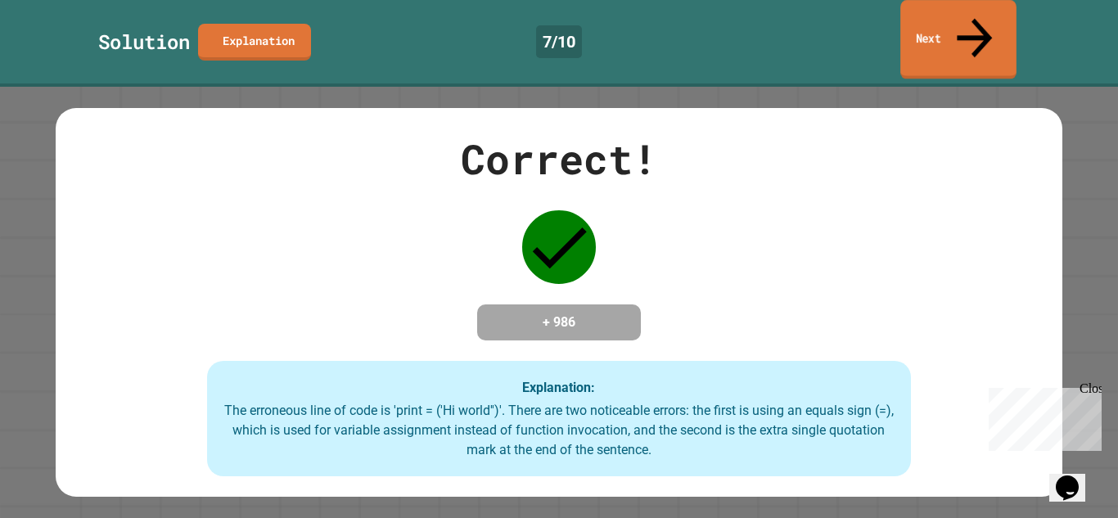
click at [961, 17] on link "Next" at bounding box center [958, 39] width 116 height 79
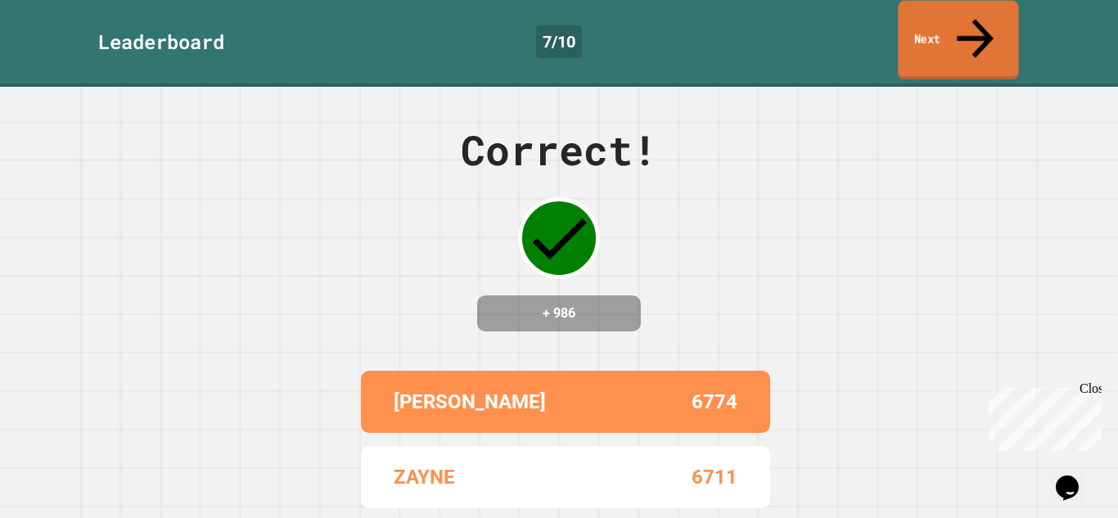
click at [961, 17] on link "Next" at bounding box center [958, 40] width 120 height 79
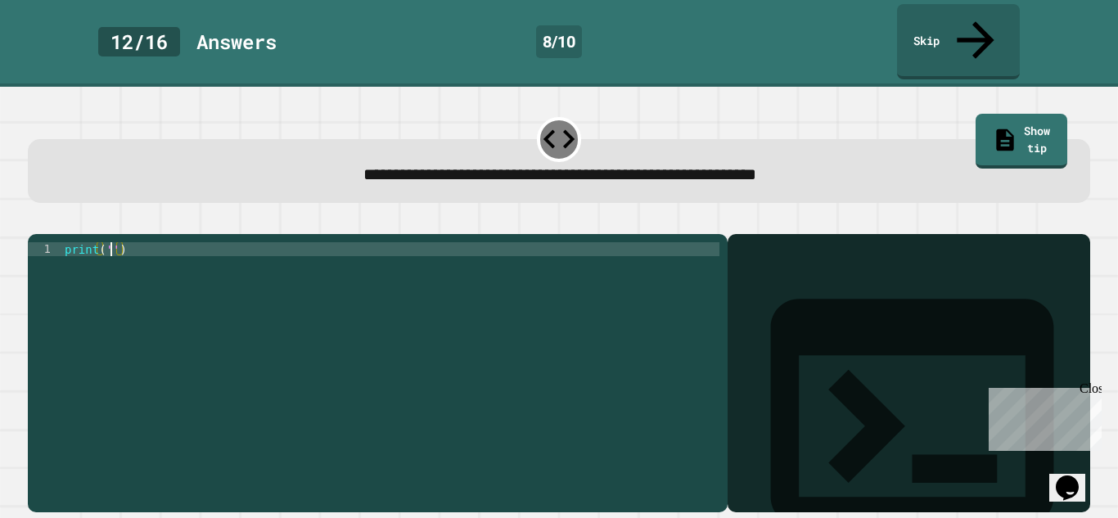
click at [110, 242] on div "print ( '' )" at bounding box center [390, 388] width 658 height 292
click at [192, 242] on div "print ( 'It/' s a beautiful day ')" at bounding box center [390, 388] width 658 height 292
click at [36, 221] on icon "button" at bounding box center [36, 221] width 0 height 0
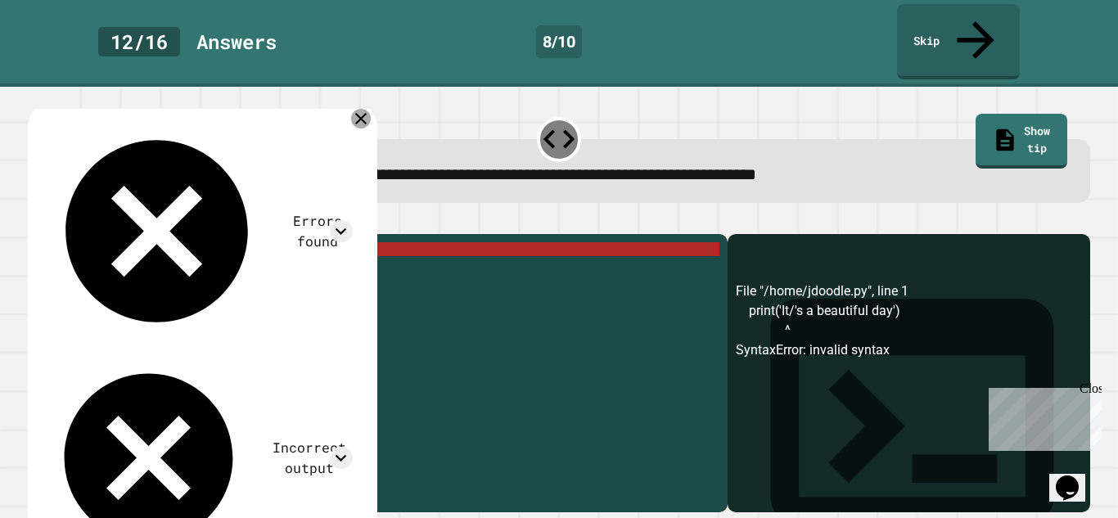
click at [367, 113] on icon at bounding box center [360, 118] width 11 height 11
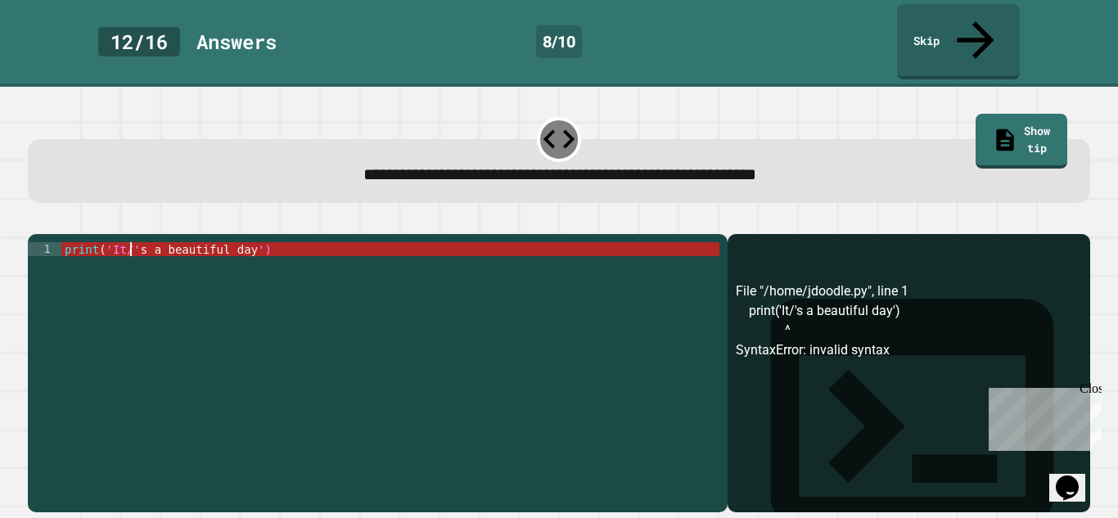
click at [129, 242] on div "print ( 'It/' s a beautiful day ')" at bounding box center [390, 388] width 658 height 292
click at [1050, 110] on link "Show tip" at bounding box center [1021, 138] width 83 height 57
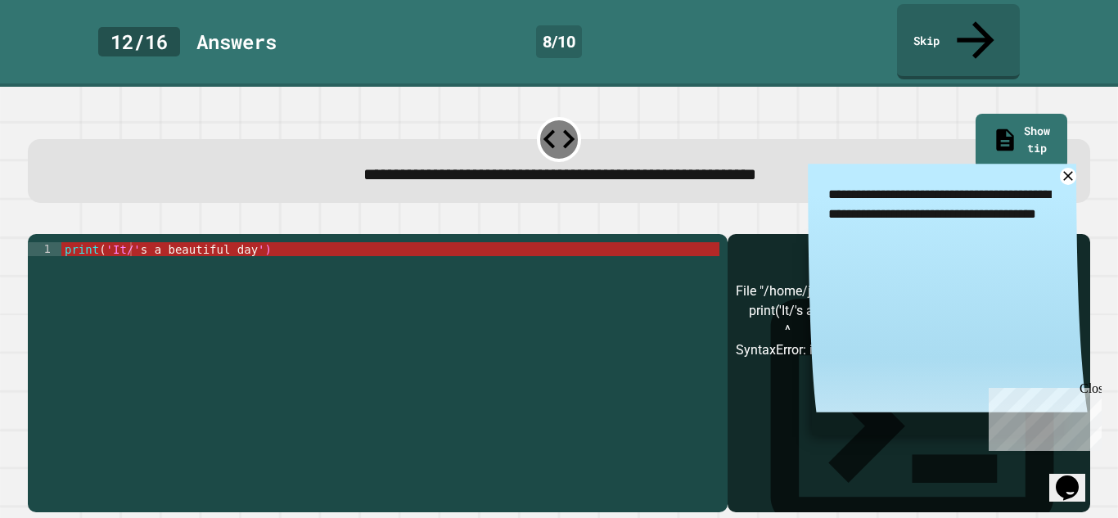
click at [128, 242] on div "print ( 'It/' s a beautiful day ')" at bounding box center [390, 388] width 658 height 292
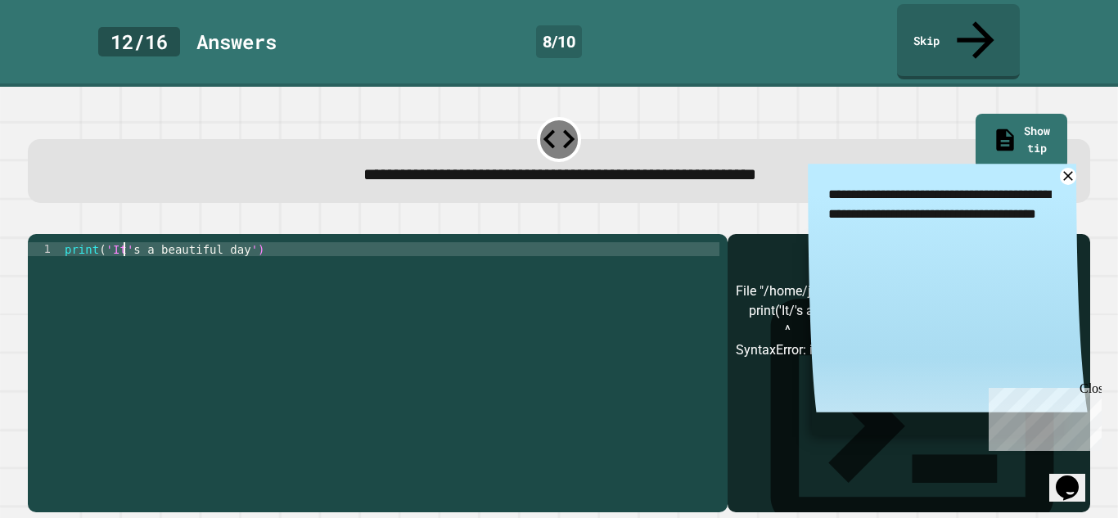
scroll to position [0, 9]
type textarea "**********"
click at [36, 221] on button "button" at bounding box center [36, 221] width 0 height 0
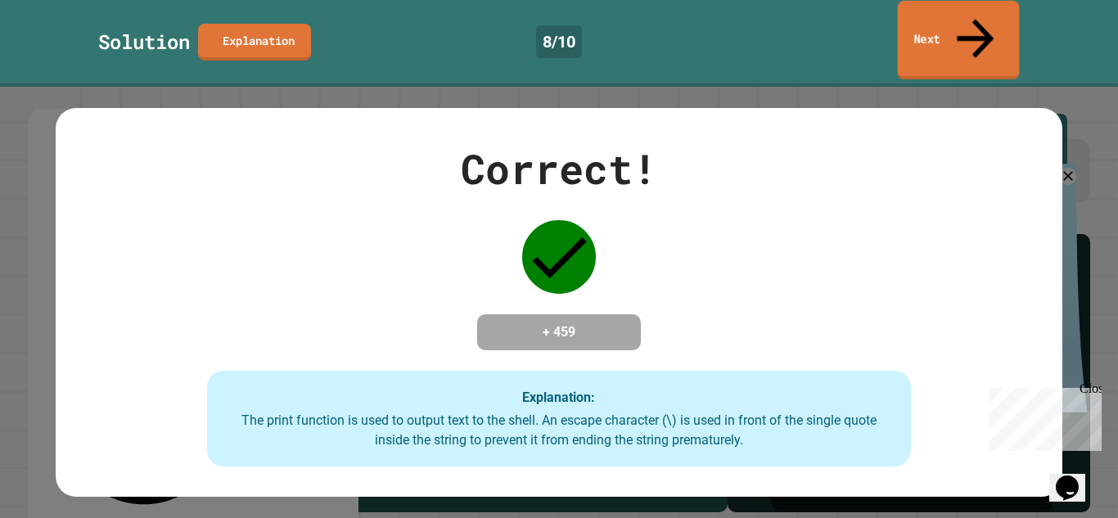
click at [958, 18] on link "Next" at bounding box center [959, 40] width 122 height 79
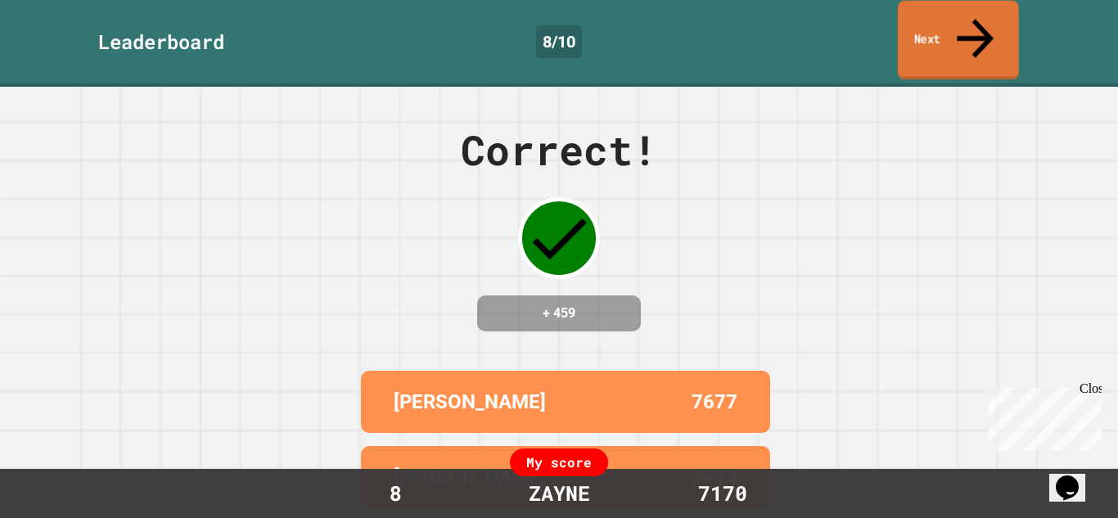
click at [955, 18] on link "Next" at bounding box center [958, 40] width 121 height 79
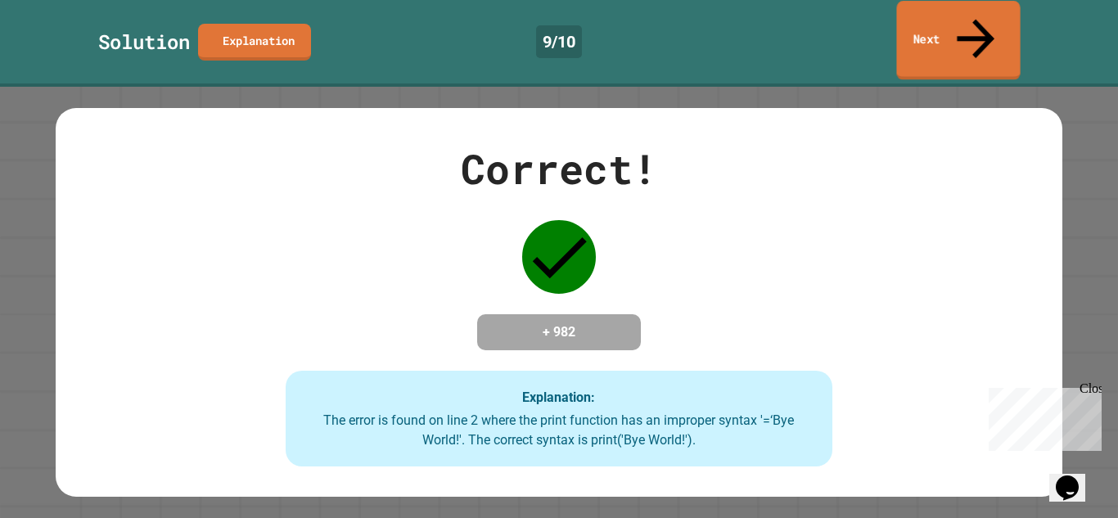
click at [919, 15] on link "Next" at bounding box center [958, 40] width 124 height 79
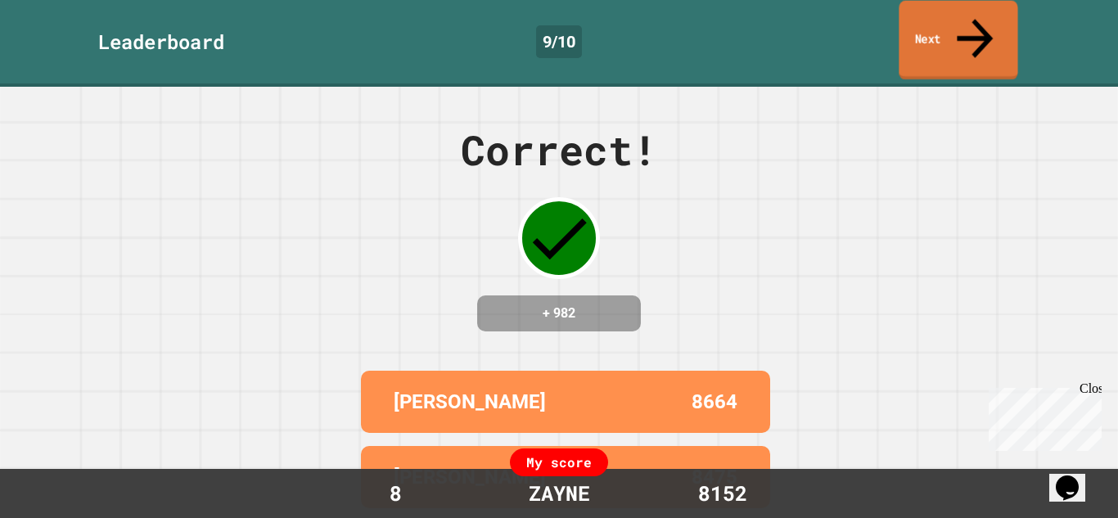
click at [919, 15] on link "Next" at bounding box center [958, 40] width 119 height 79
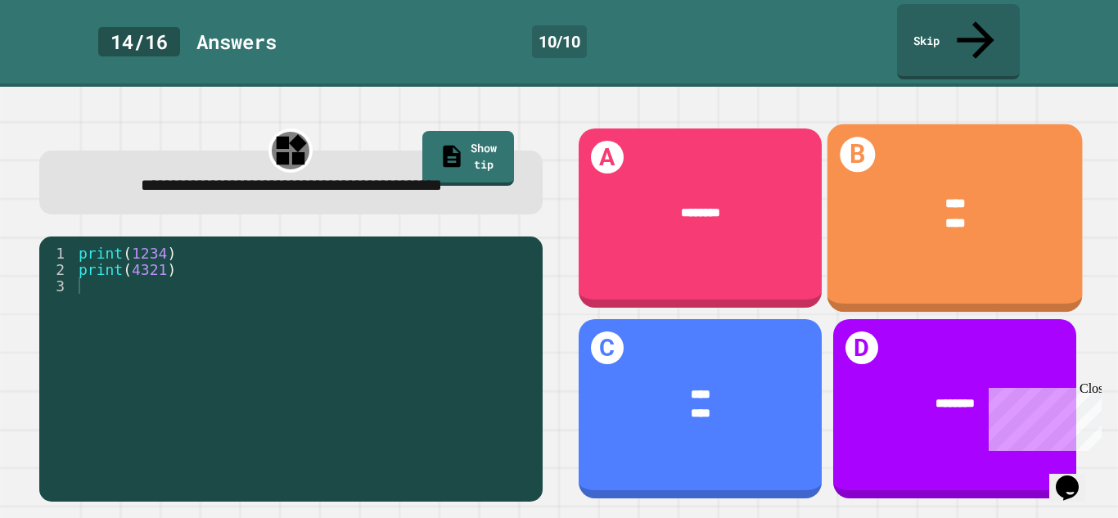
click at [972, 214] on div "****" at bounding box center [955, 224] width 202 height 20
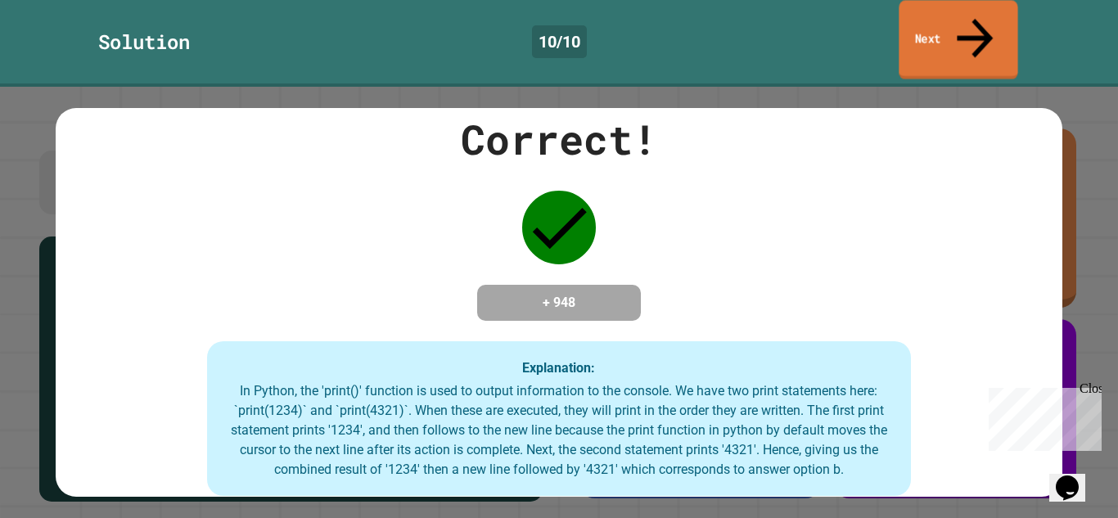
click at [971, 38] on link "Next" at bounding box center [958, 39] width 119 height 79
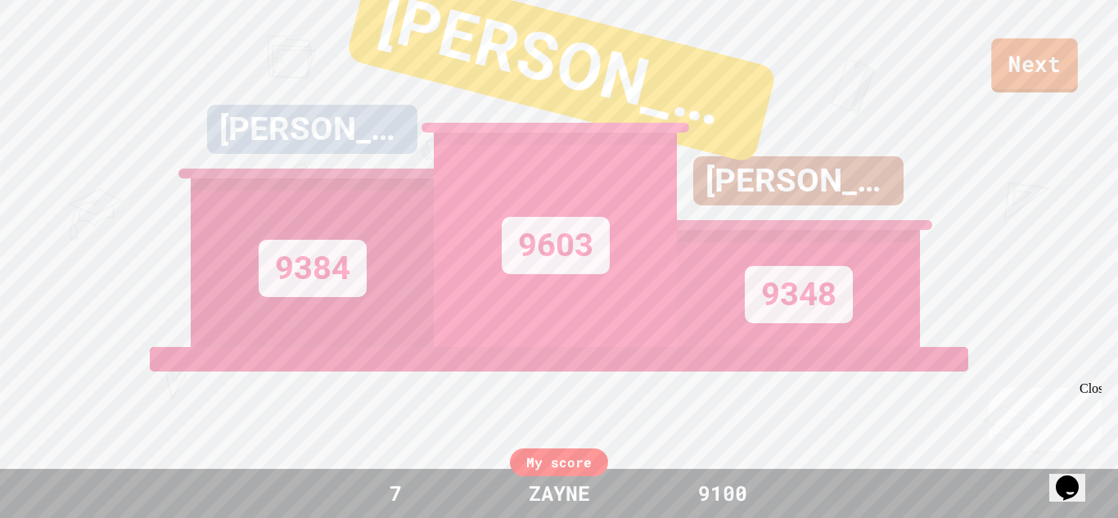
click at [1023, 63] on link "Next" at bounding box center [1034, 65] width 87 height 54
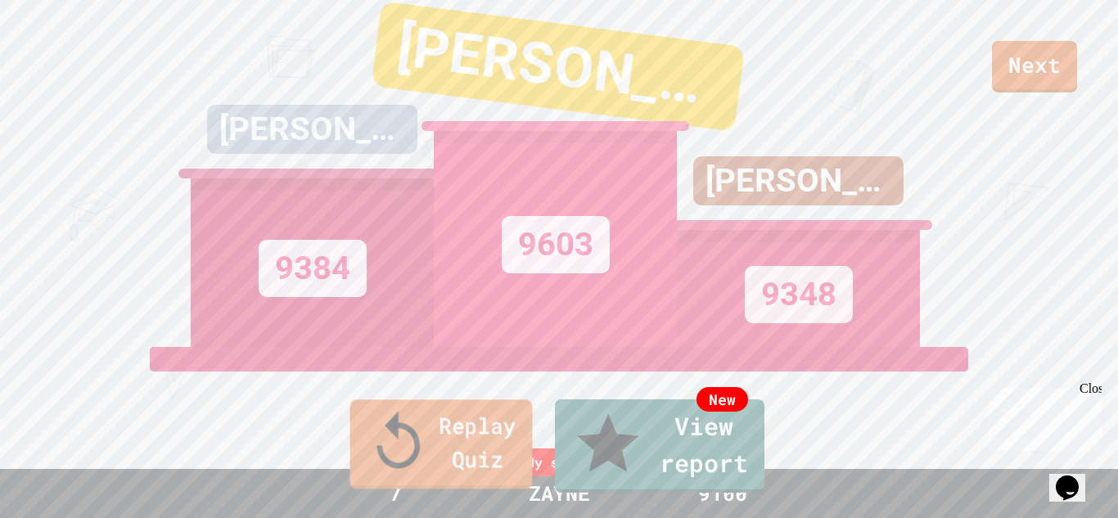
click at [412, 477] on link "Replay Quiz" at bounding box center [441, 443] width 183 height 89
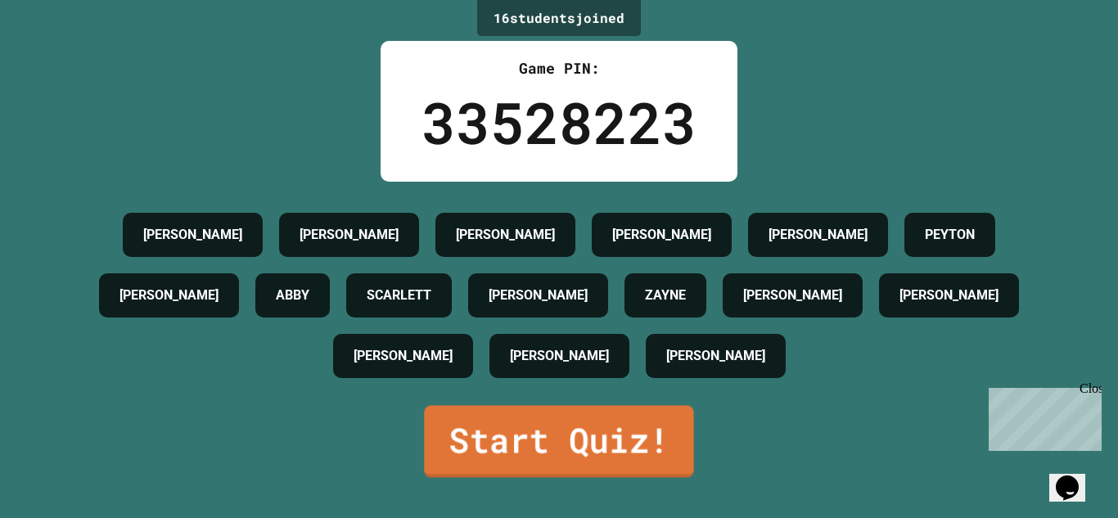
click at [477, 458] on link "Start Quiz!" at bounding box center [558, 441] width 269 height 72
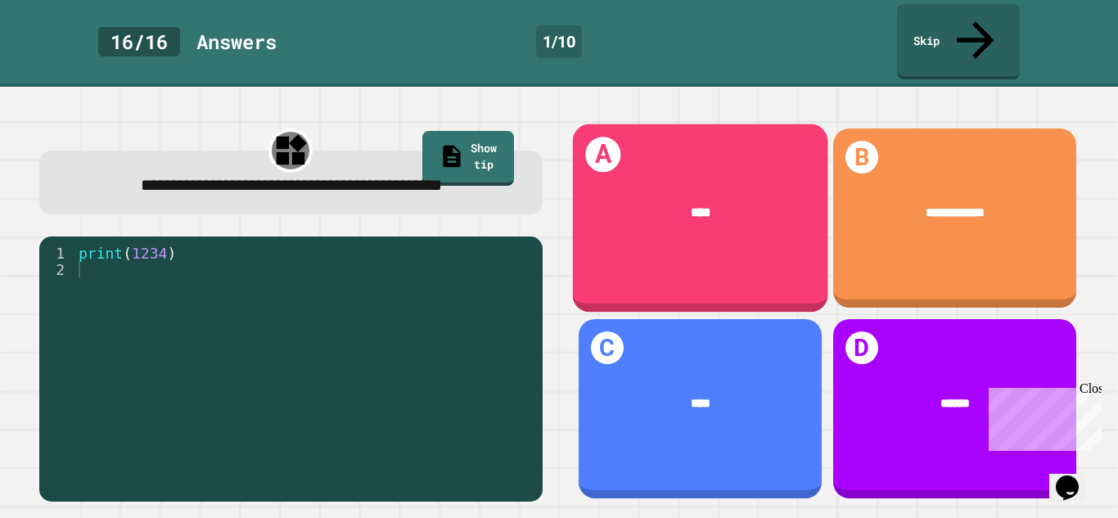
click at [691, 233] on div "A ****" at bounding box center [699, 218] width 255 height 188
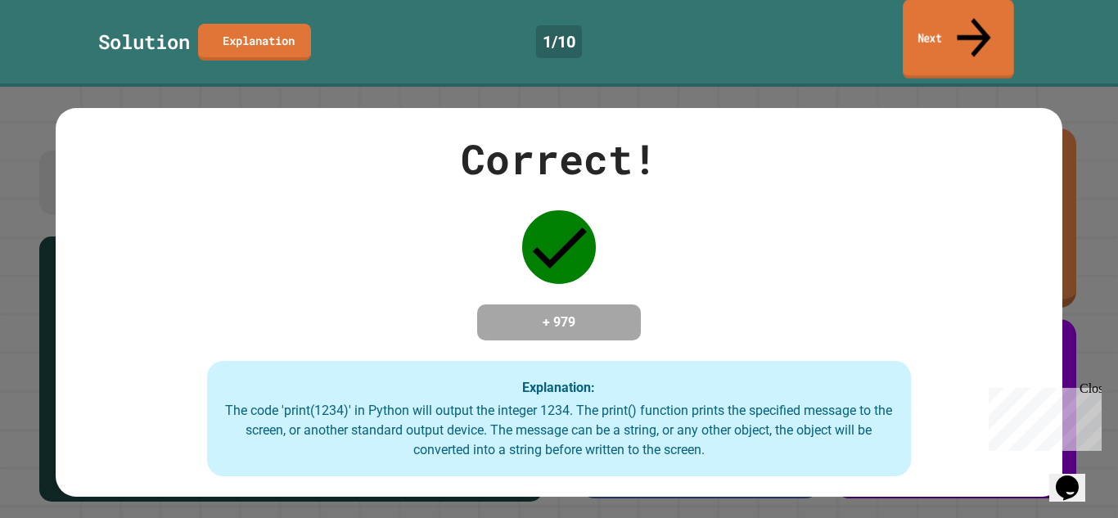
click at [917, 28] on link "Next" at bounding box center [958, 39] width 111 height 79
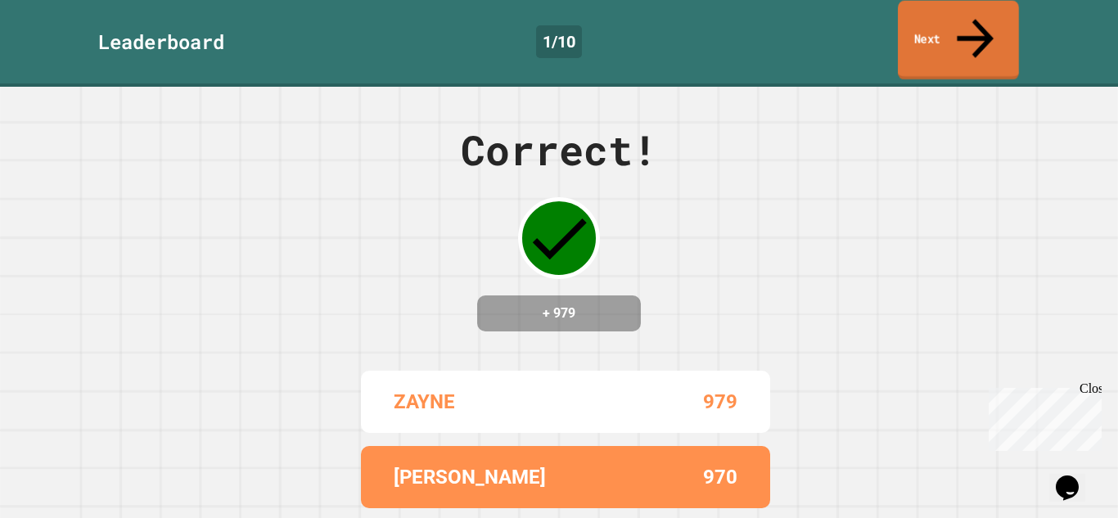
click at [921, 25] on link "Next" at bounding box center [958, 40] width 121 height 79
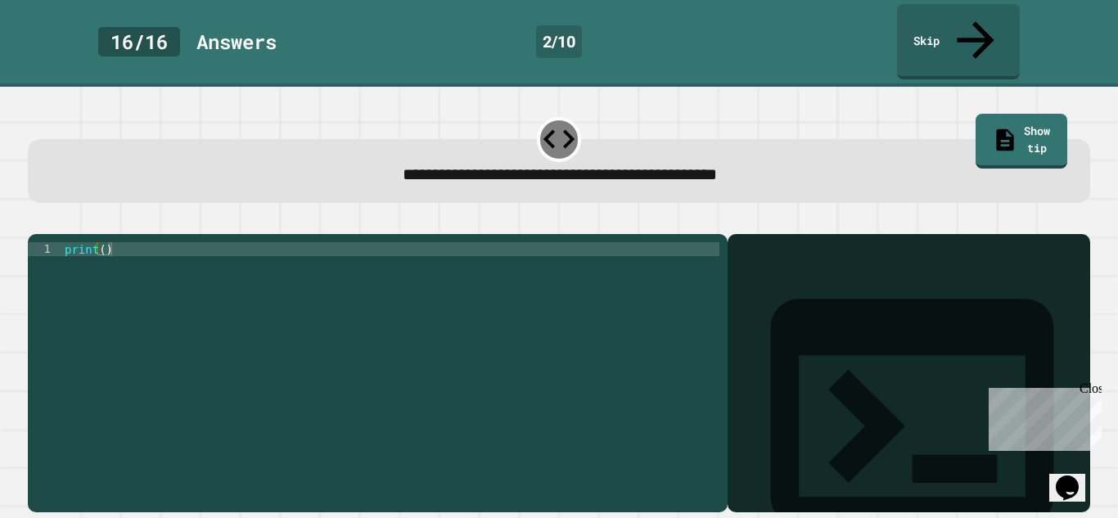
click at [105, 242] on div "print ( )" at bounding box center [390, 388] width 658 height 292
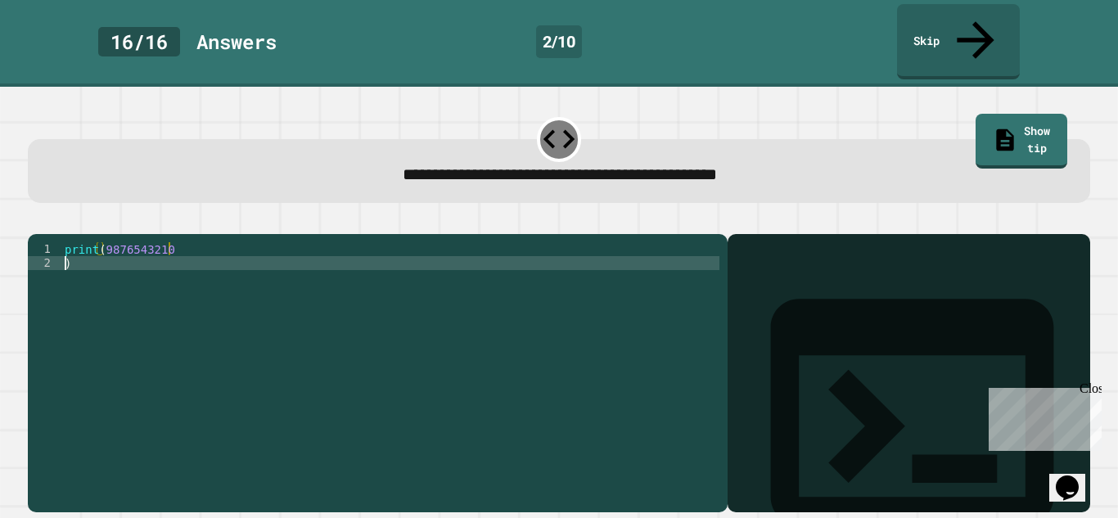
scroll to position [0, 0]
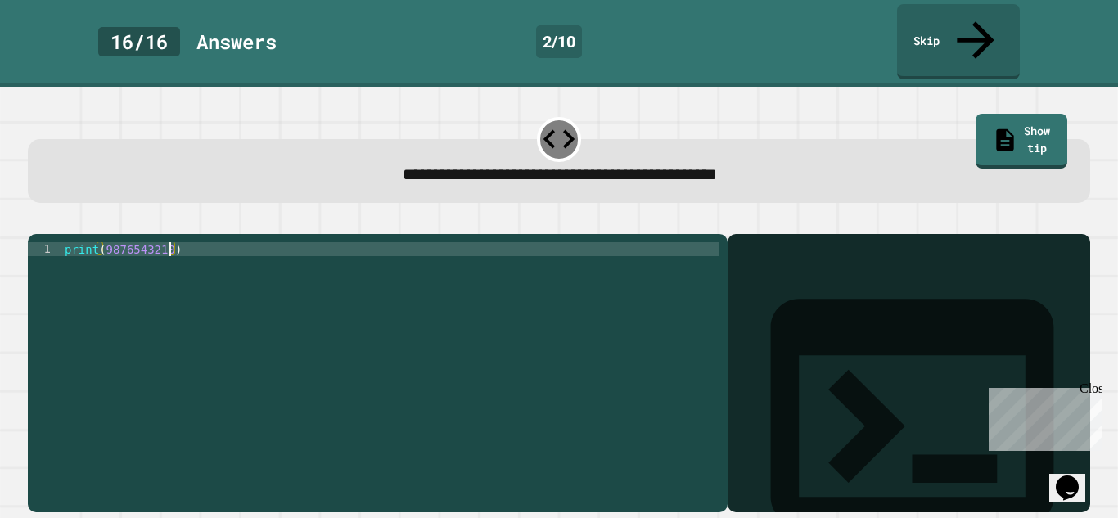
type textarea "**********"
click at [36, 221] on icon "button" at bounding box center [36, 221] width 0 height 0
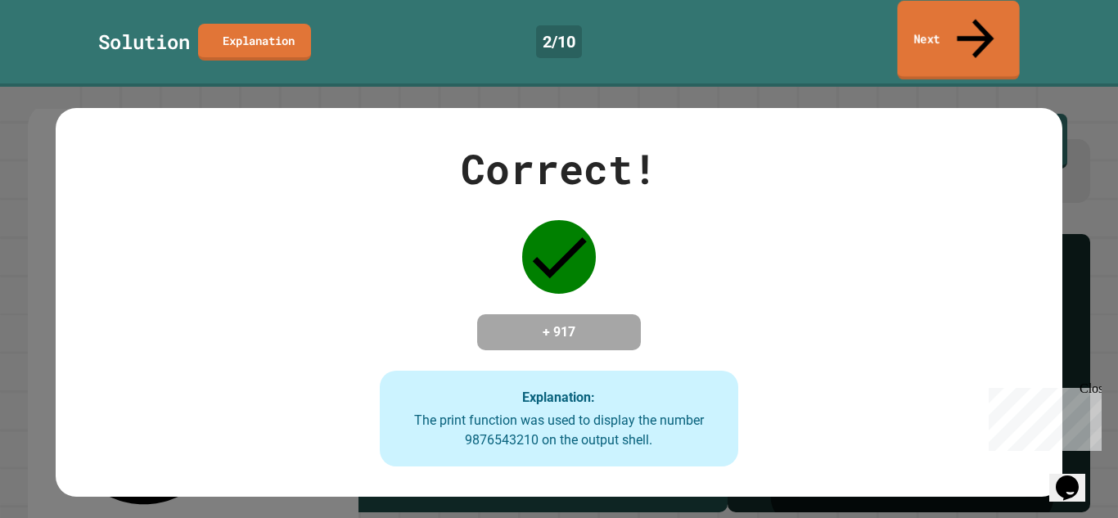
click at [990, 13] on link "Next" at bounding box center [958, 40] width 122 height 79
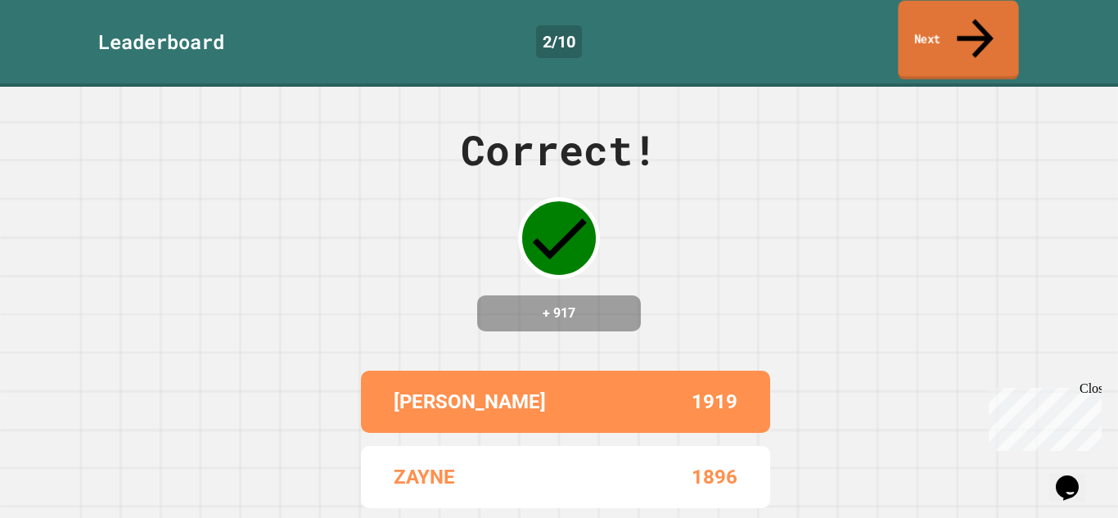
click at [988, 19] on link "Next" at bounding box center [958, 40] width 120 height 79
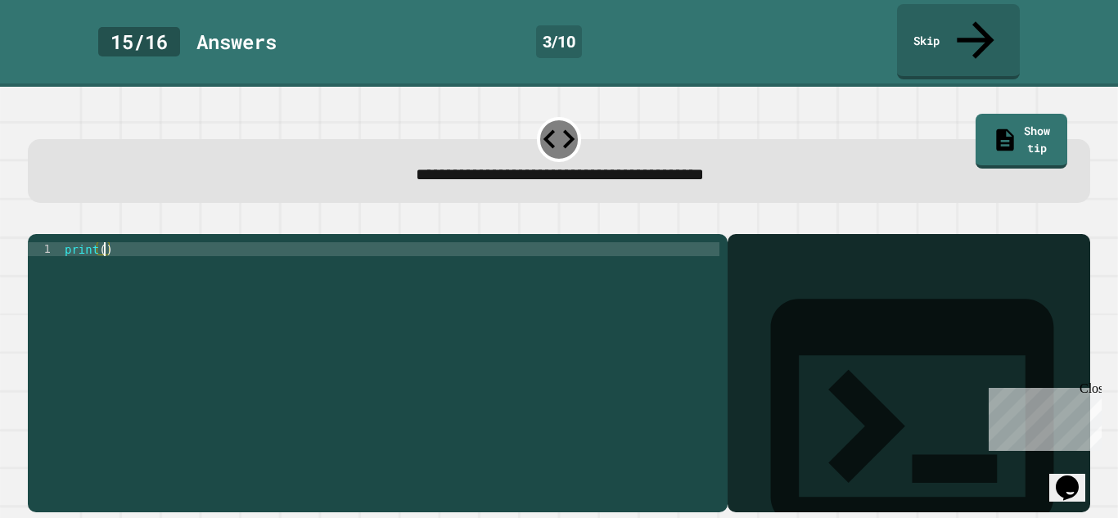
click at [105, 242] on div "print ( )" at bounding box center [390, 388] width 658 height 292
type textarea "**********"
click at [50, 225] on icon "button" at bounding box center [47, 230] width 9 height 11
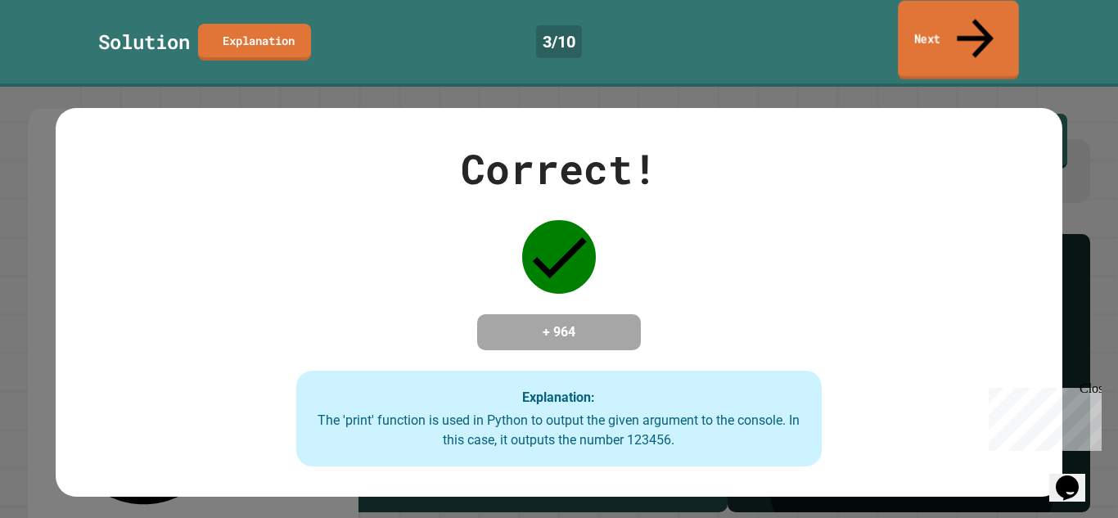
click at [991, 25] on link "Next" at bounding box center [958, 40] width 121 height 79
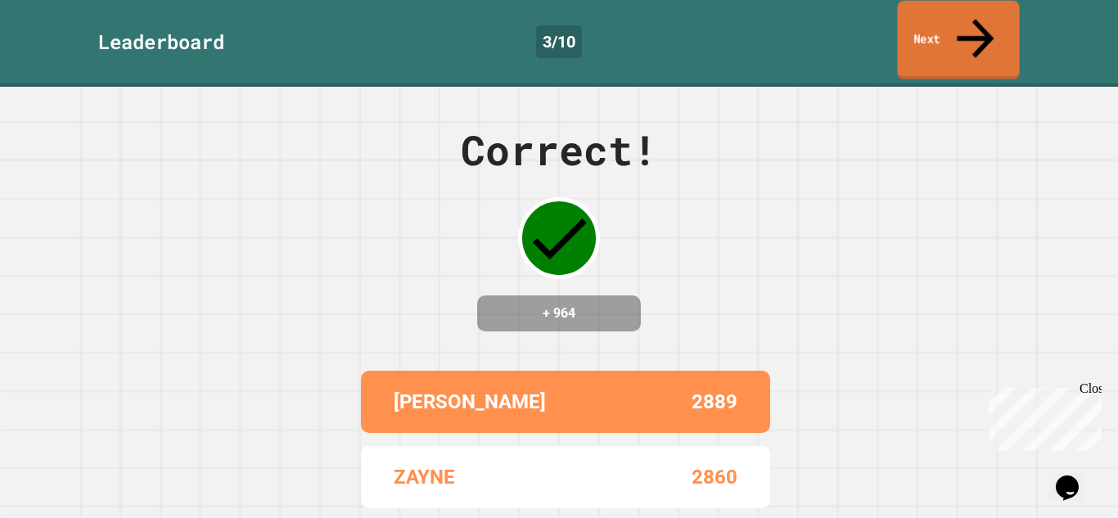
click at [991, 25] on link "Next" at bounding box center [958, 40] width 122 height 79
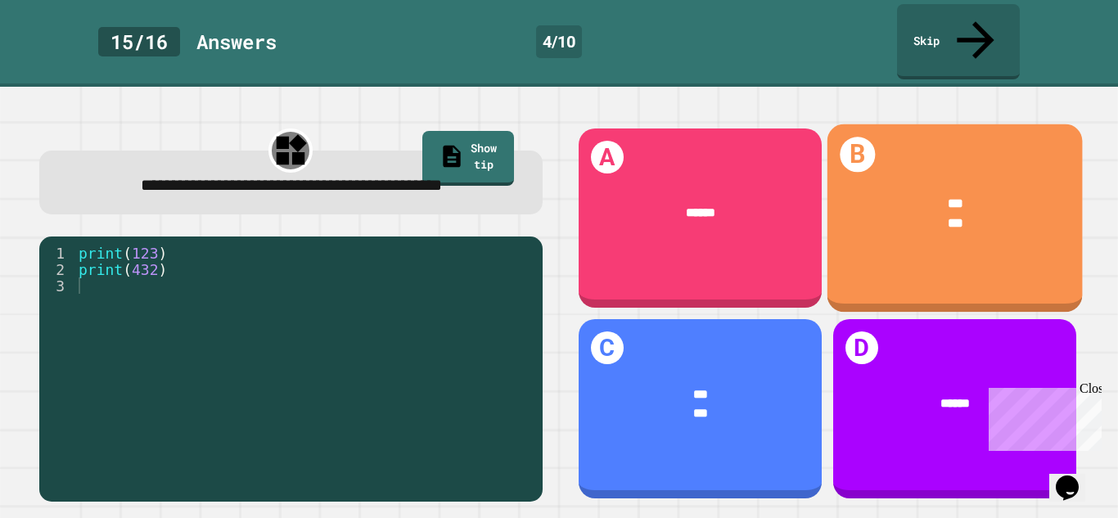
click at [902, 232] on div "B *** ***" at bounding box center [954, 218] width 255 height 188
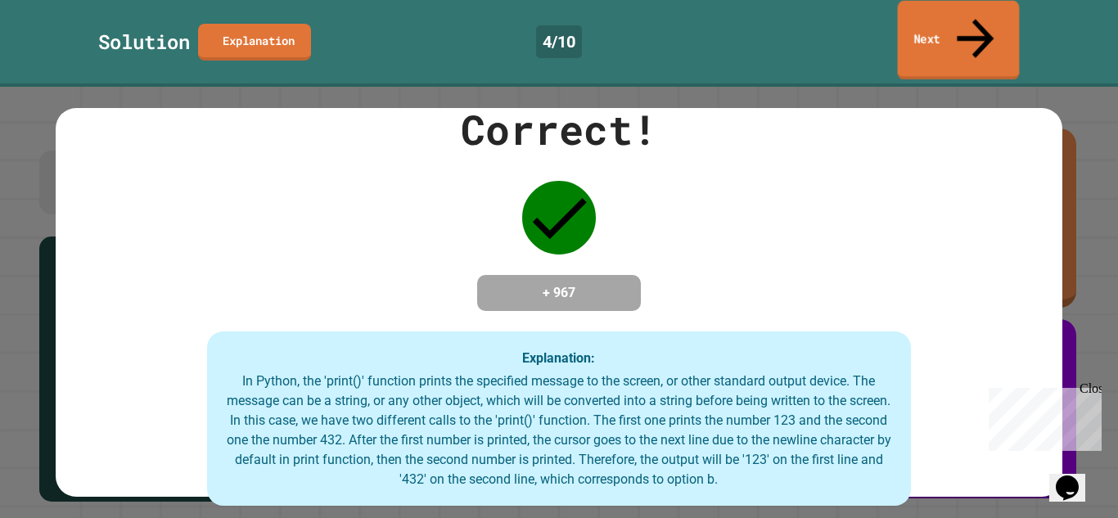
click at [917, 28] on link "Next" at bounding box center [959, 40] width 122 height 79
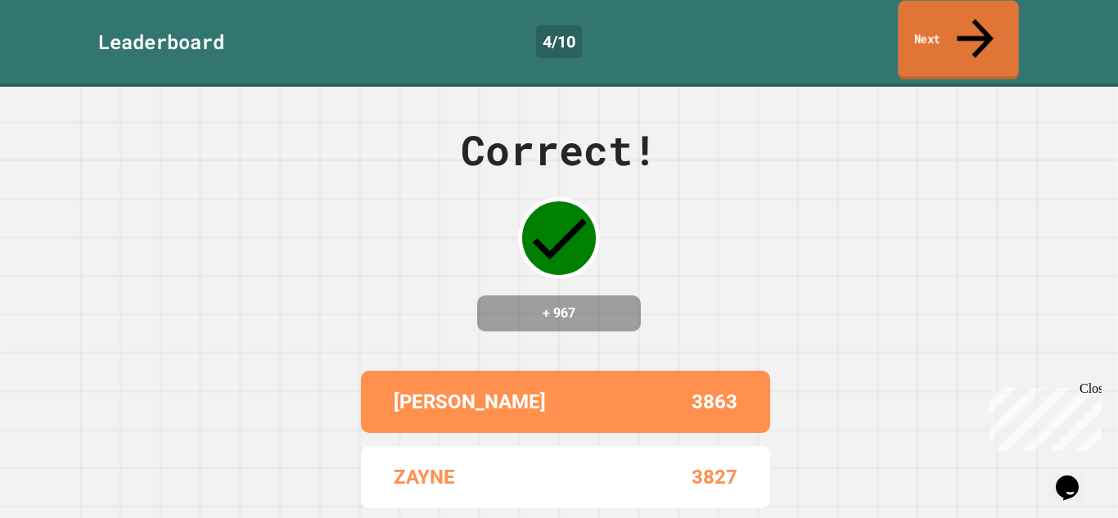
click at [917, 28] on link "Next" at bounding box center [958, 40] width 120 height 79
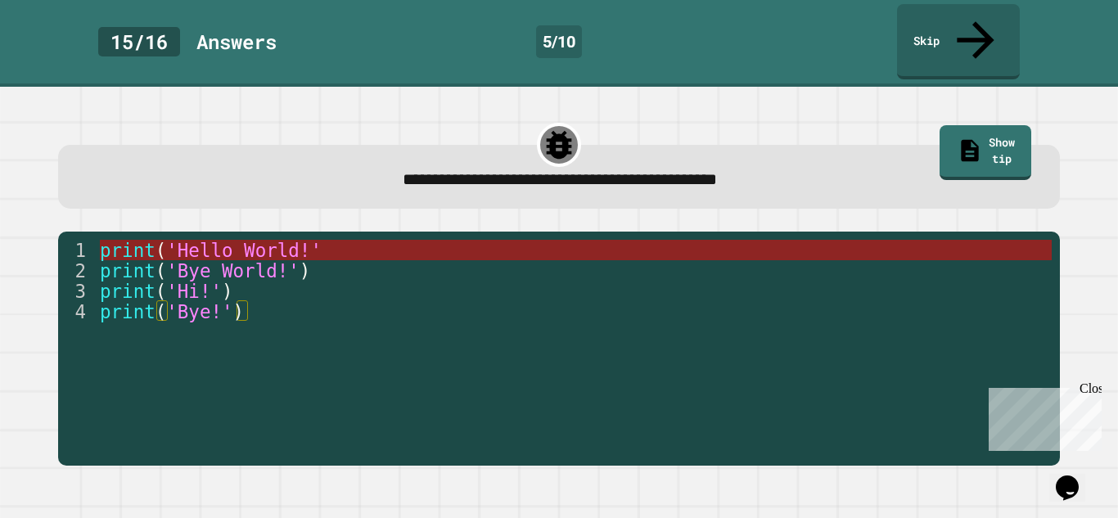
click at [262, 240] on span "'Hello World!'" at bounding box center [243, 250] width 155 height 21
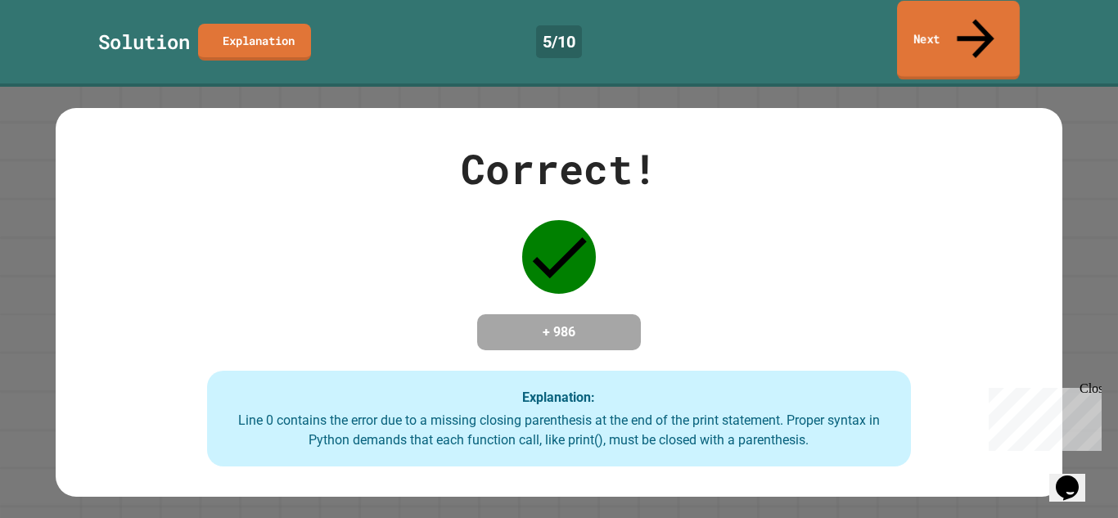
click at [984, 15] on icon at bounding box center [976, 38] width 56 height 58
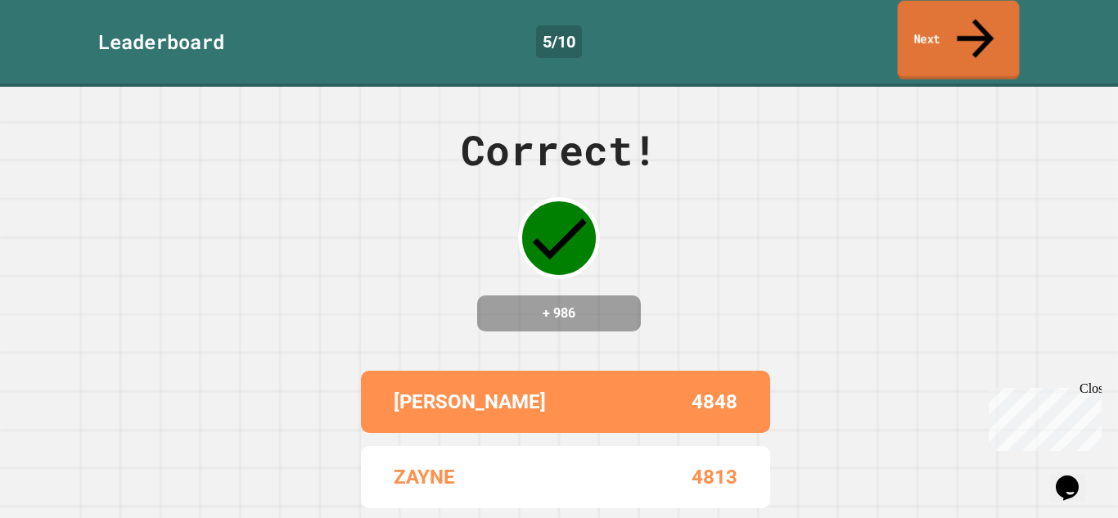
click at [984, 15] on icon at bounding box center [975, 38] width 55 height 58
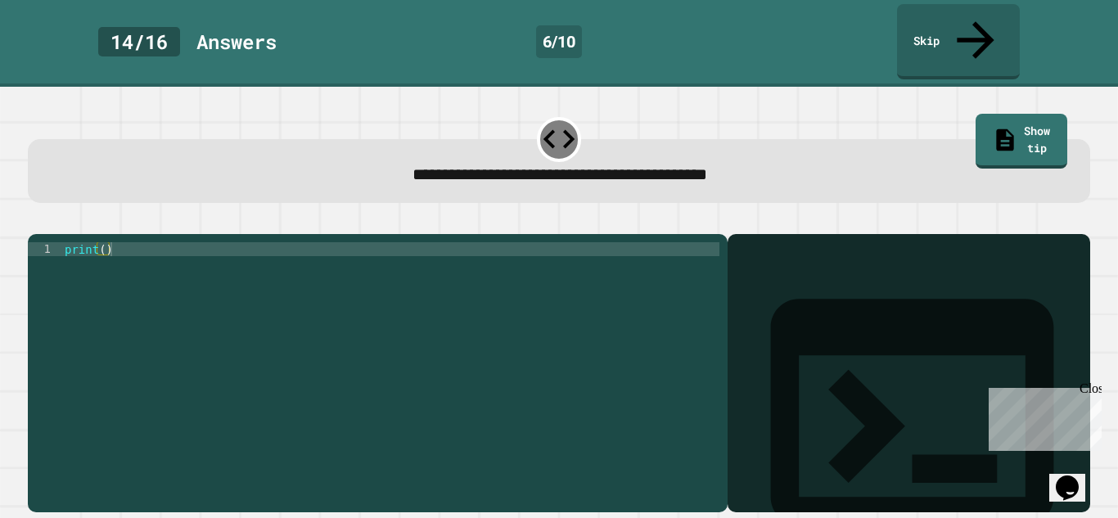
click at [102, 242] on div "print ( )" at bounding box center [390, 388] width 658 height 292
type textarea "**********"
click at [52, 225] on icon "button" at bounding box center [47, 230] width 9 height 11
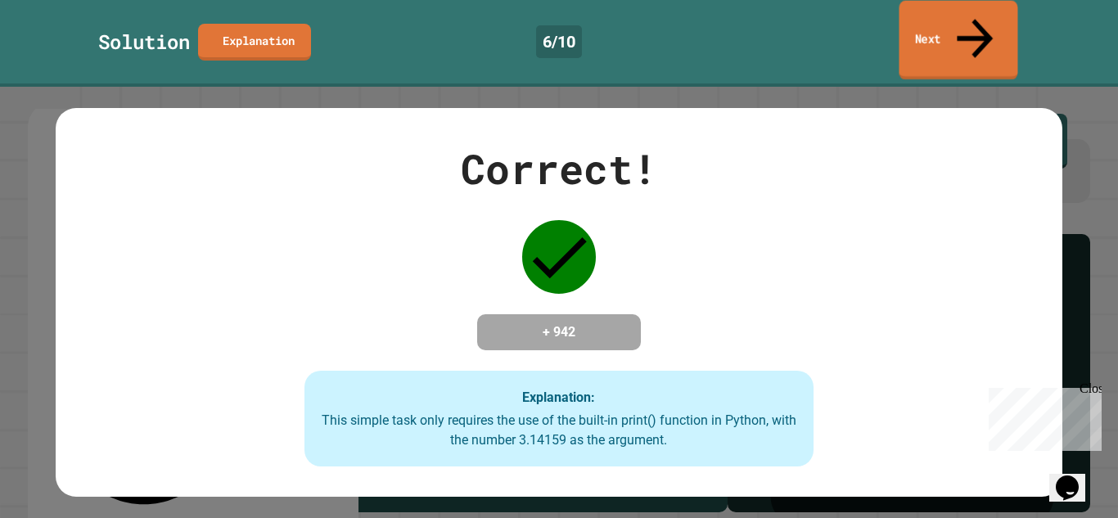
click at [966, 29] on link "Next" at bounding box center [958, 40] width 119 height 79
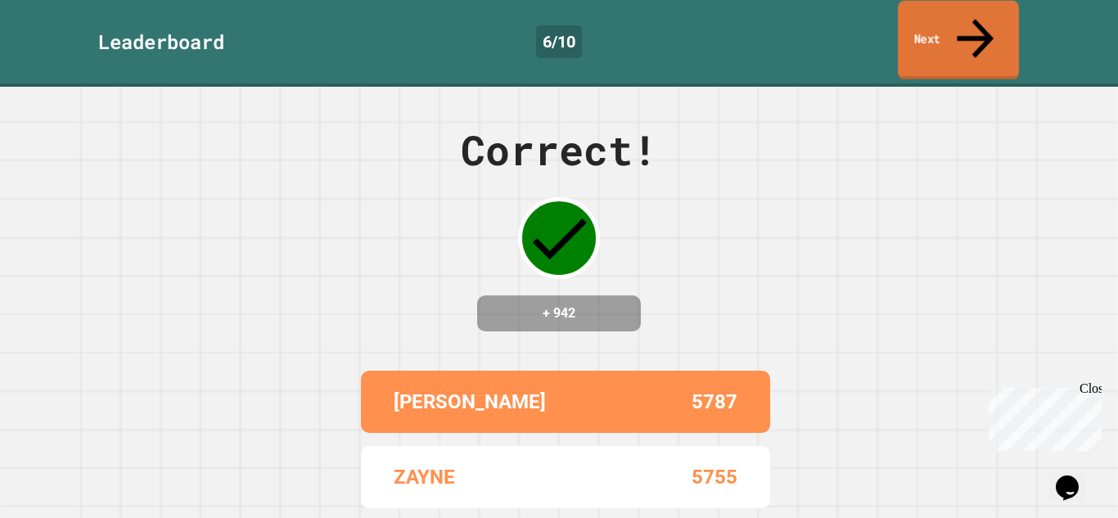
click at [949, 30] on link "Next" at bounding box center [958, 40] width 121 height 79
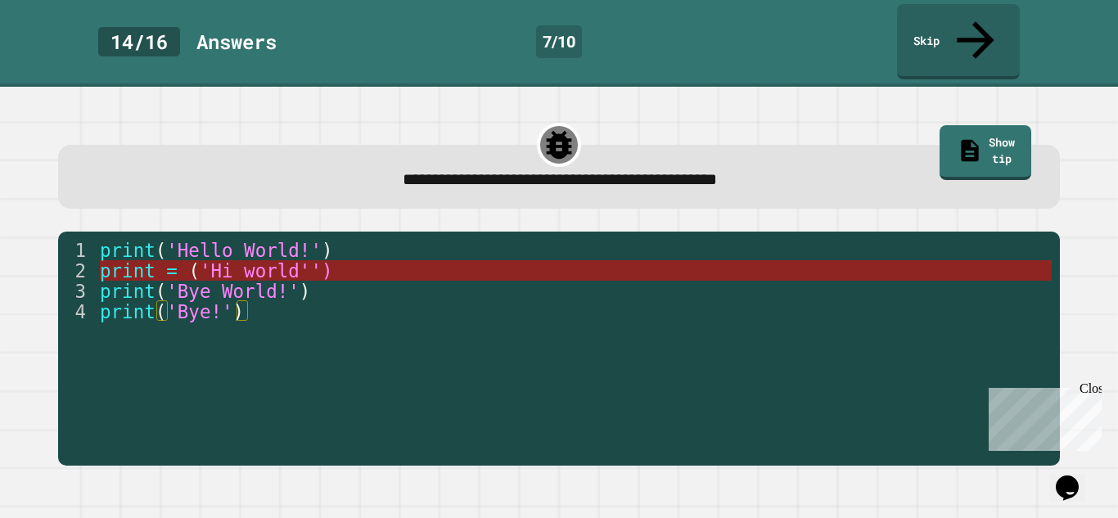
click at [244, 260] on span "'Hi world'')" at bounding box center [266, 270] width 133 height 21
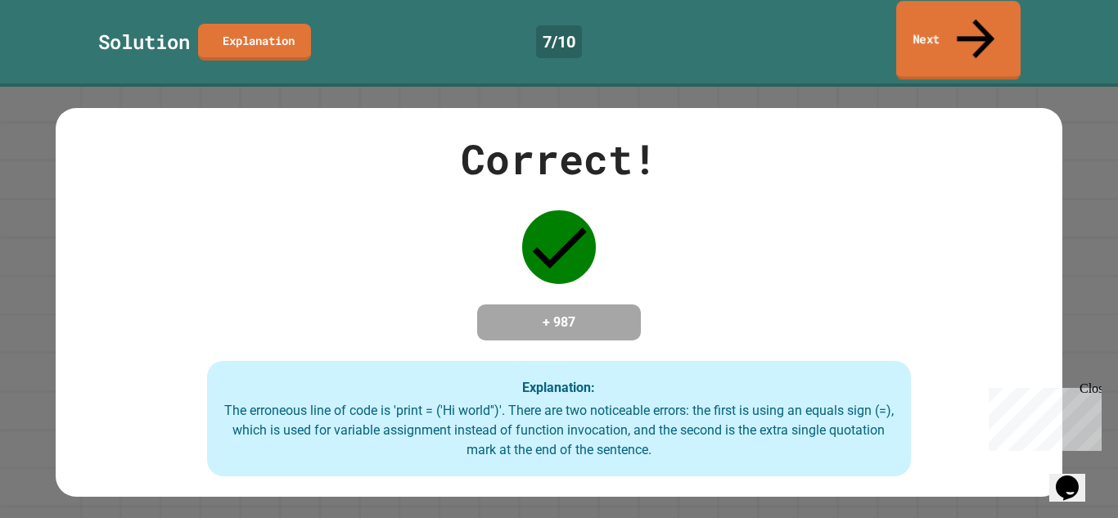
click at [970, 16] on icon at bounding box center [976, 39] width 56 height 58
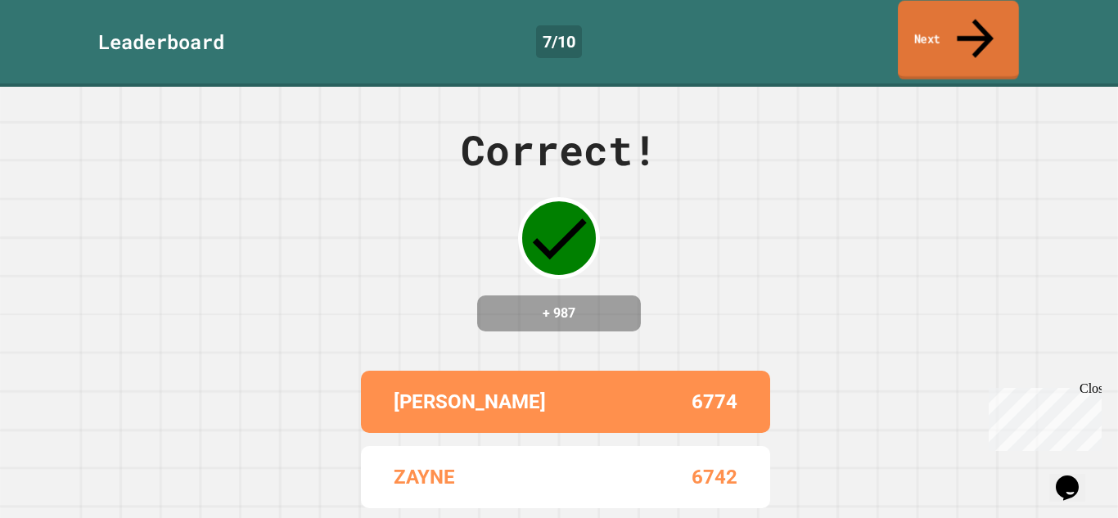
click at [970, 16] on icon at bounding box center [975, 38] width 55 height 58
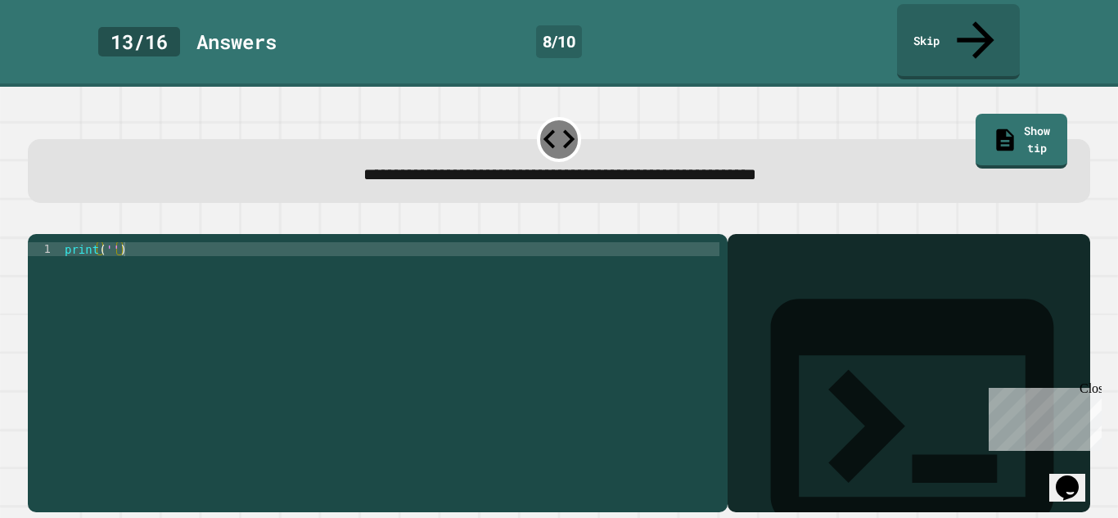
click at [110, 242] on div "print ( '' )" at bounding box center [390, 388] width 658 height 292
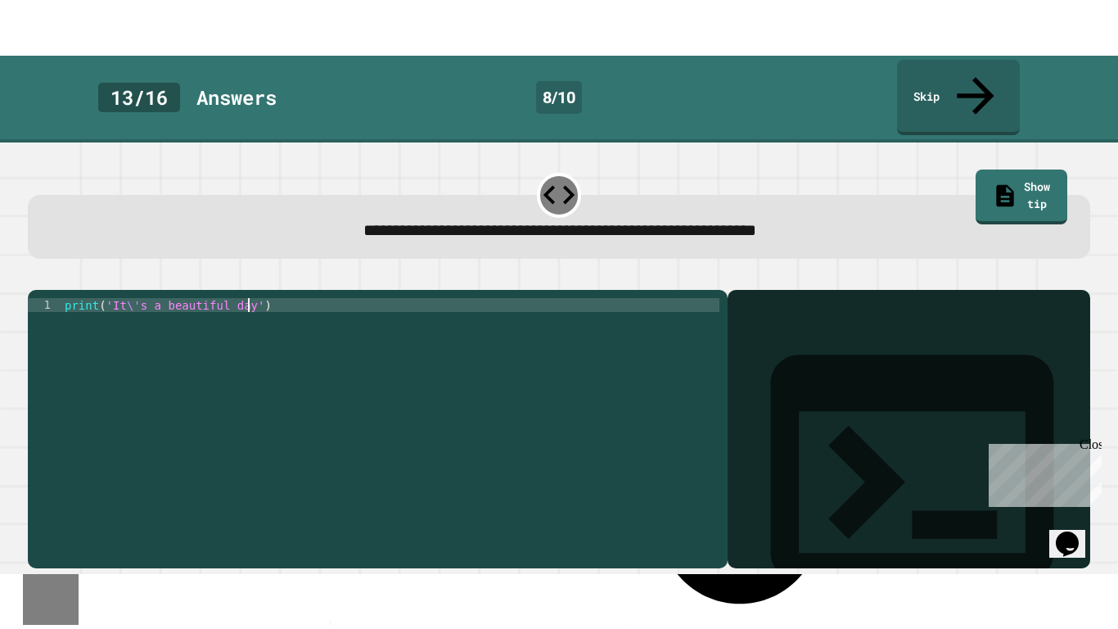
scroll to position [0, 24]
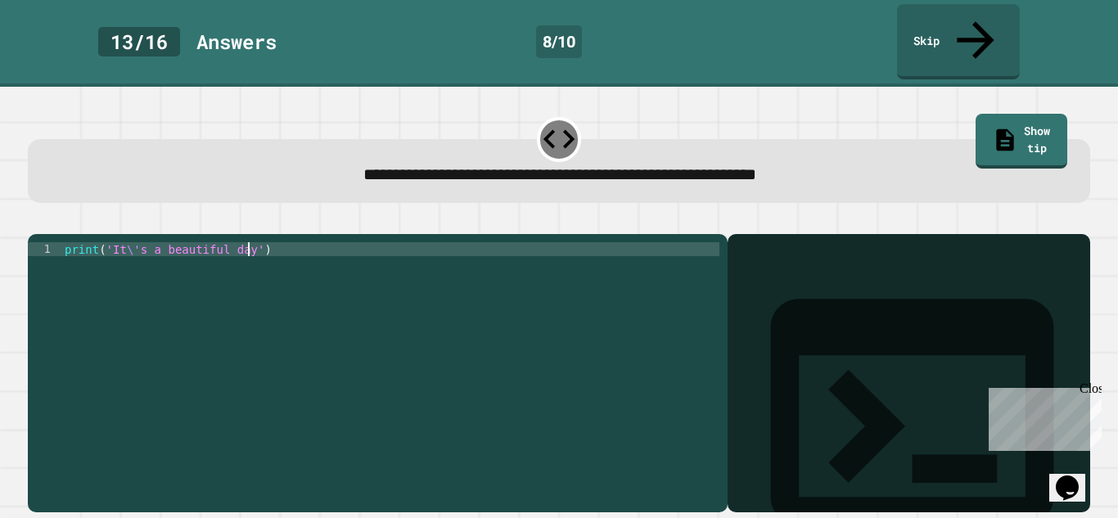
type textarea "**********"
click at [36, 221] on button "button" at bounding box center [36, 221] width 0 height 0
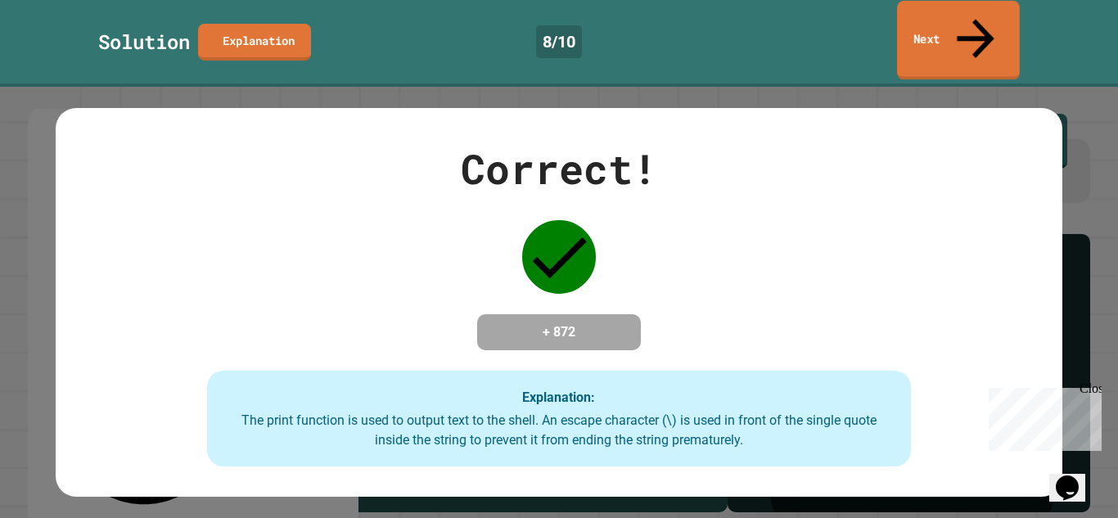
click at [948, 20] on link "Next" at bounding box center [958, 40] width 123 height 79
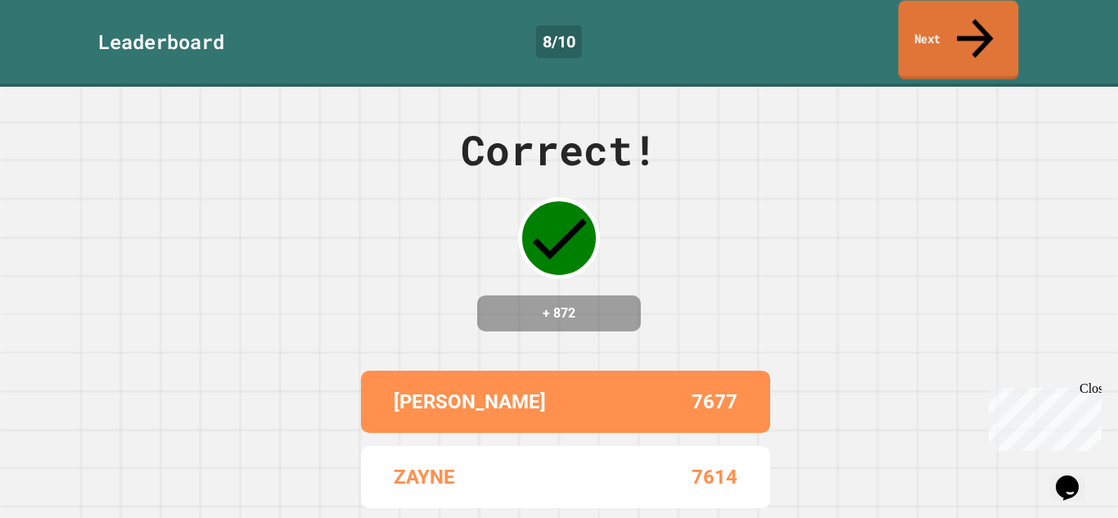
click at [948, 20] on link "Next" at bounding box center [959, 40] width 120 height 79
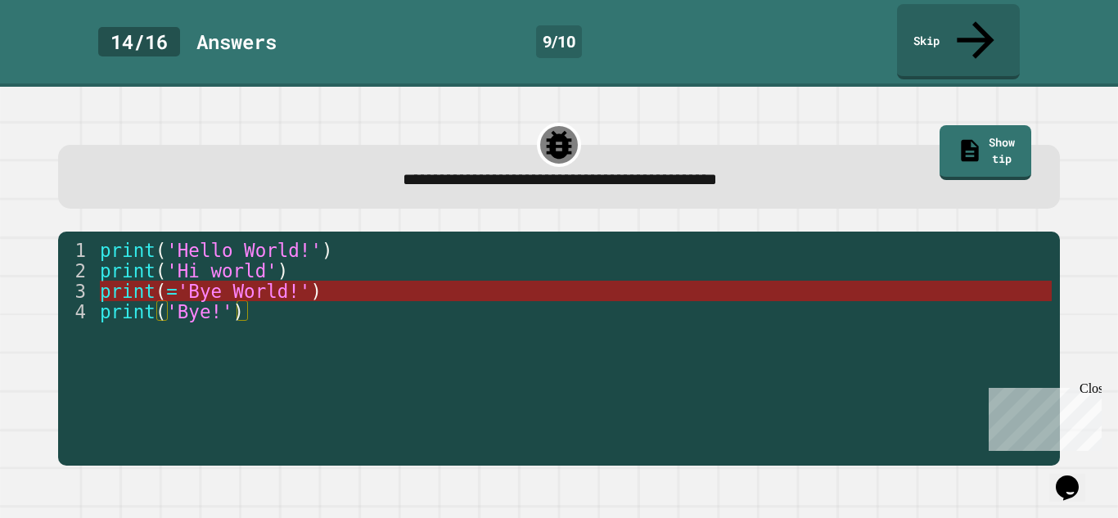
click at [311, 281] on span "'Bye World!'" at bounding box center [244, 291] width 133 height 21
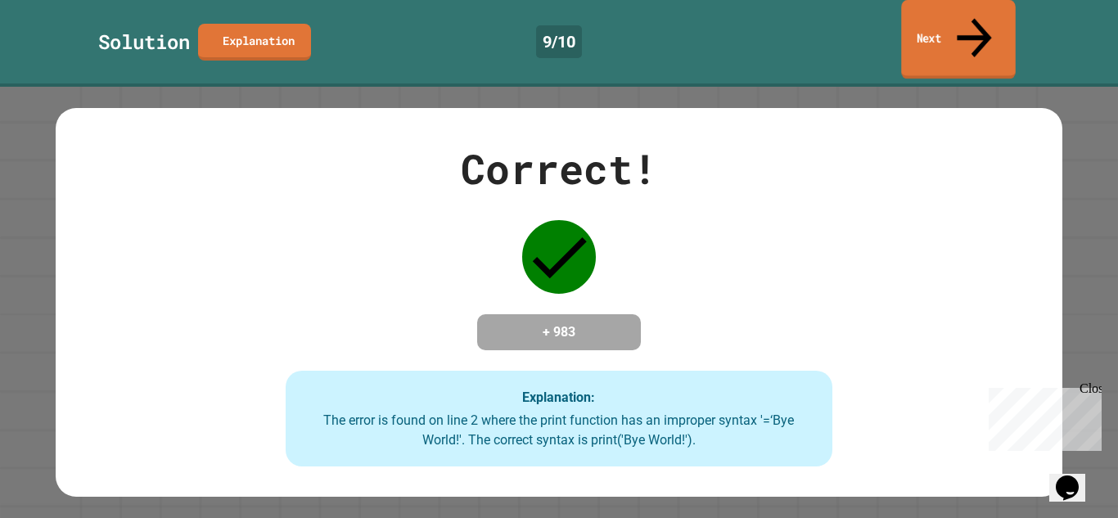
click at [935, 30] on link "Next" at bounding box center [958, 39] width 114 height 79
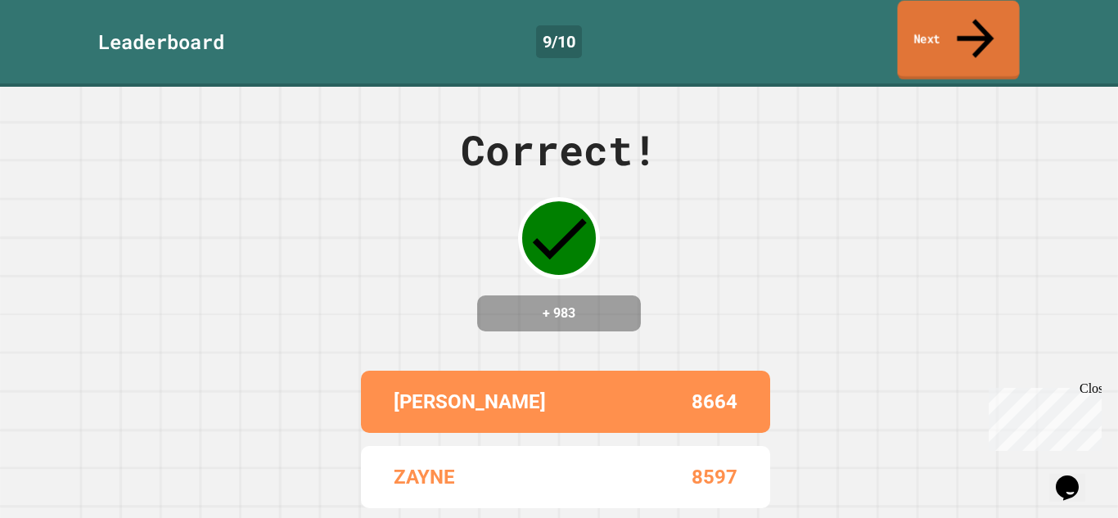
click at [935, 30] on link "Next" at bounding box center [958, 40] width 122 height 79
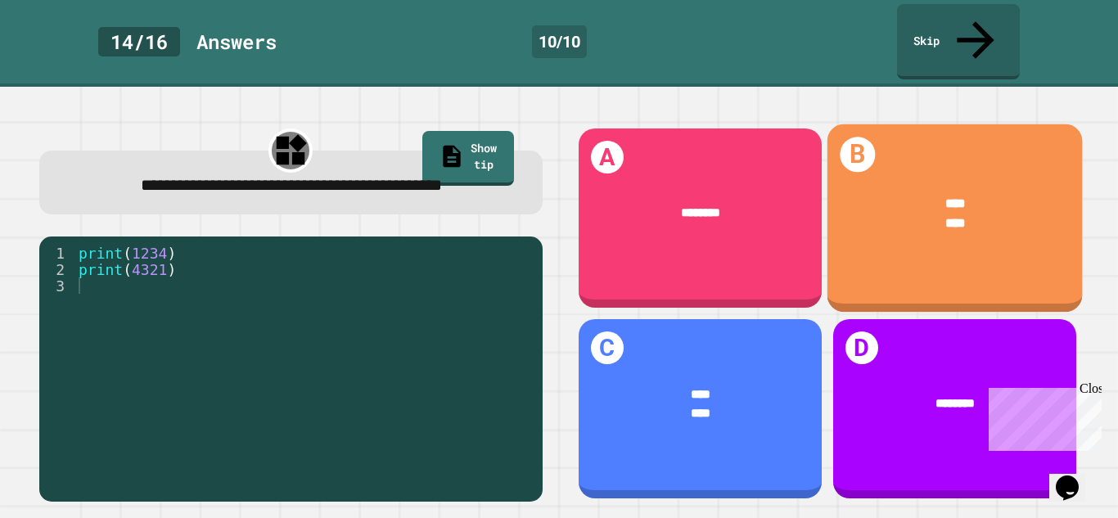
click at [882, 214] on div "****" at bounding box center [955, 224] width 202 height 20
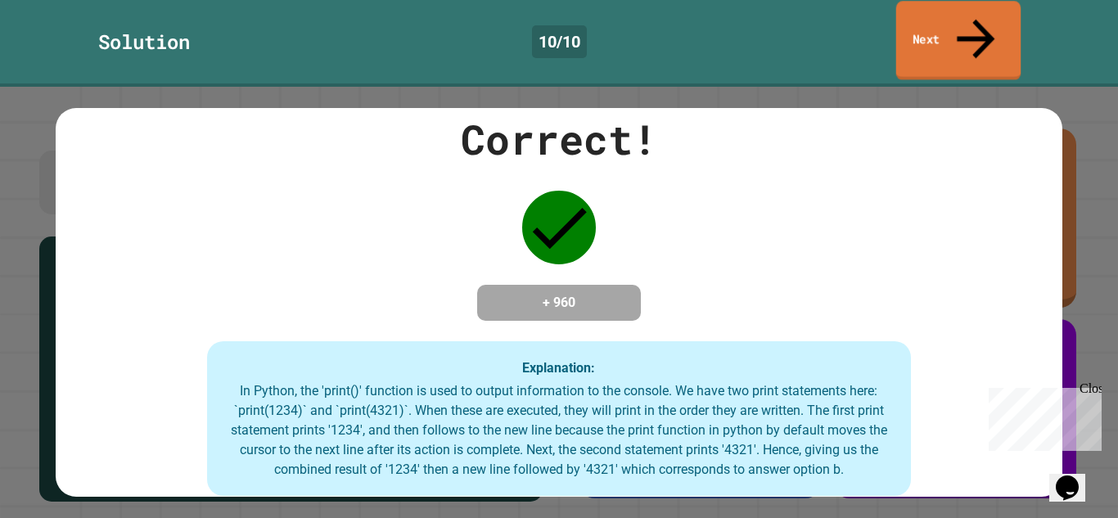
click at [997, 29] on link "Next" at bounding box center [958, 40] width 125 height 79
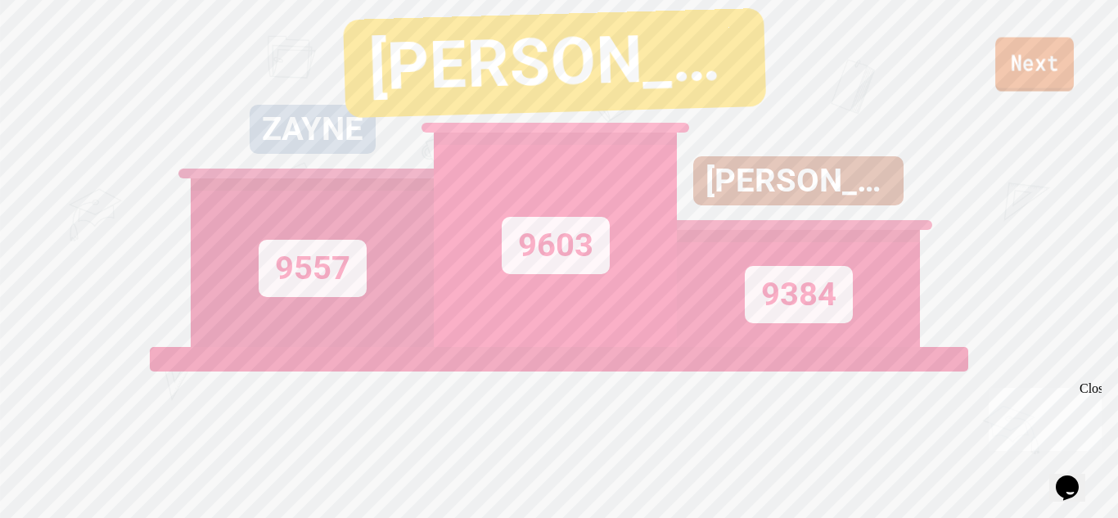
click at [1063, 69] on link "Next" at bounding box center [1034, 65] width 79 height 54
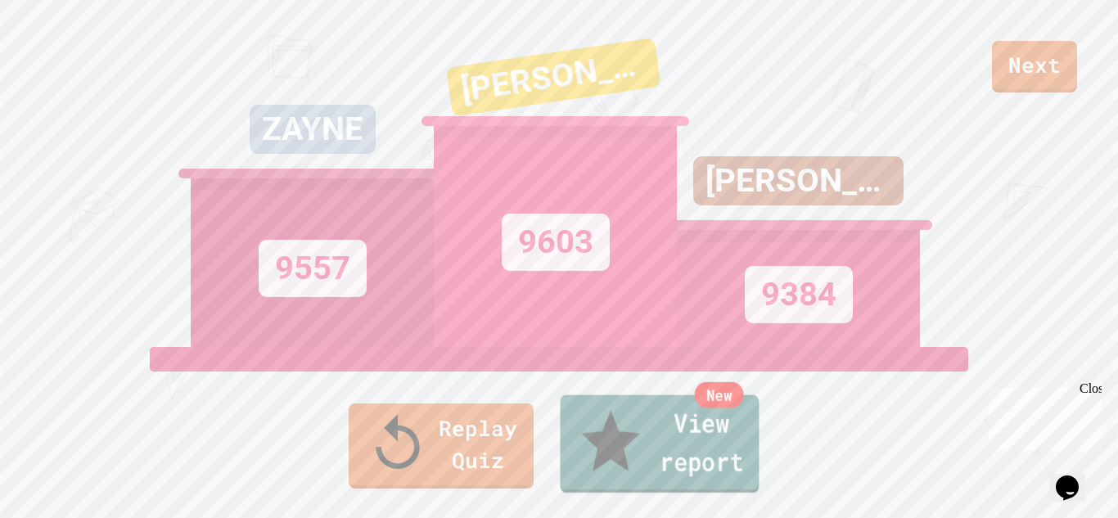
click at [656, 456] on link "New View report" at bounding box center [660, 444] width 199 height 98
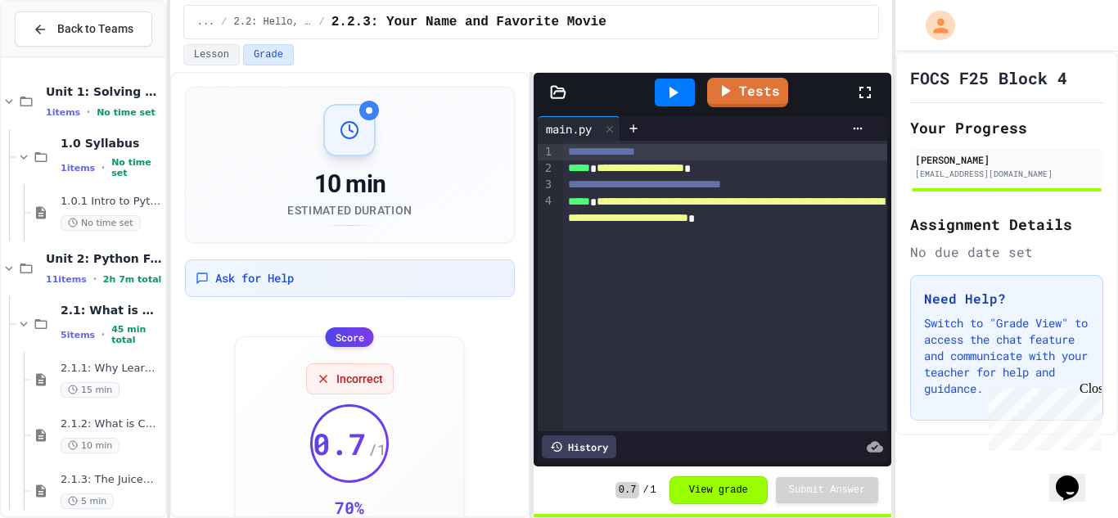
click at [210, 408] on div "Score Incorrect 0.7 / 1 70 % Submitted Sep 19, 2025, 10:22 PM" at bounding box center [350, 452] width 330 height 250
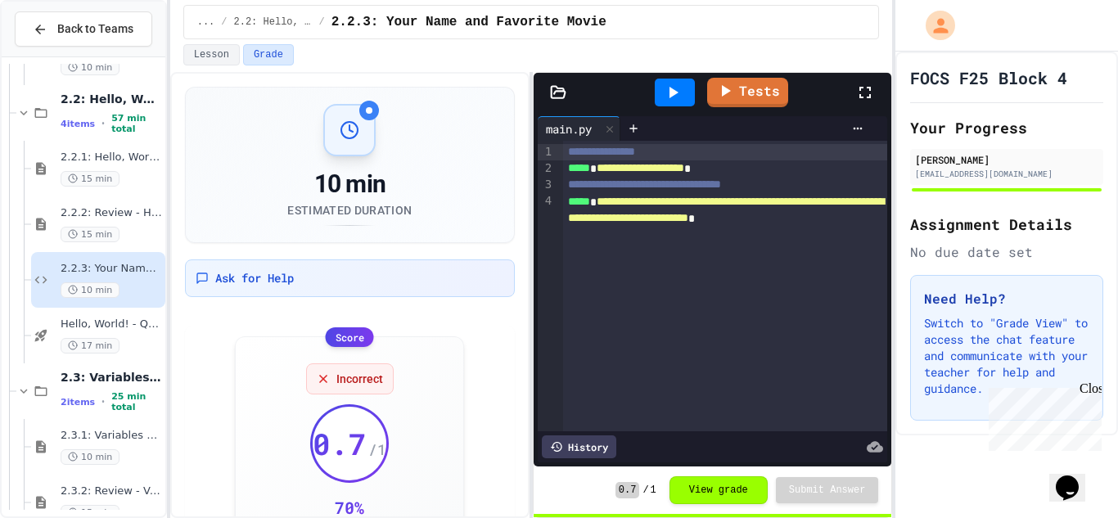
scroll to position [575, 0]
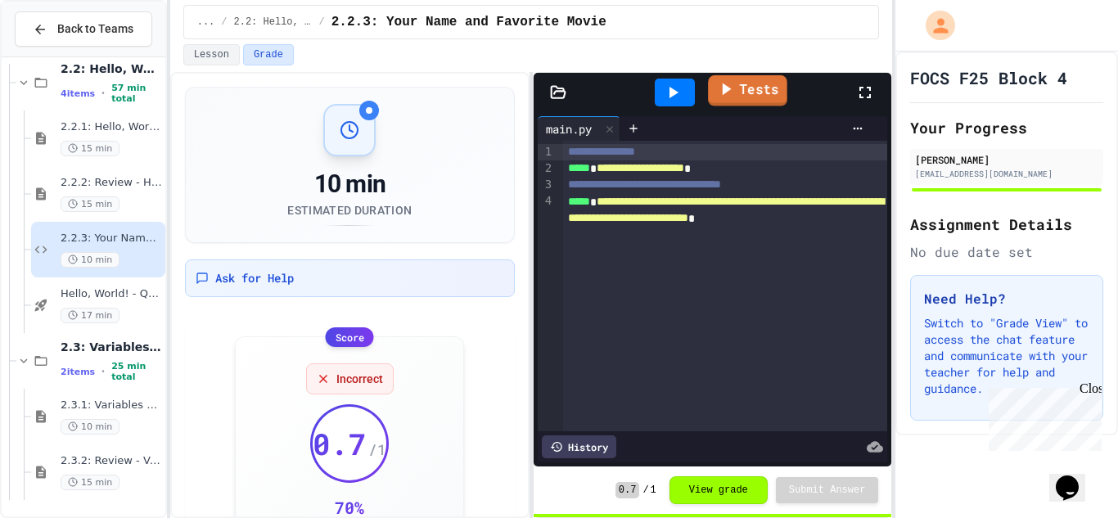
click at [743, 102] on link "Tests" at bounding box center [747, 90] width 79 height 31
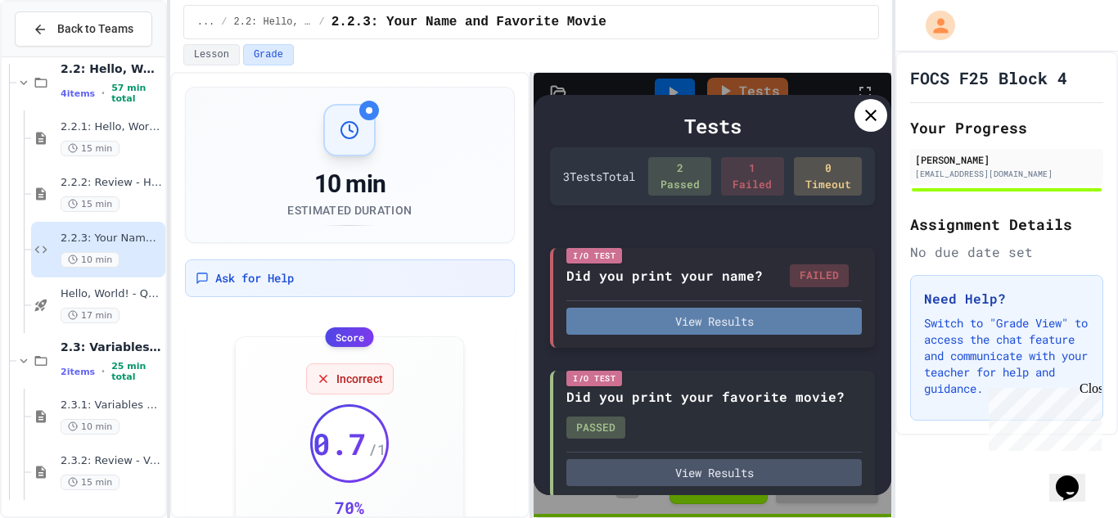
click at [696, 330] on button "View Results" at bounding box center [713, 321] width 295 height 27
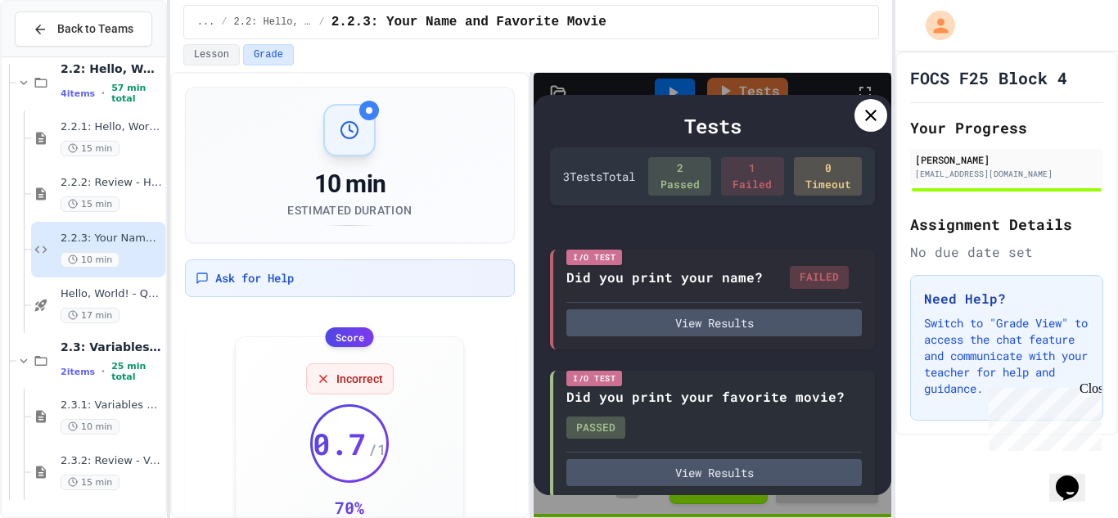
click at [868, 108] on icon at bounding box center [871, 116] width 20 height 20
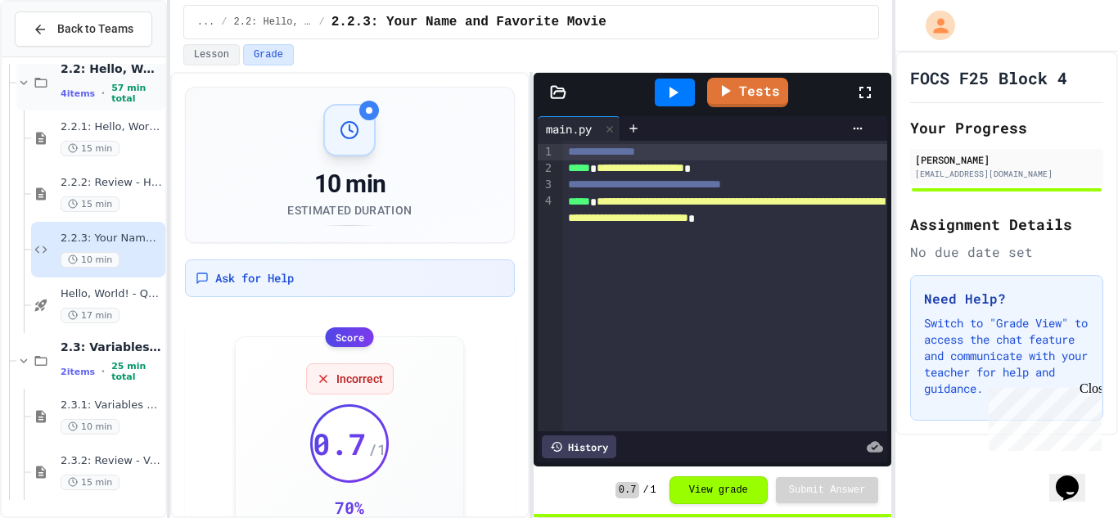
click at [80, 84] on div "2.2: Hello, World! 4 items • 57 min total" at bounding box center [111, 82] width 101 height 43
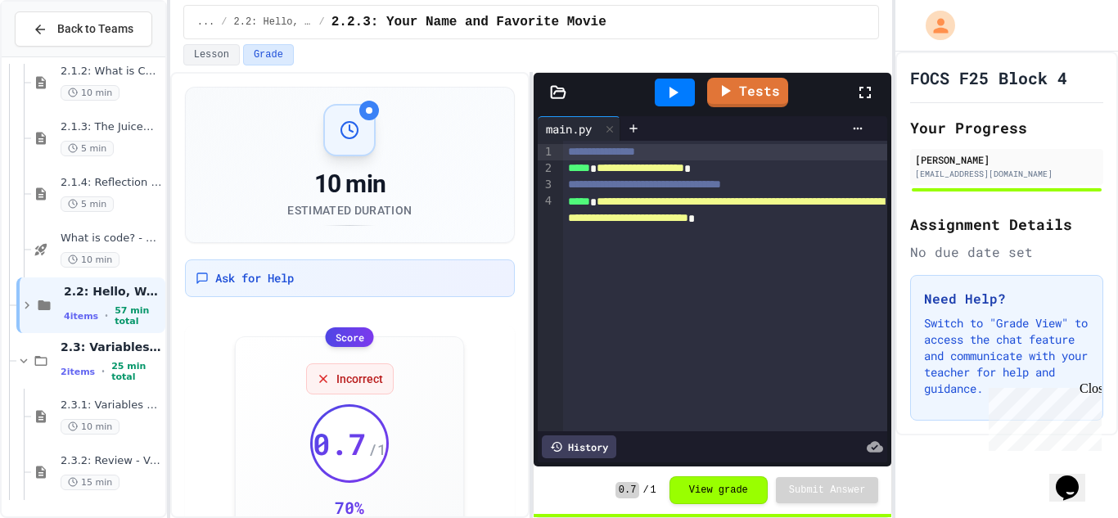
scroll to position [333, 0]
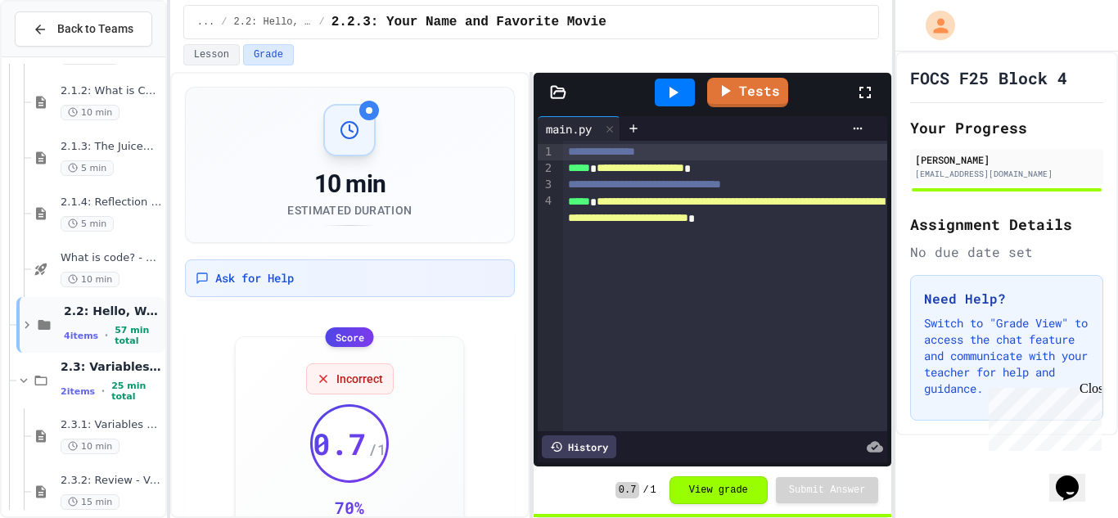
click at [28, 324] on icon at bounding box center [27, 325] width 5 height 7
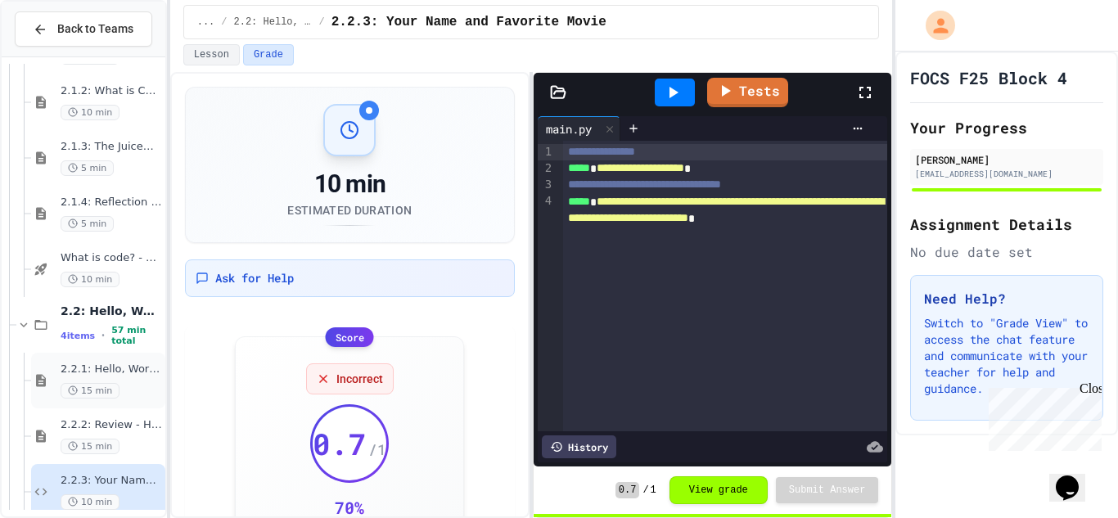
click at [130, 381] on div "2.2.1: Hello, World! 15 min" at bounding box center [111, 381] width 101 height 36
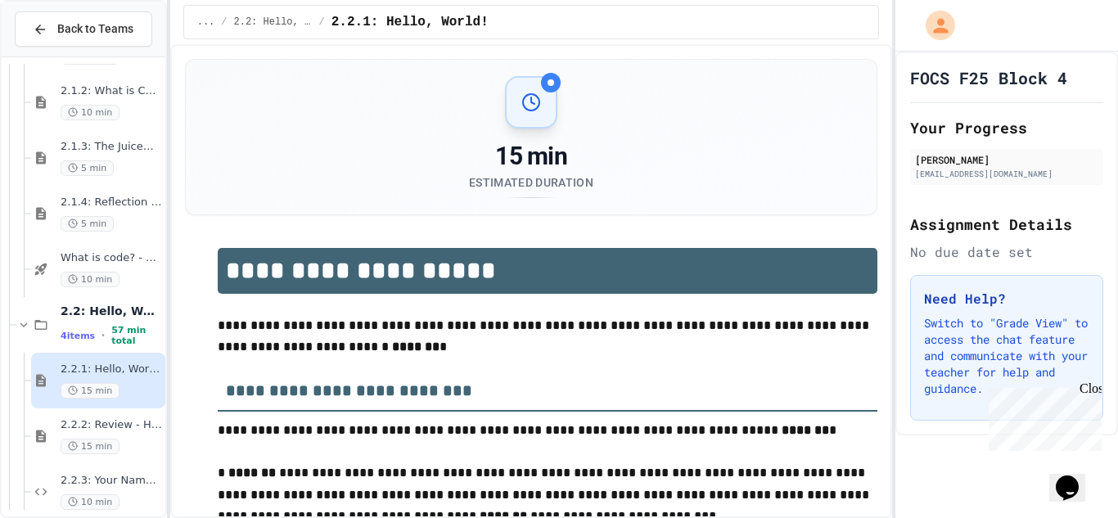
click at [455, 338] on p "**********" at bounding box center [548, 336] width 660 height 43
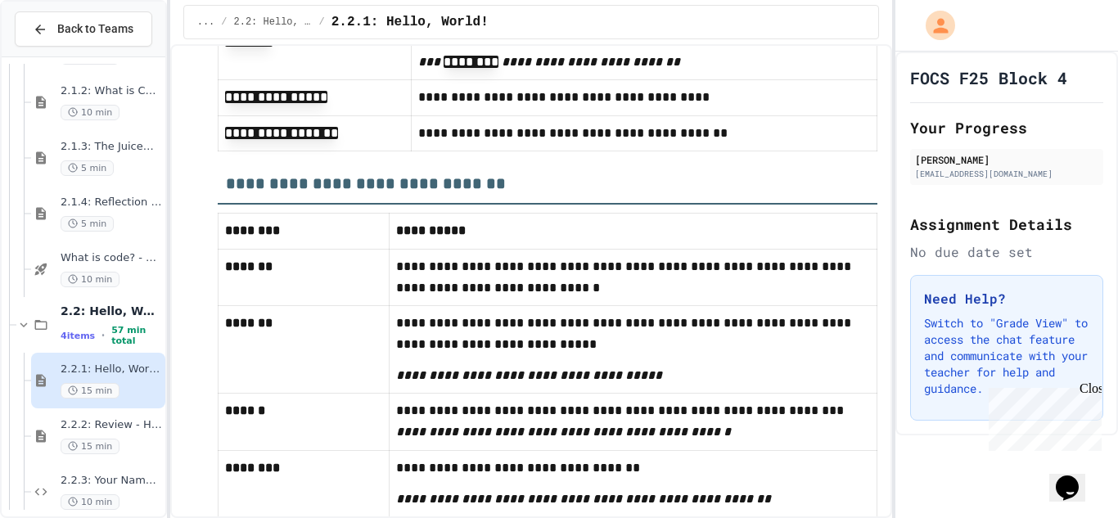
scroll to position [8708, 0]
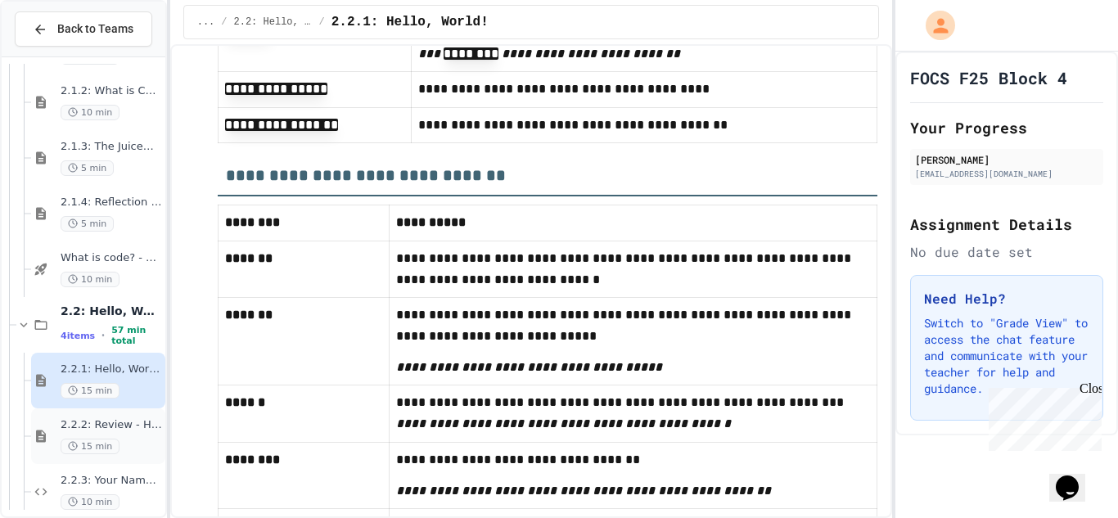
click at [121, 435] on div "2.2.2: Review - Hello, World! 15 min" at bounding box center [111, 436] width 101 height 36
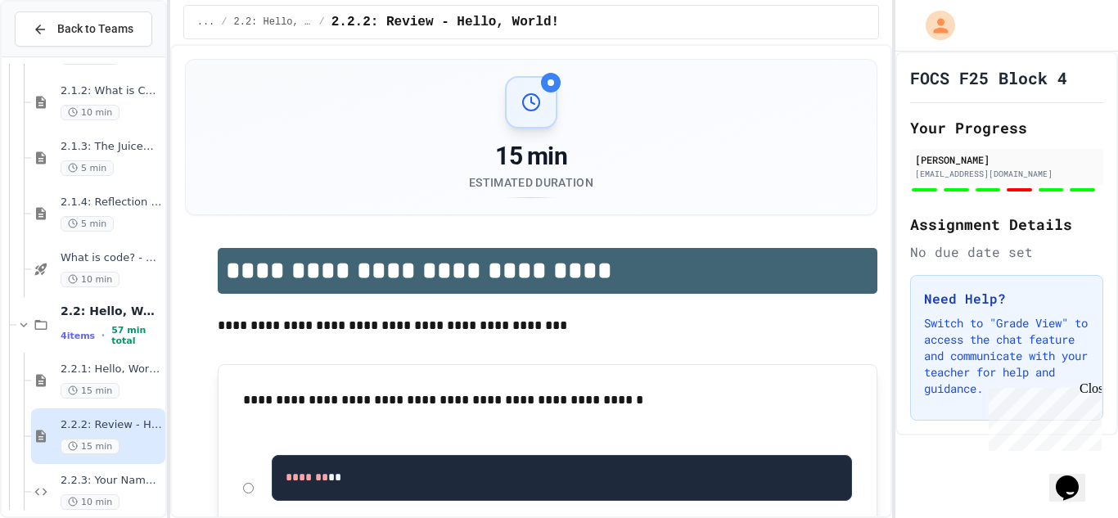
click at [352, 276] on h1 "**********" at bounding box center [548, 271] width 660 height 46
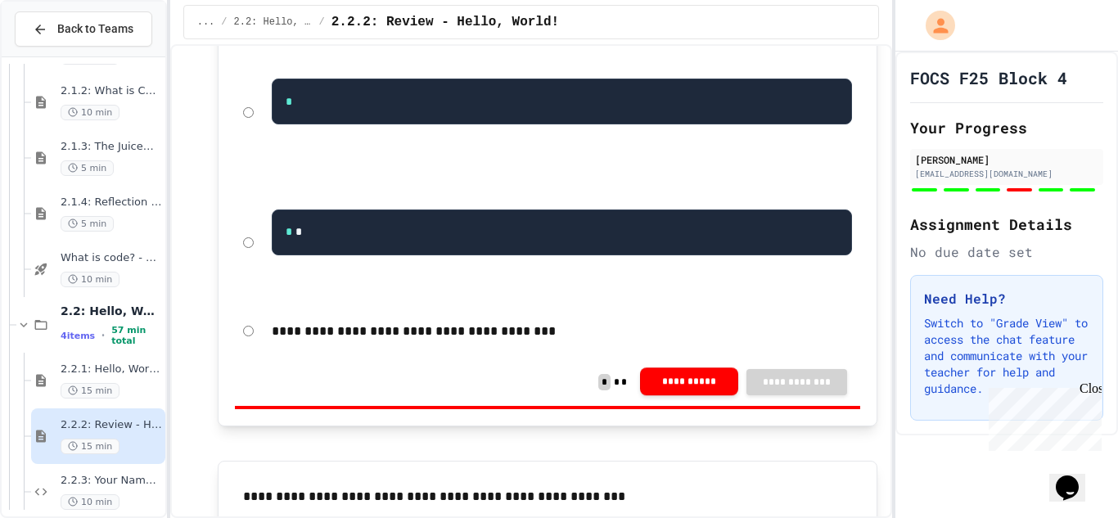
scroll to position [2750, 0]
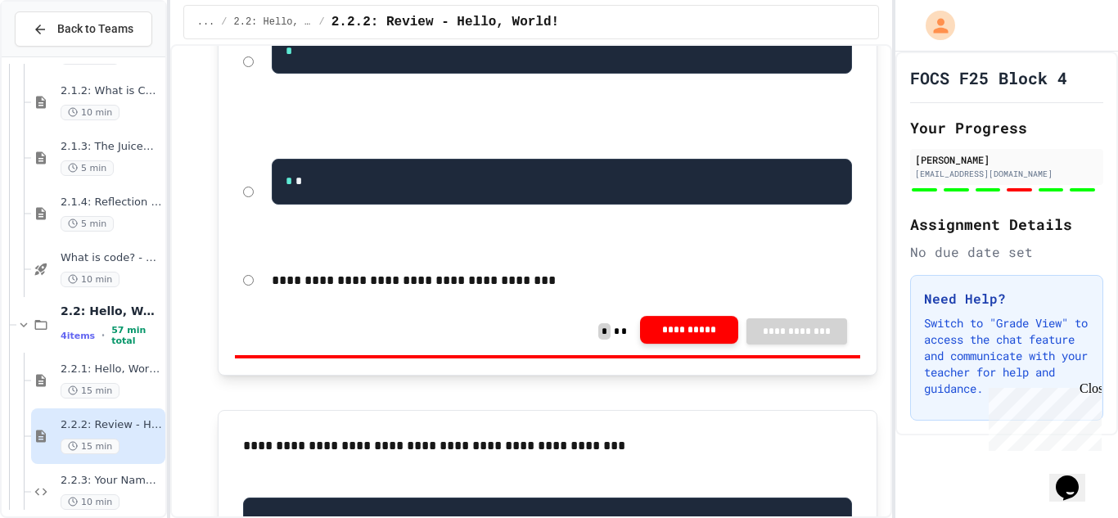
click at [683, 344] on button "**********" at bounding box center [689, 330] width 98 height 28
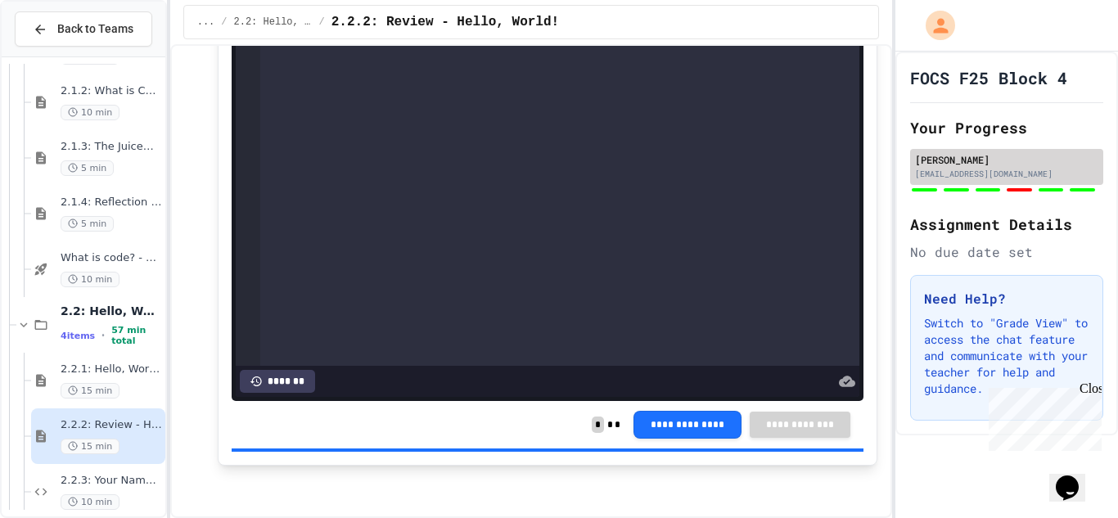
scroll to position [5397, 0]
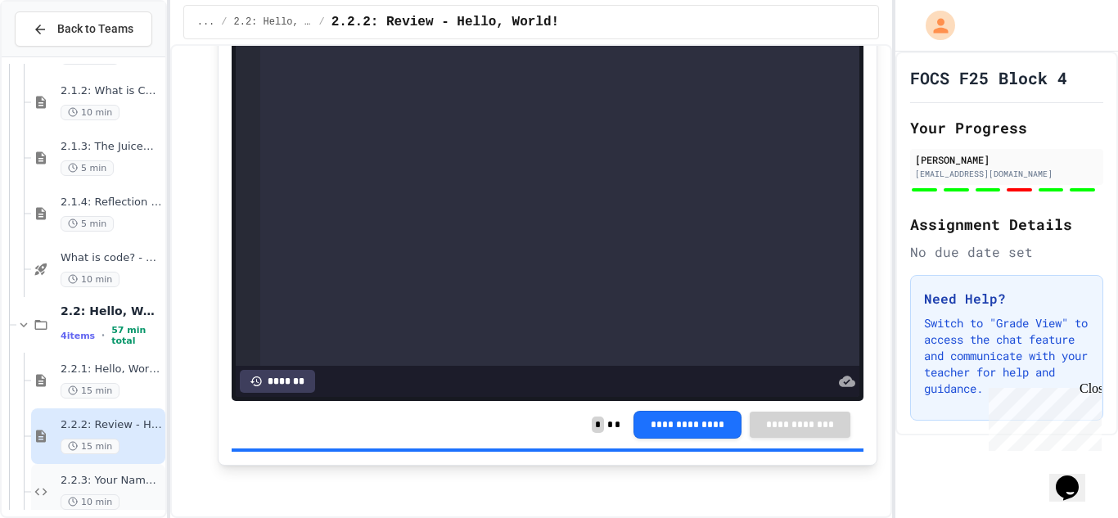
click at [131, 477] on span "2.2.3: Your Name and Favorite Movie" at bounding box center [111, 481] width 101 height 14
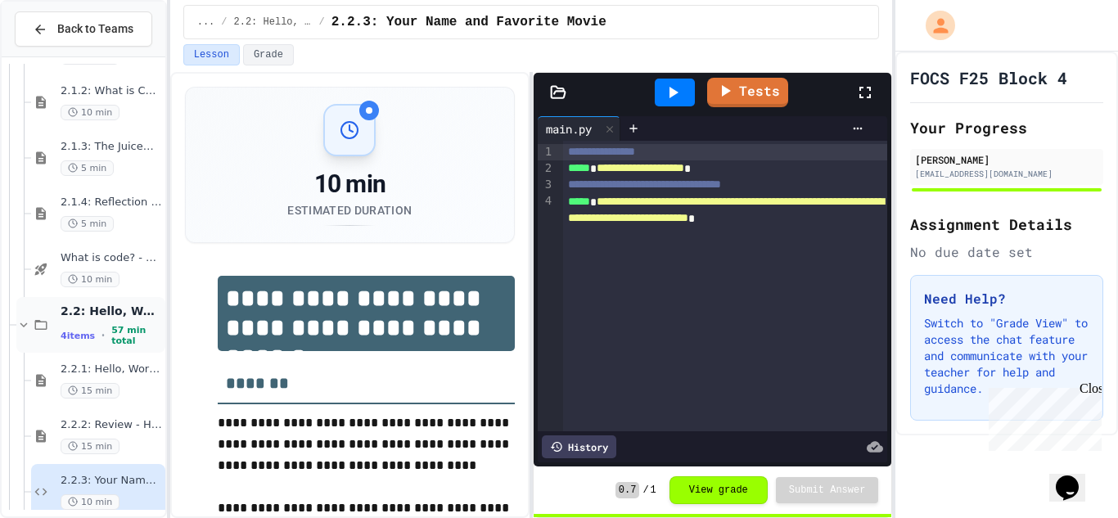
click at [97, 322] on div "2.2: Hello, World! 4 items • 57 min total" at bounding box center [111, 325] width 101 height 43
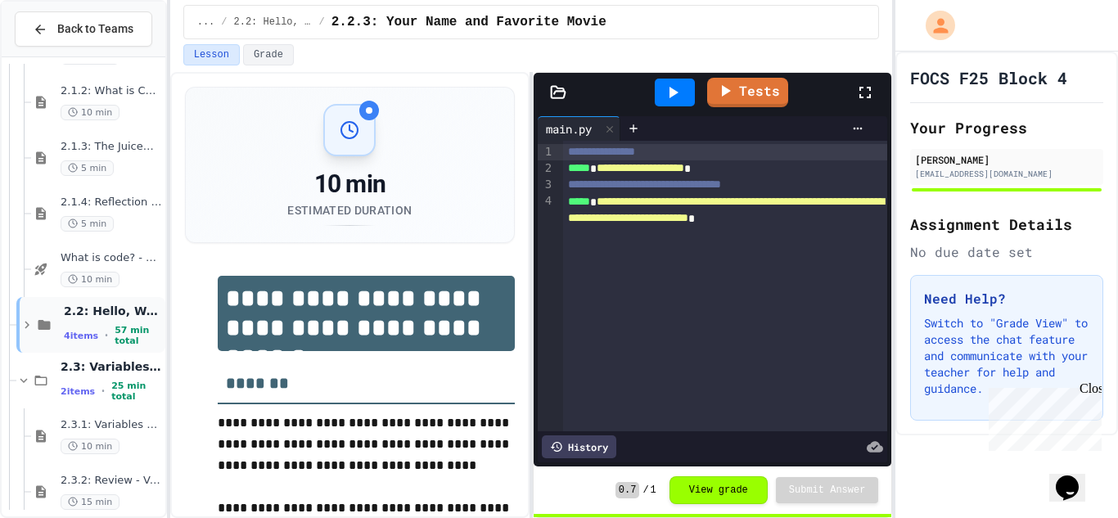
click at [57, 316] on div "2.2: Hello, World! 4 items • 57 min total" at bounding box center [90, 325] width 149 height 56
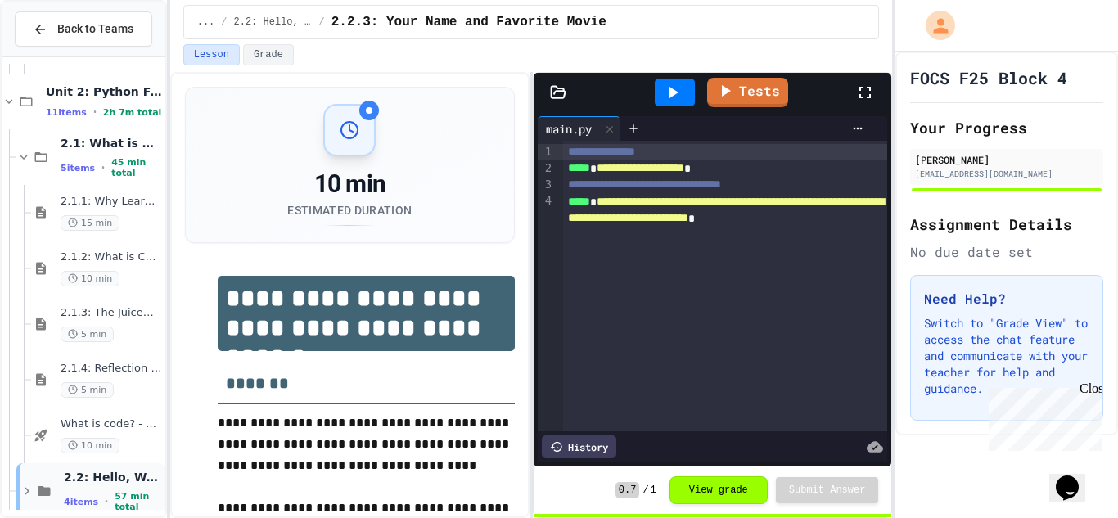
click at [97, 488] on div "2.2: Hello, World! 4 items • 57 min total" at bounding box center [113, 491] width 98 height 43
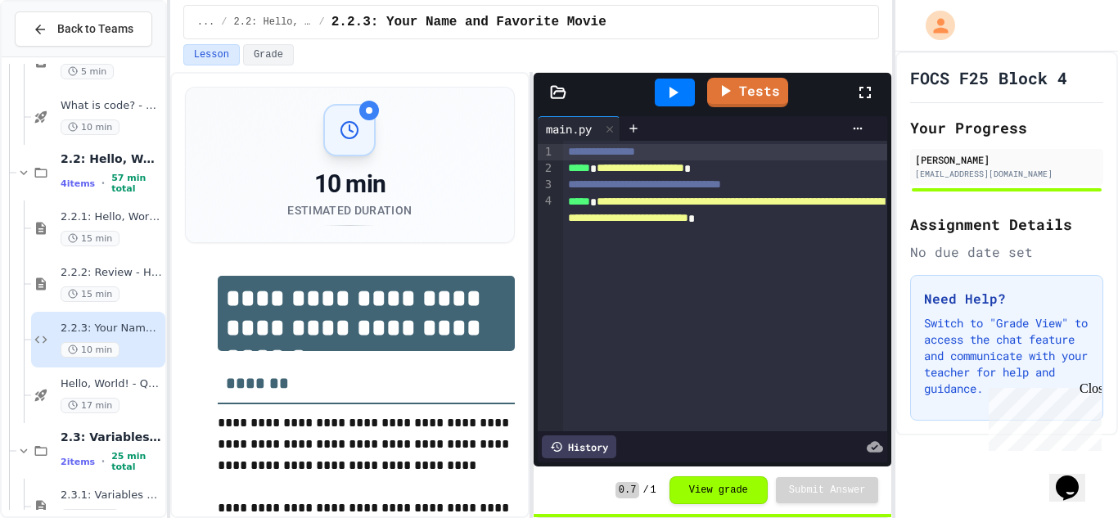
scroll to position [489, 0]
click at [135, 402] on div "17 min" at bounding box center [111, 402] width 101 height 16
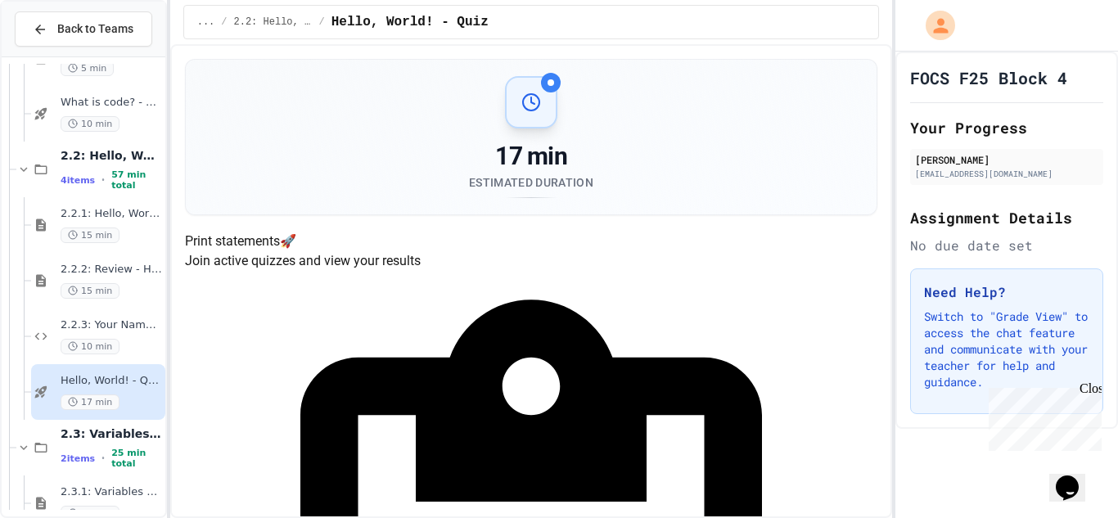
click at [740, 251] on h4 "Print statements 🚀" at bounding box center [531, 242] width 693 height 20
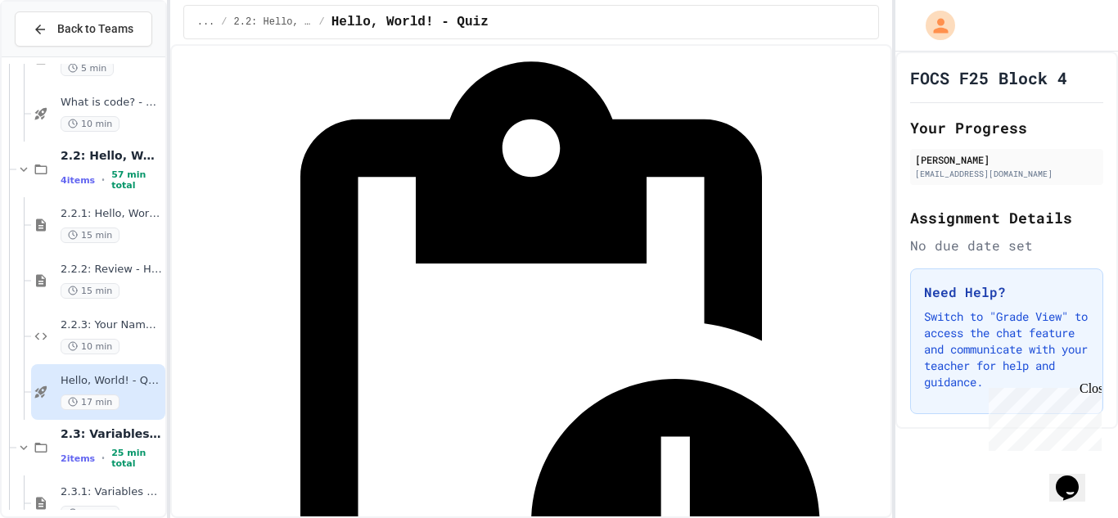
scroll to position [283, 0]
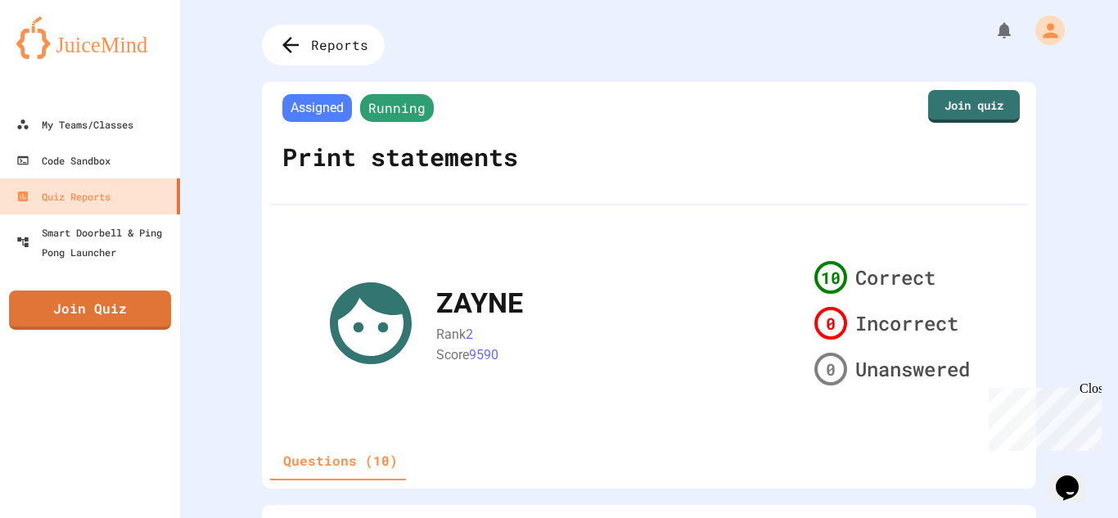
click at [682, 379] on div "ZAYNE Rank 2 Score 9590 10 Correct 0 Incorrect 0 Unanswered" at bounding box center [649, 323] width 655 height 137
click at [310, 35] on span "Reports" at bounding box center [341, 44] width 63 height 21
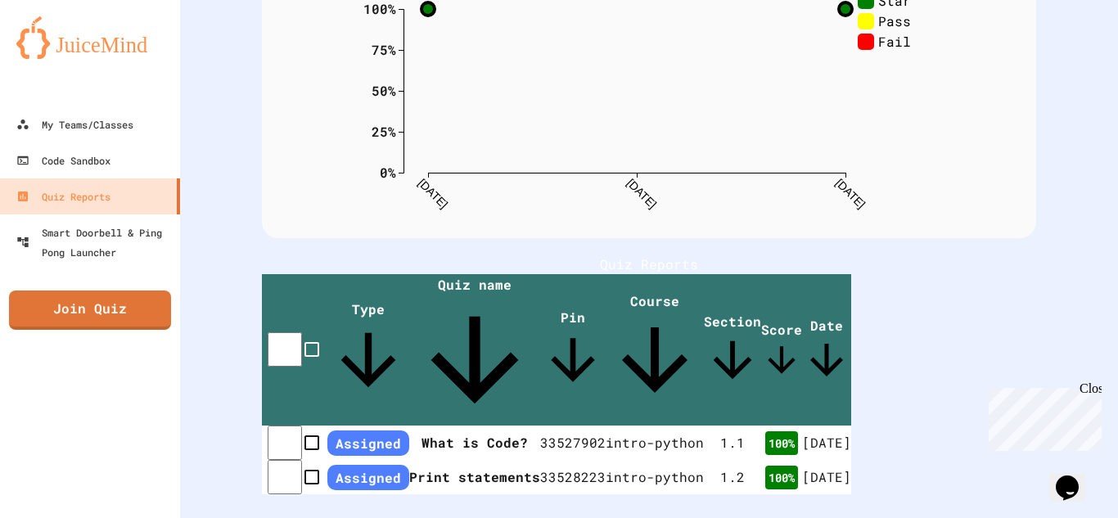
scroll to position [211, 0]
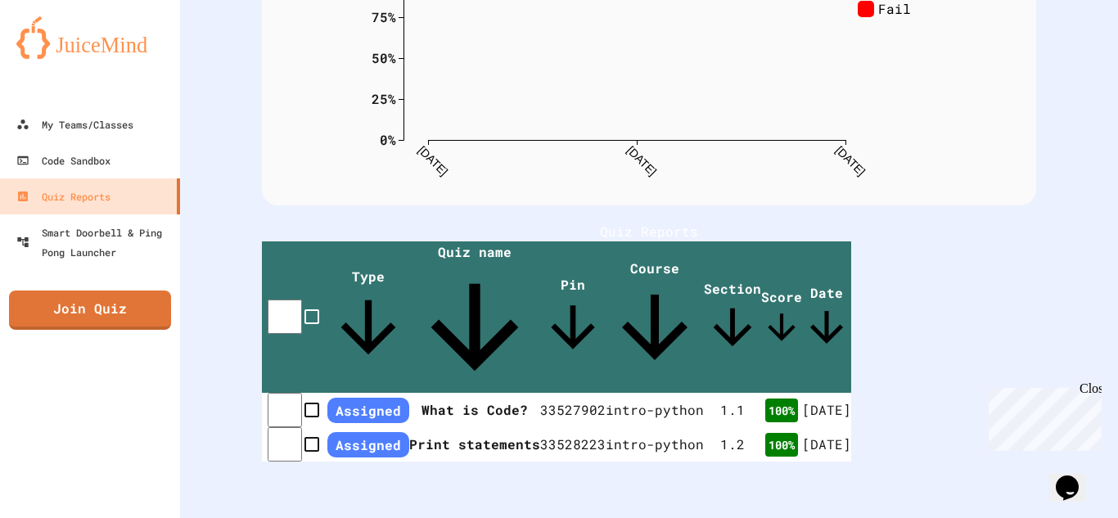
click at [1098, 381] on iframe at bounding box center [1041, 416] width 119 height 70
click at [1087, 387] on div "Close" at bounding box center [1089, 391] width 20 height 20
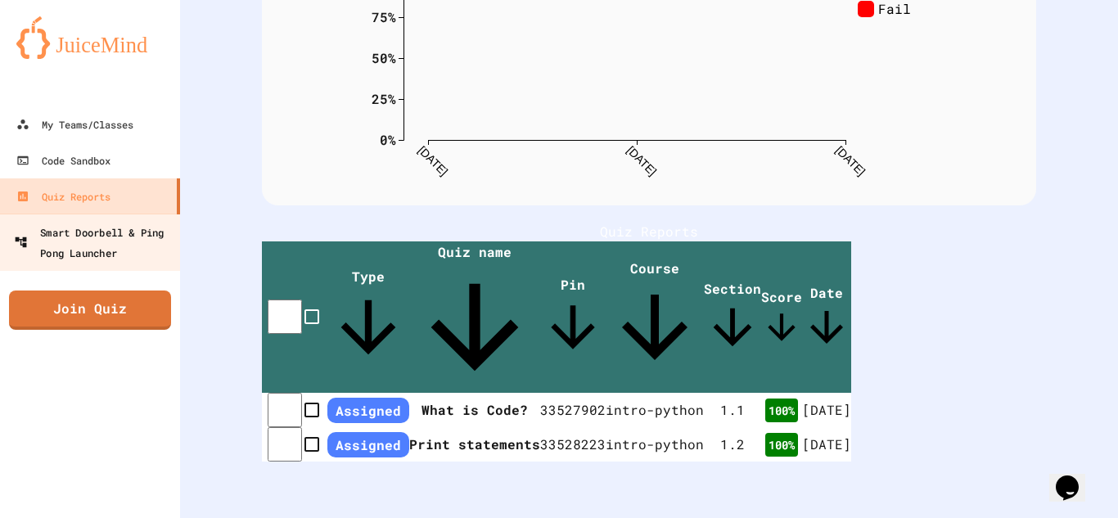
click at [75, 254] on div "Smart Doorbell & Ping Pong Launcher" at bounding box center [95, 242] width 162 height 40
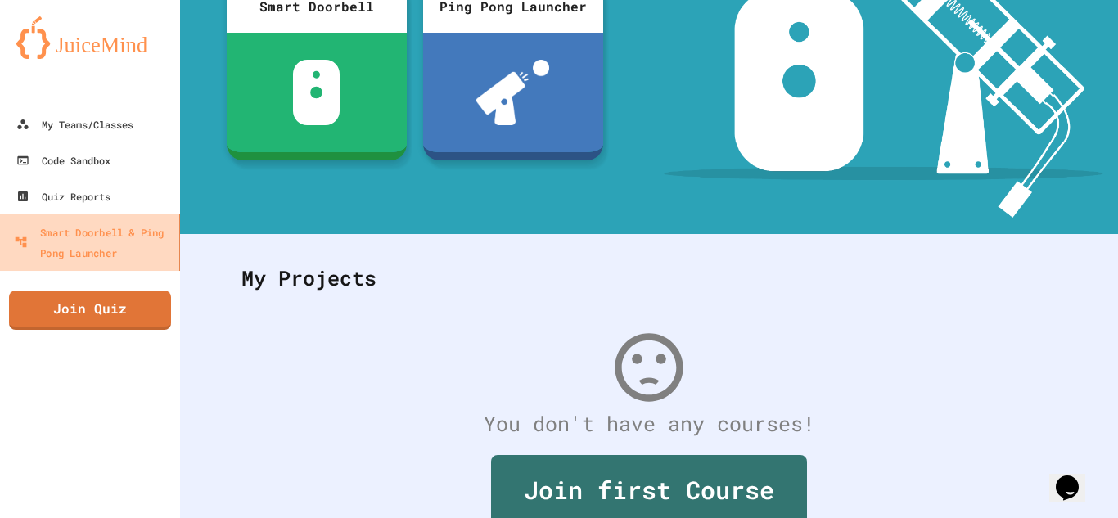
scroll to position [187, 0]
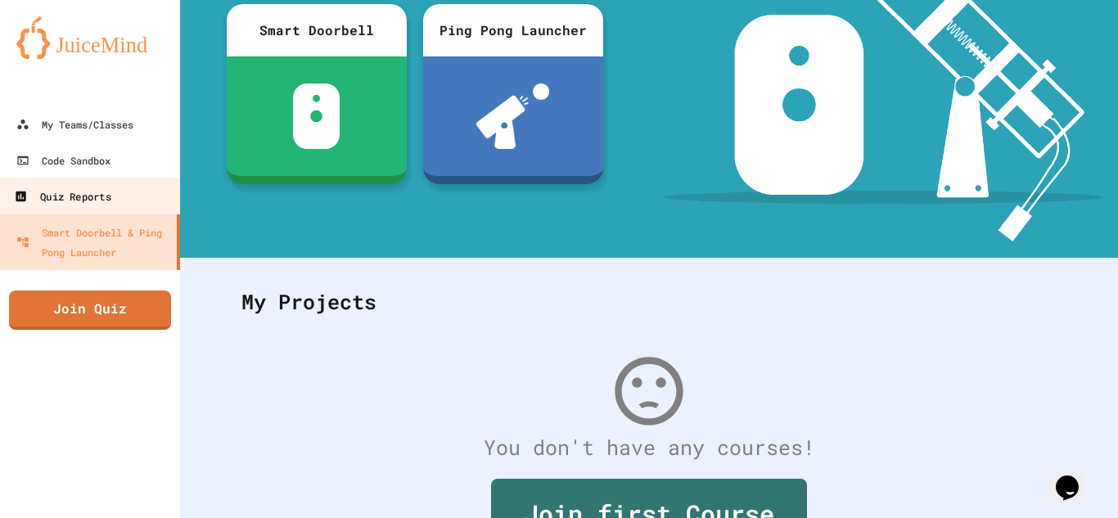
click at [89, 205] on div "Quiz Reports" at bounding box center [62, 197] width 97 height 20
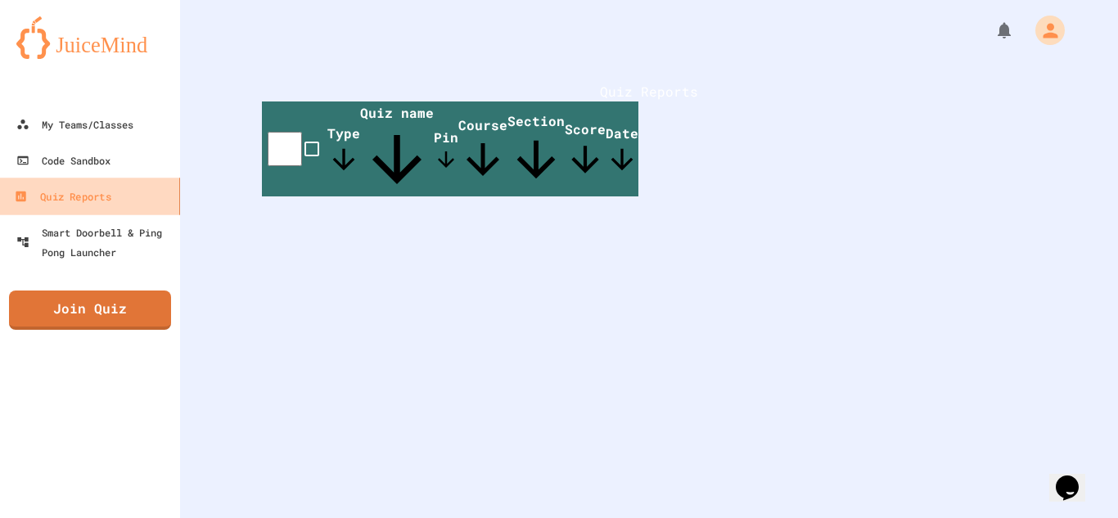
scroll to position [76, 0]
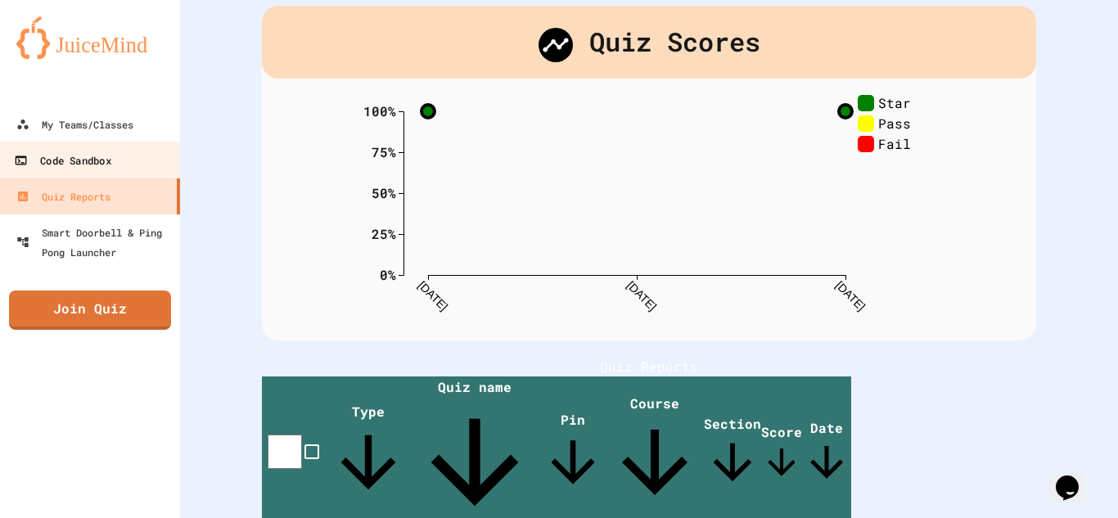
click at [79, 155] on div "Code Sandbox" at bounding box center [62, 161] width 97 height 20
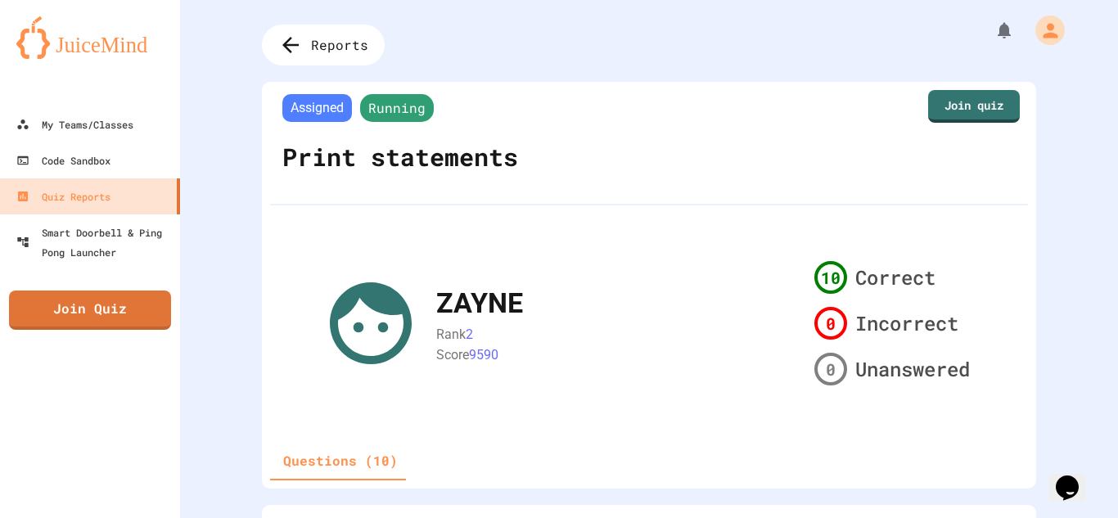
click at [565, 117] on div "Assigned Running Print statements" at bounding box center [465, 138] width 375 height 97
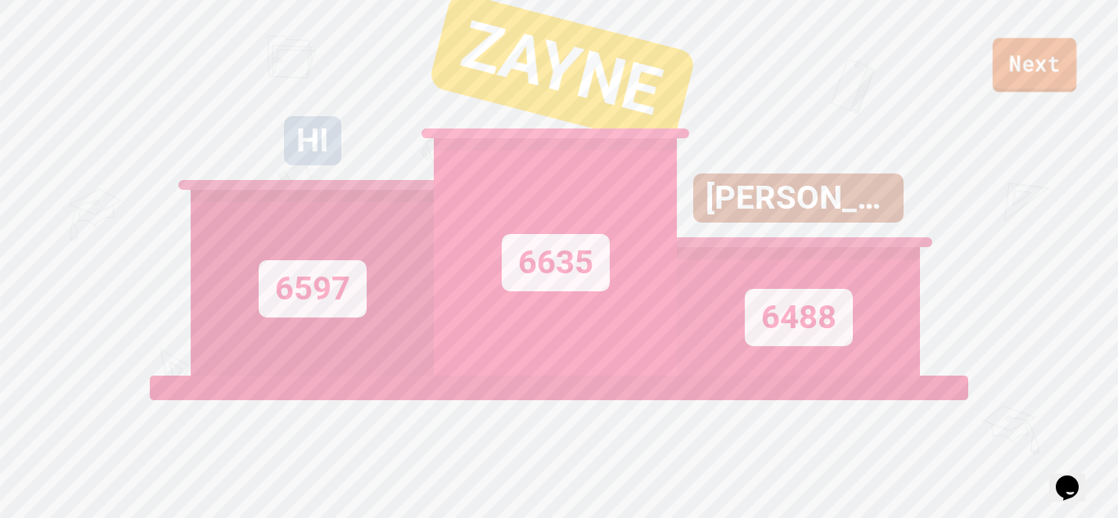
click at [1035, 74] on link "Next" at bounding box center [1035, 65] width 84 height 54
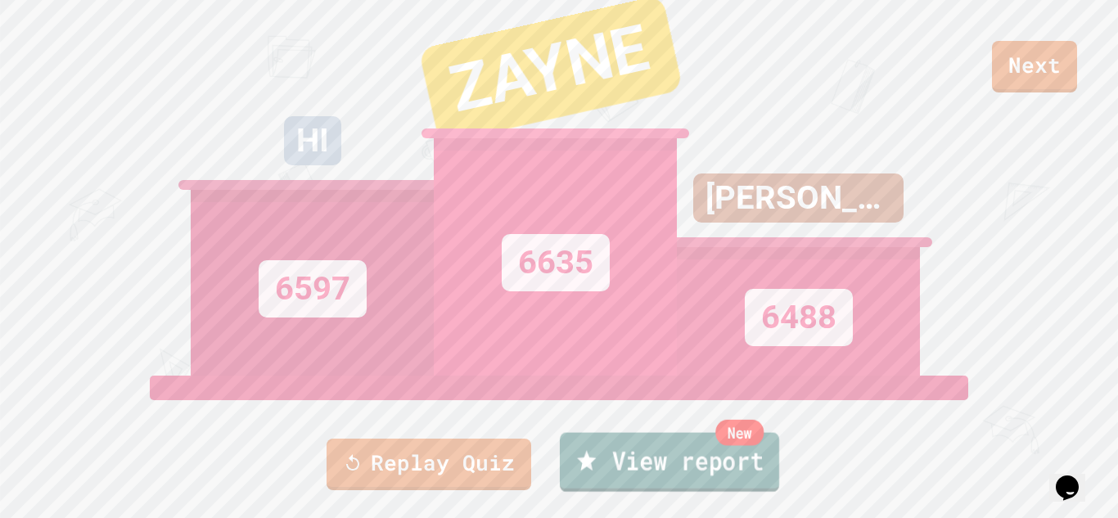
click at [717, 449] on link "New View report" at bounding box center [669, 462] width 219 height 59
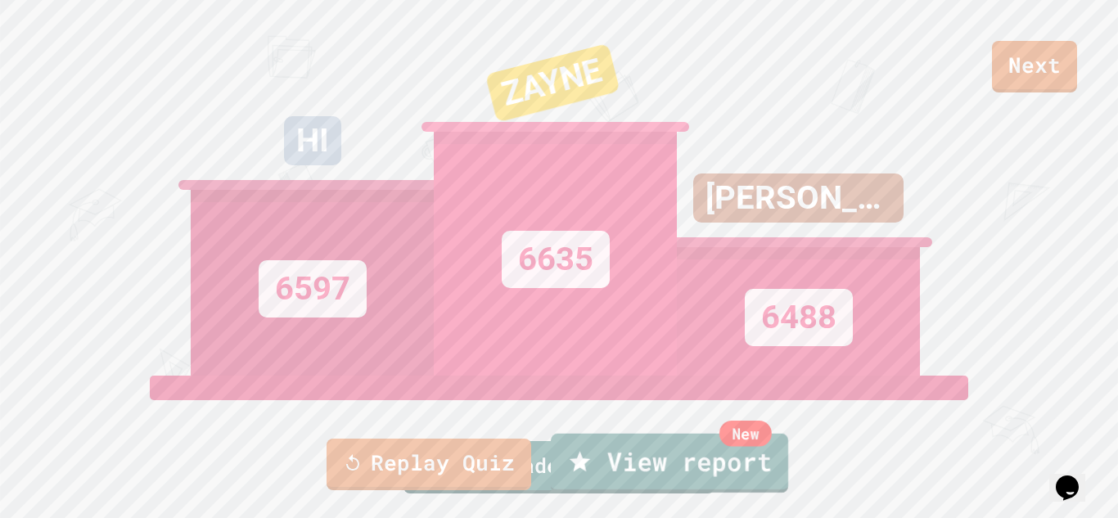
click at [630, 478] on link "New View report" at bounding box center [669, 463] width 237 height 59
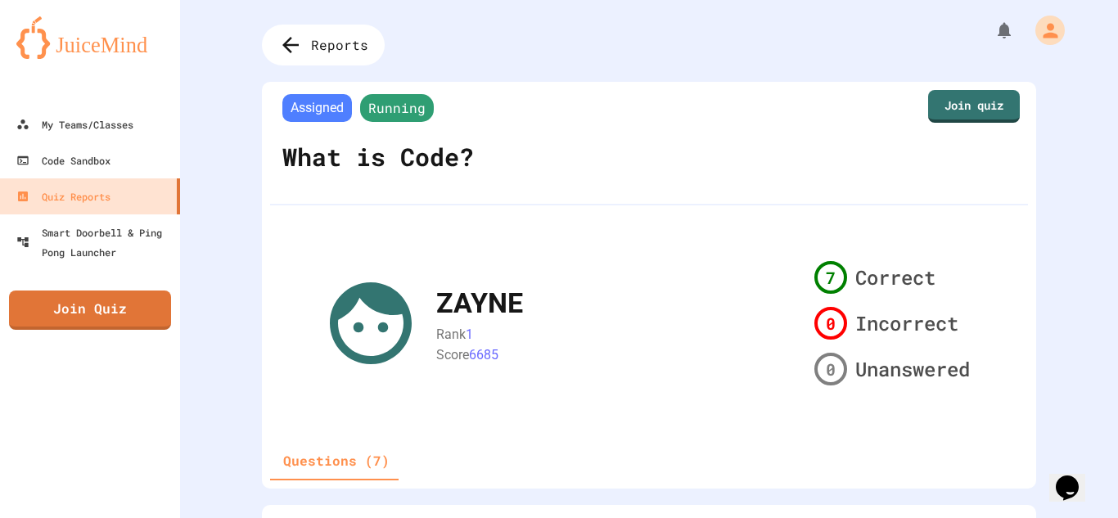
click at [715, 448] on div "Questions (7)" at bounding box center [649, 460] width 758 height 39
click at [299, 61] on div "Reports" at bounding box center [323, 45] width 135 height 45
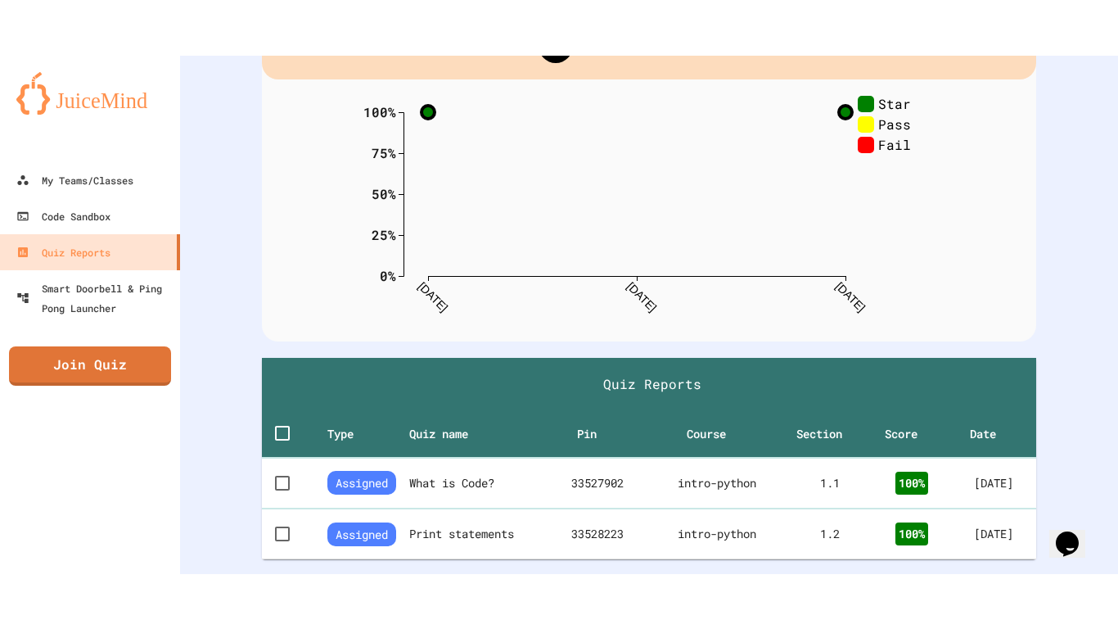
scroll to position [101, 0]
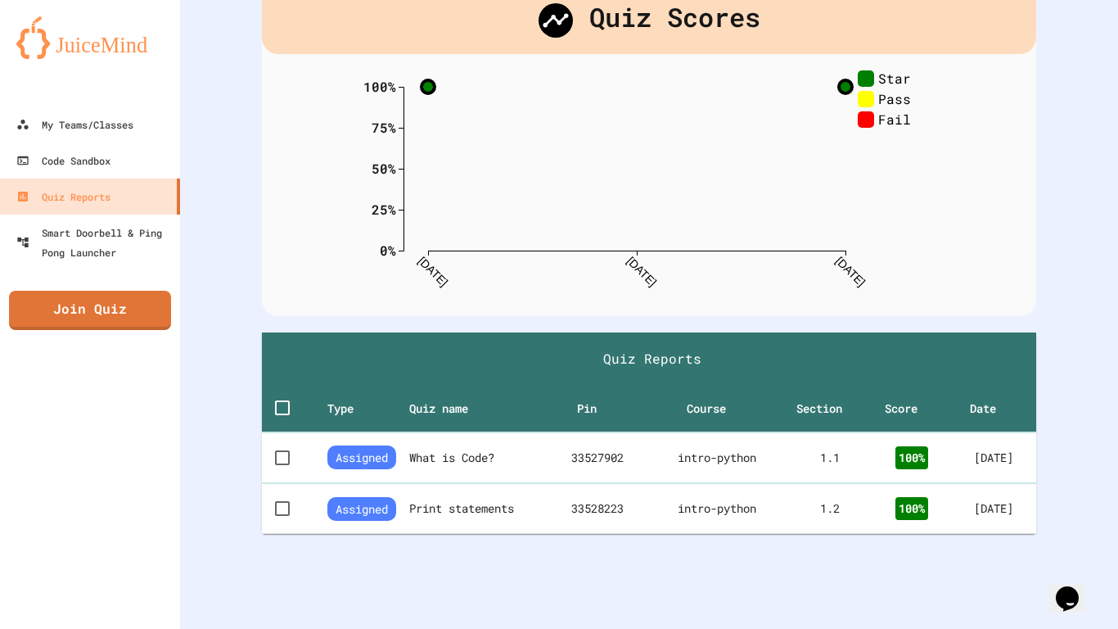
click at [212, 275] on div "Quiz Scores 0% 25% 50% 75% 100% [DATE] [DATE] [DATE] Star Pass Fail 0 % Course:…" at bounding box center [649, 263] width 938 height 729
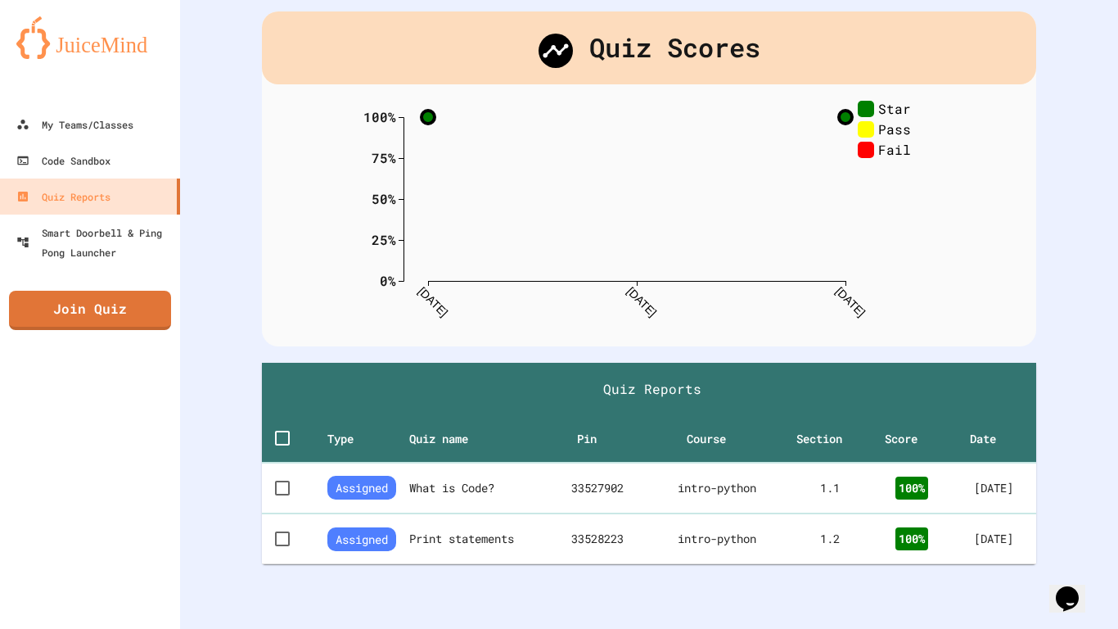
scroll to position [68, 0]
